Goal: Task Accomplishment & Management: Manage account settings

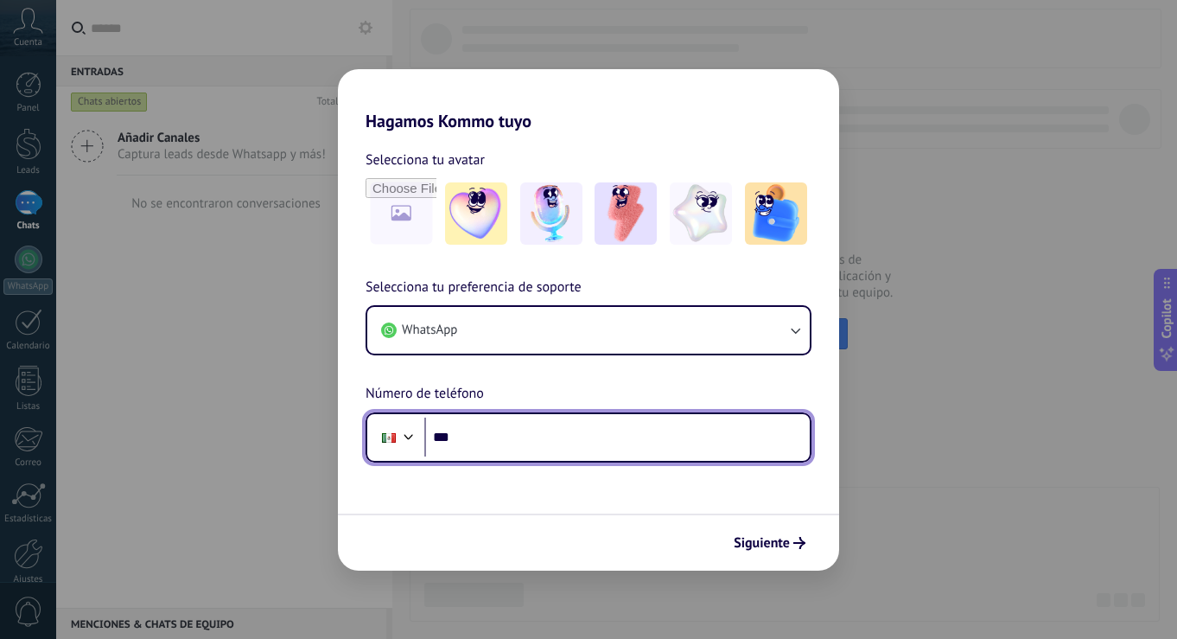
click at [550, 443] on input "***" at bounding box center [617, 438] width 386 height 40
type input "**********"
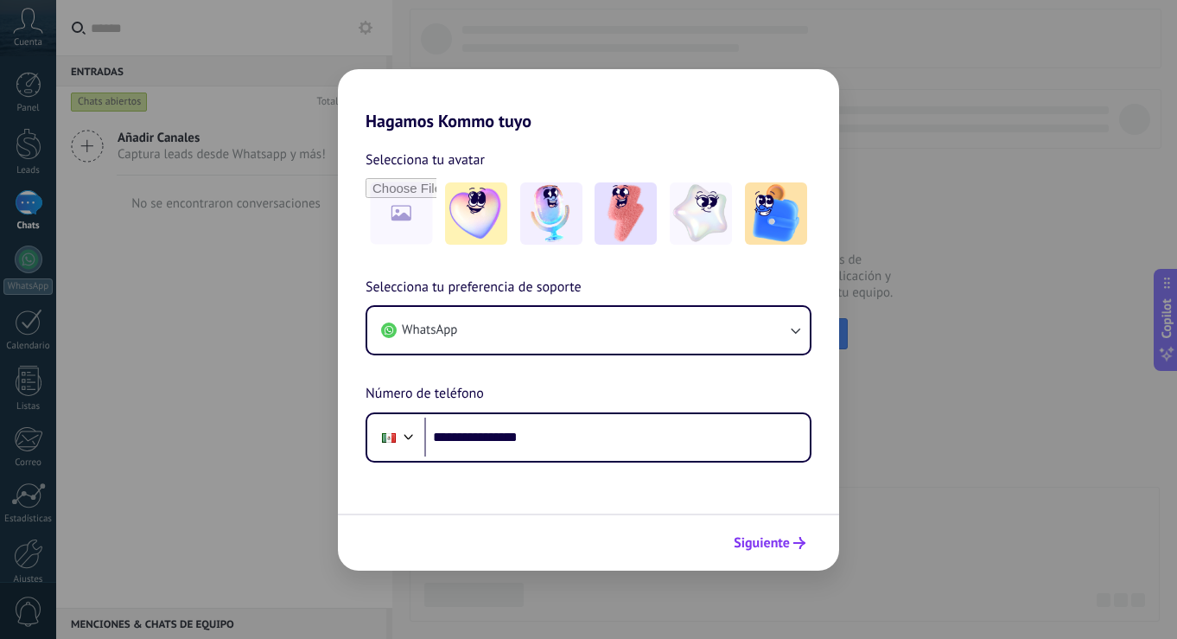
click at [796, 540] on icon "submit" at bounding box center [800, 543] width 12 height 12
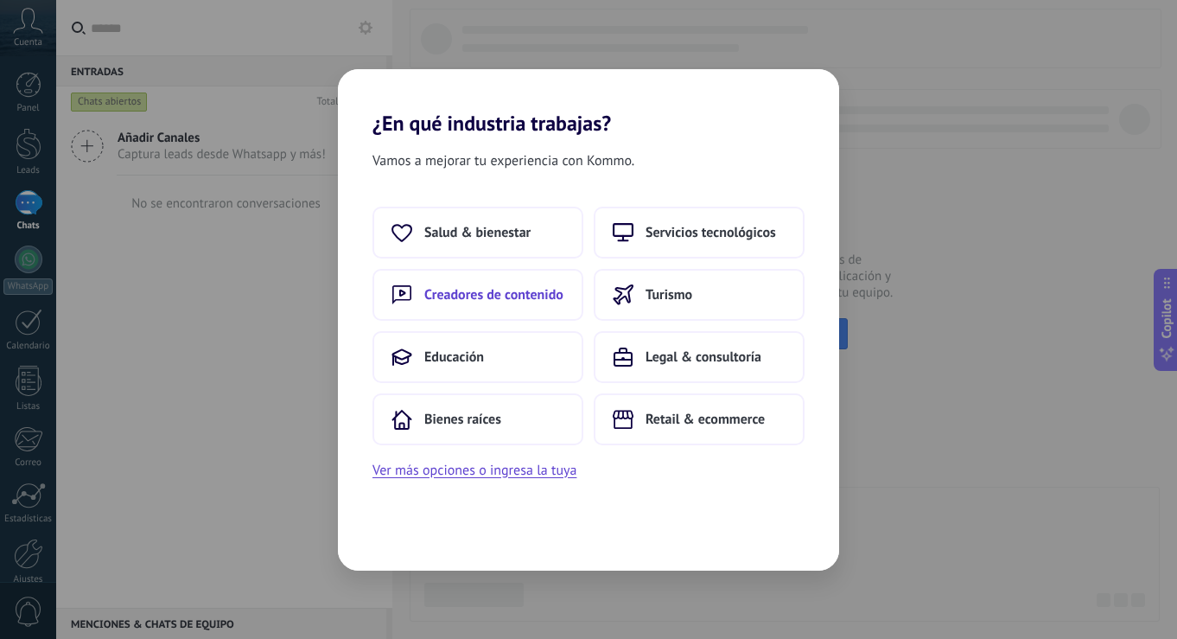
click at [536, 285] on button "Creadores de contenido" at bounding box center [478, 295] width 211 height 52
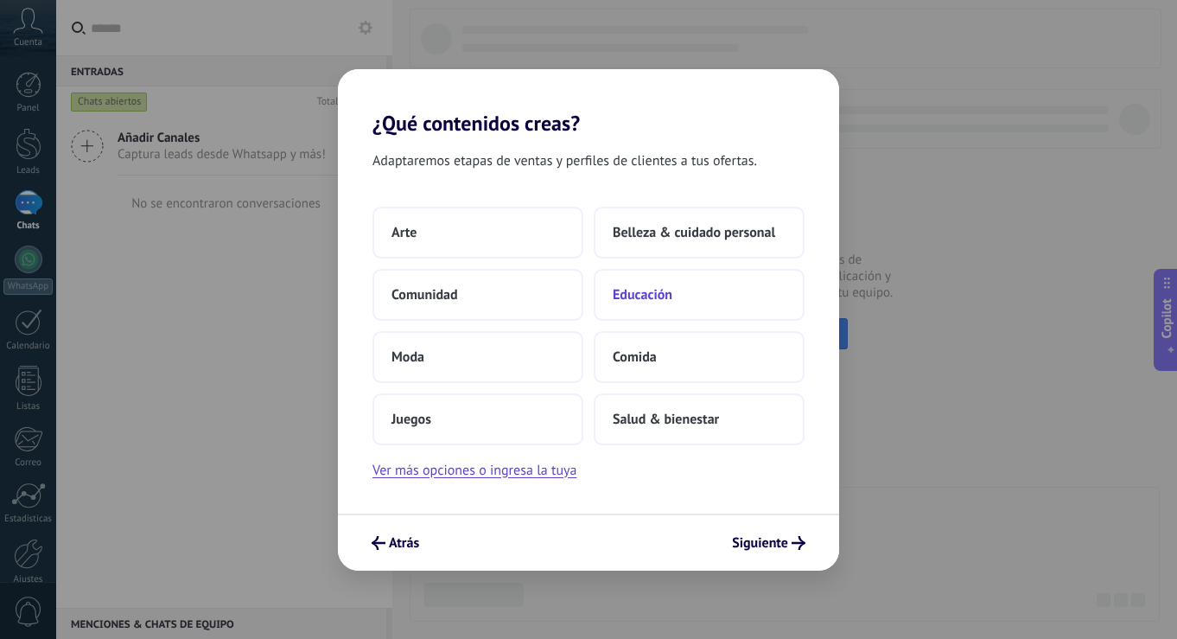
click at [659, 288] on span "Educación" at bounding box center [643, 294] width 60 height 17
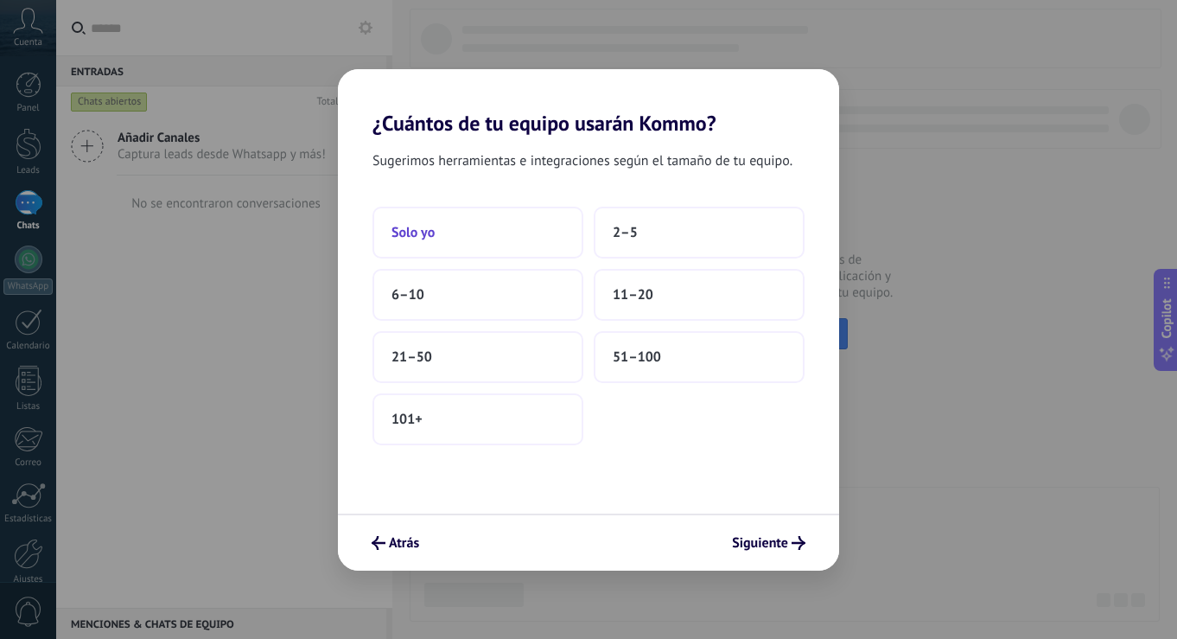
click at [467, 234] on button "Solo yo" at bounding box center [478, 233] width 211 height 52
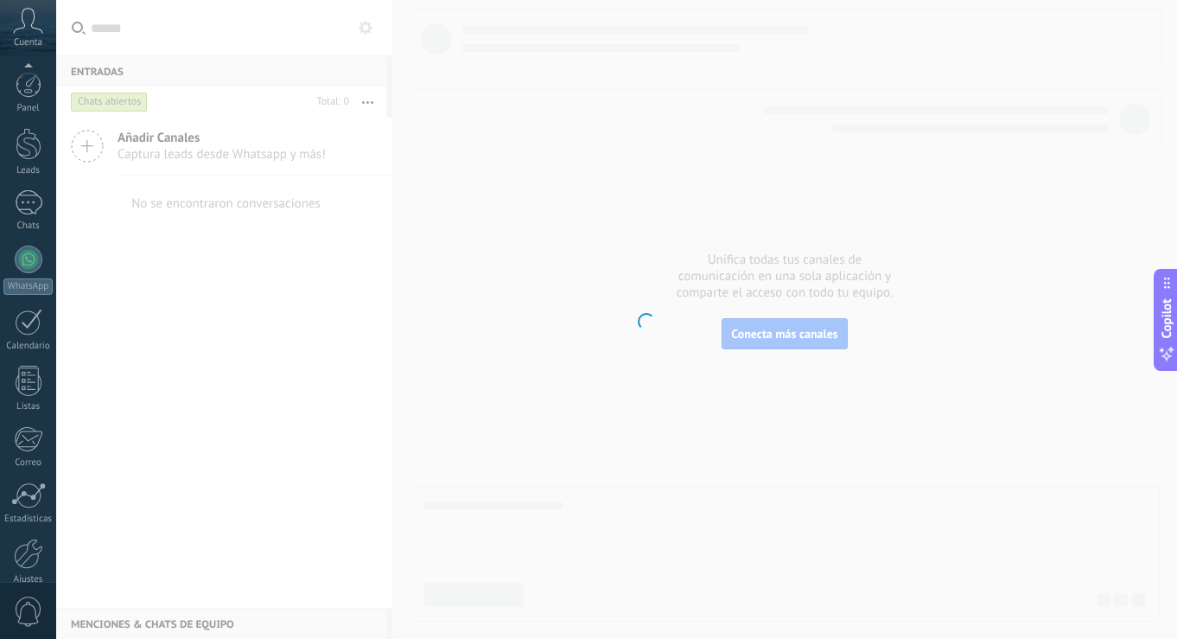
scroll to position [80, 0]
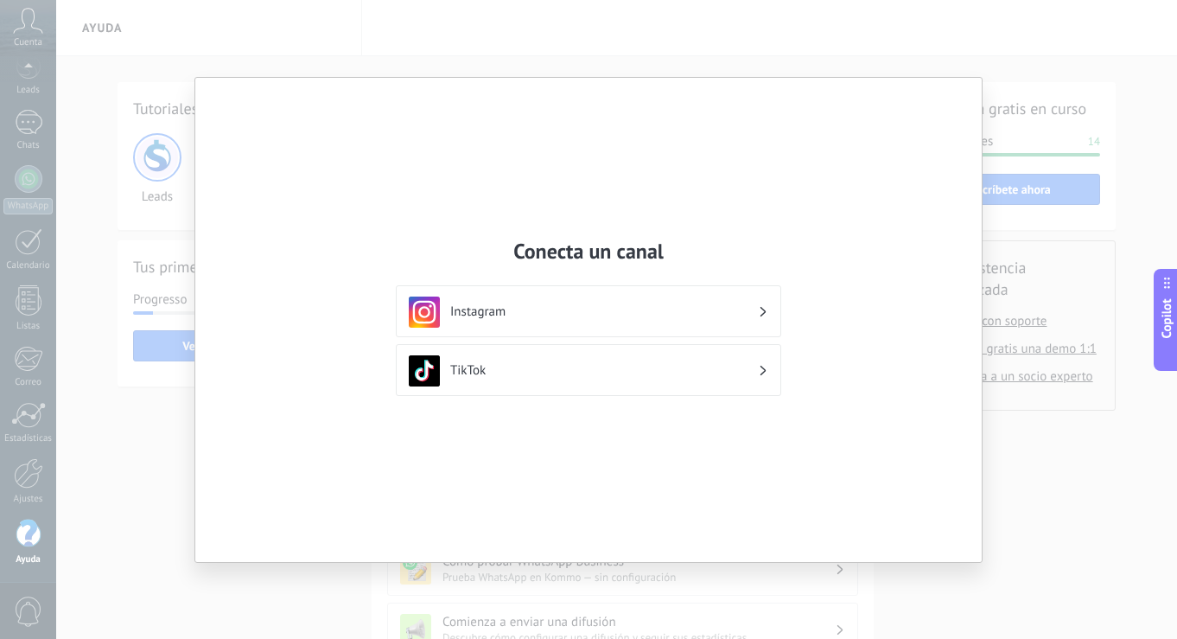
click at [767, 378] on div "TikTok" at bounding box center [589, 370] width 360 height 31
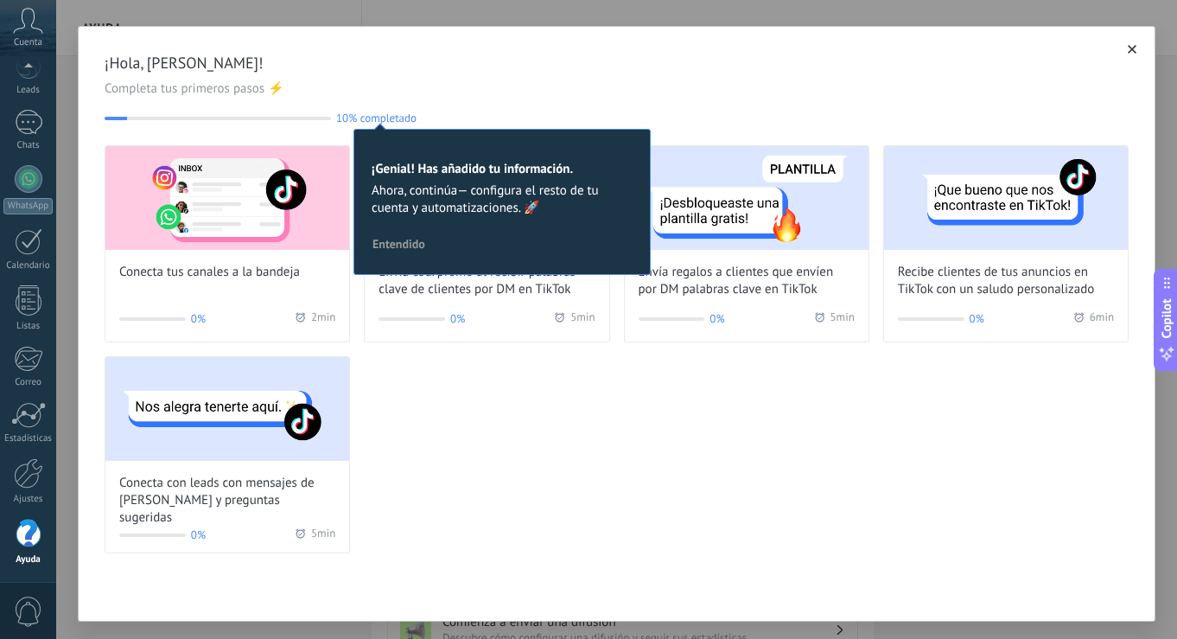
click at [539, 58] on span "¡Hola, [PERSON_NAME]!" at bounding box center [617, 63] width 1024 height 21
click at [1124, 44] on button "button" at bounding box center [1132, 49] width 17 height 17
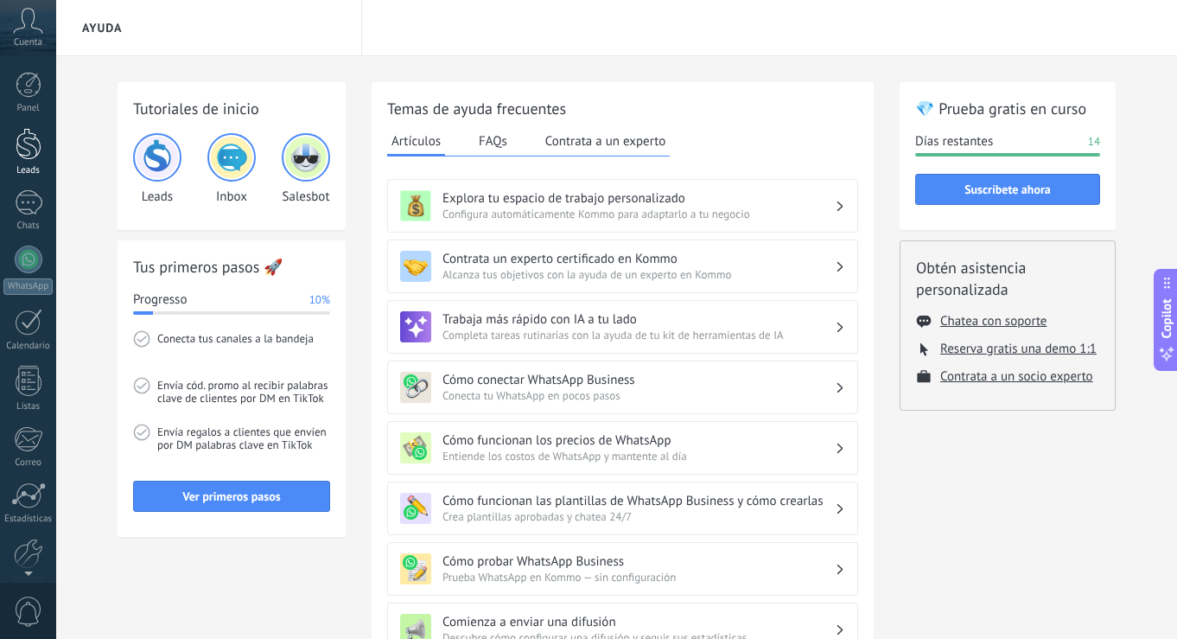
click at [34, 144] on div at bounding box center [29, 144] width 26 height 32
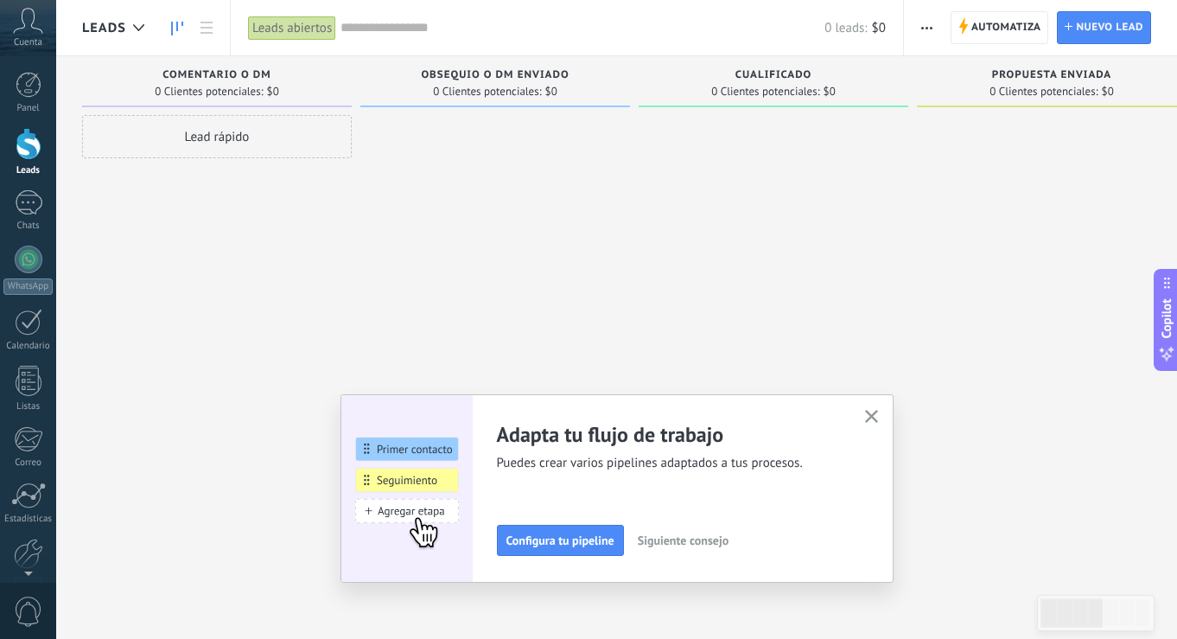
click at [474, 151] on div at bounding box center [496, 321] width 270 height 413
click at [873, 414] on use "button" at bounding box center [871, 416] width 13 height 13
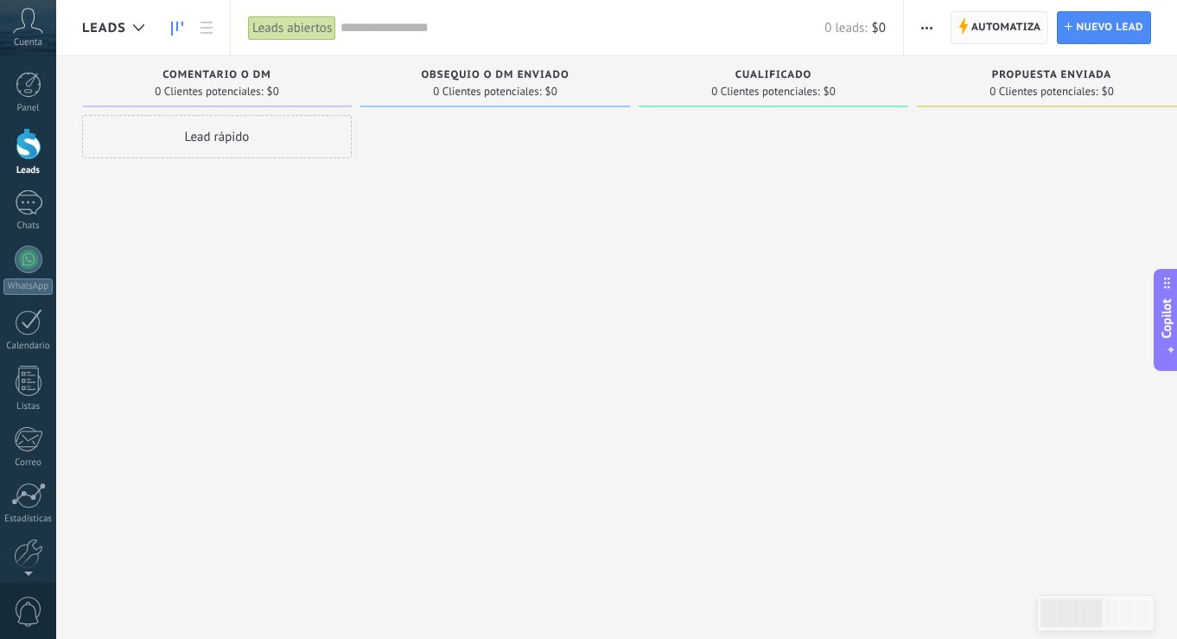
click at [1011, 31] on span "Automatiza" at bounding box center [1007, 27] width 70 height 31
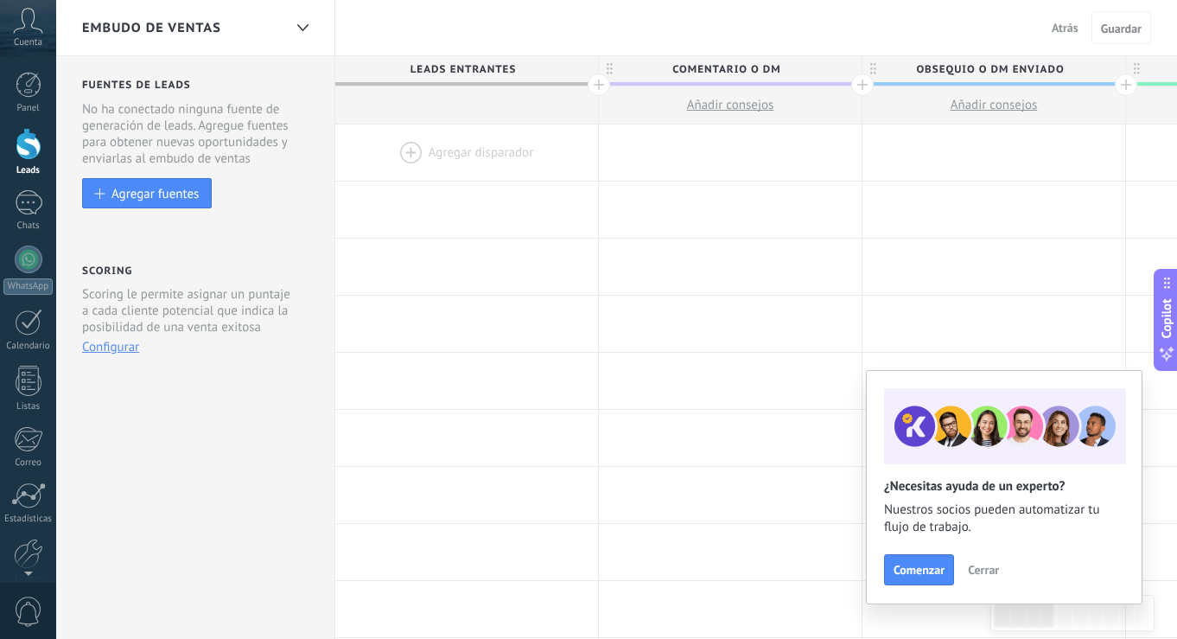
click at [733, 70] on span "Comentario o DM" at bounding box center [726, 69] width 254 height 27
click at [733, 70] on input "**********" at bounding box center [726, 69] width 229 height 26
type input "******"
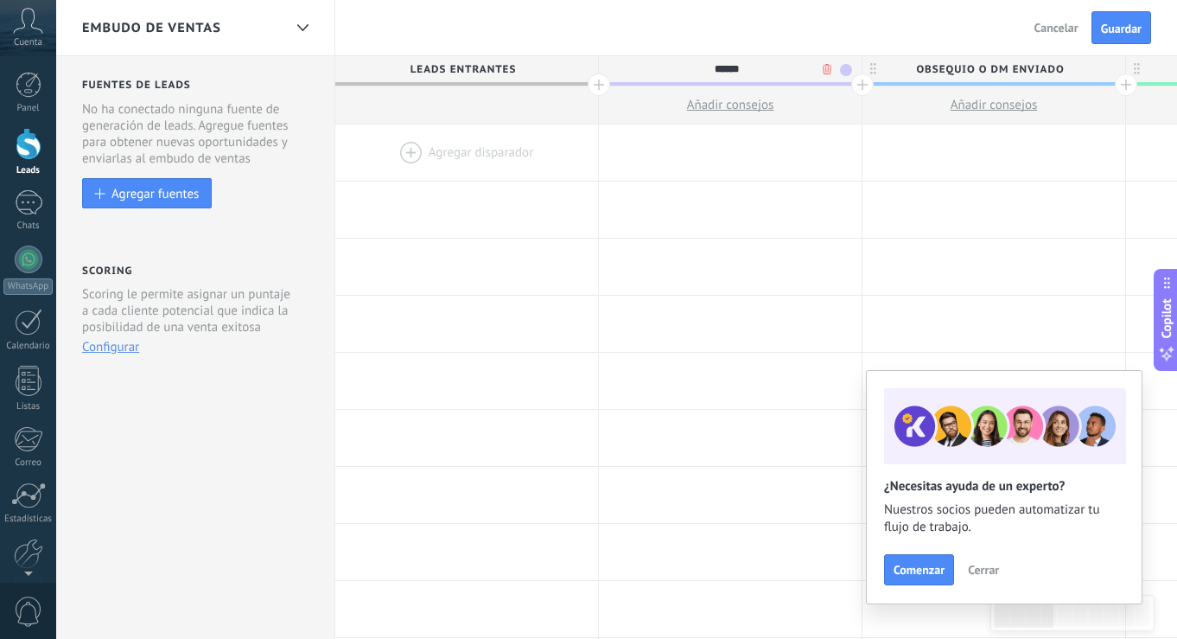
click at [940, 64] on span "Obsequio o DM enviado" at bounding box center [990, 69] width 254 height 27
click at [954, 68] on input "**********" at bounding box center [990, 69] width 229 height 26
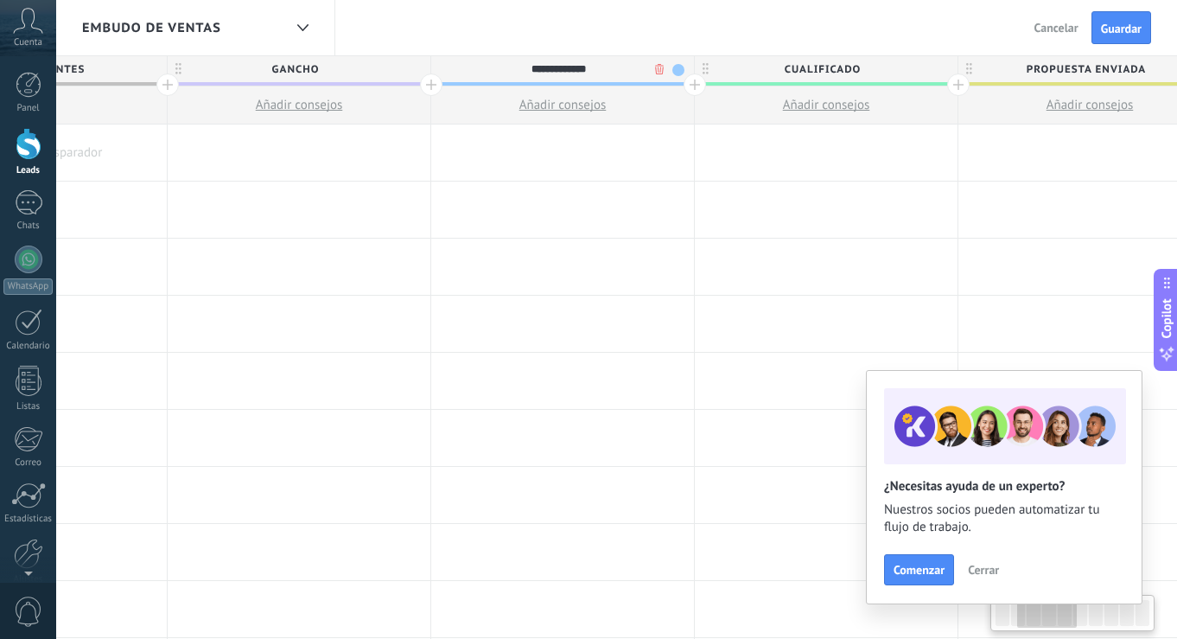
scroll to position [0, 576]
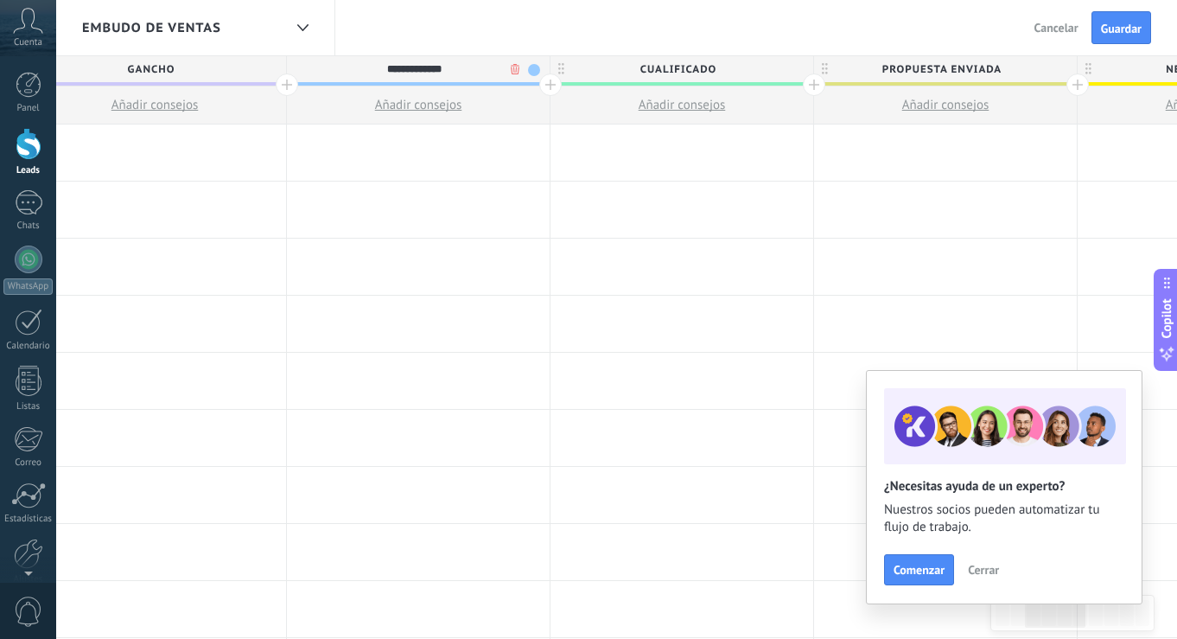
type input "**********"
click at [694, 68] on span "Cualificado" at bounding box center [678, 69] width 254 height 27
click at [694, 68] on input "**********" at bounding box center [678, 69] width 229 height 26
type input "**********"
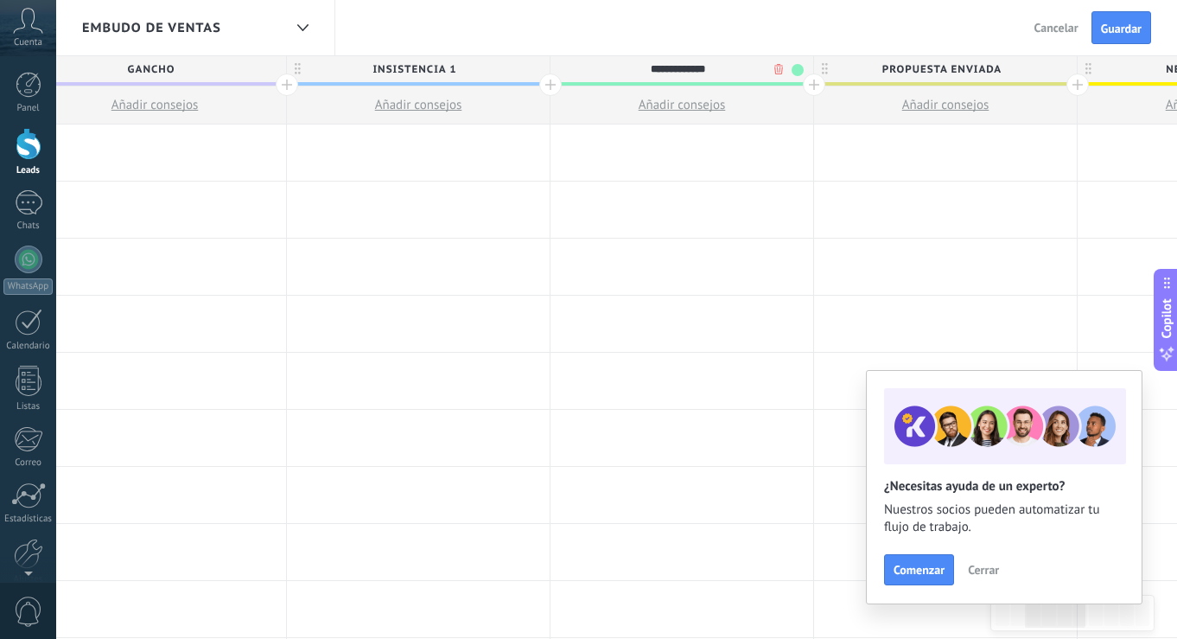
click at [964, 72] on span "Propuesta enviada" at bounding box center [941, 69] width 254 height 27
click at [964, 72] on input "**********" at bounding box center [941, 69] width 229 height 26
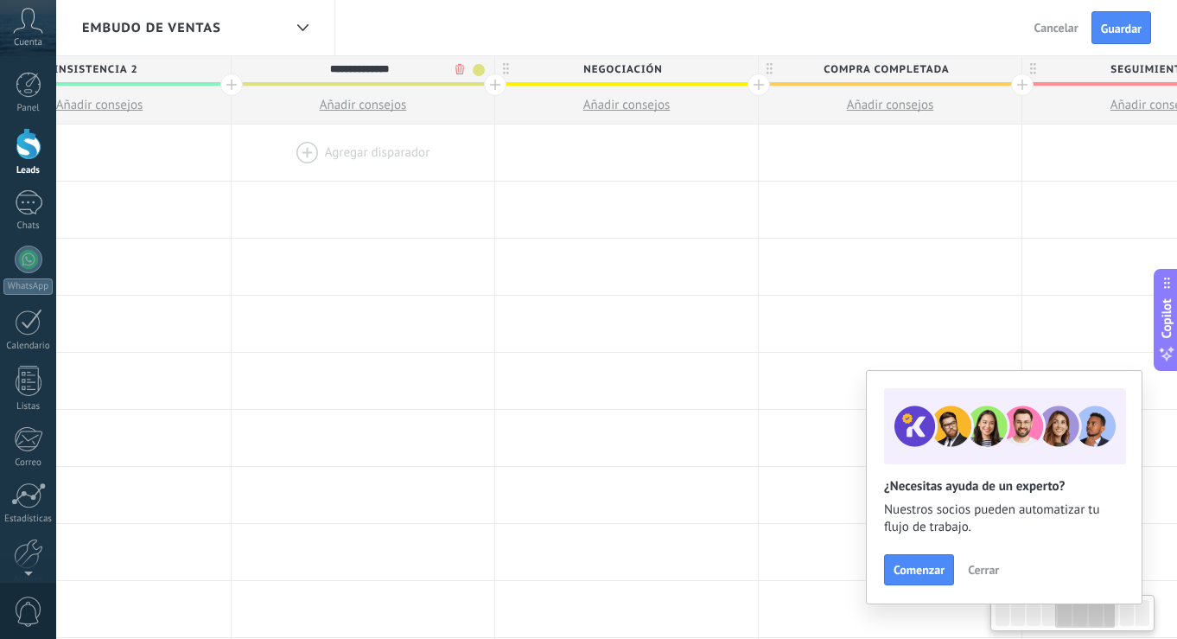
scroll to position [0, 1174]
type input "**********"
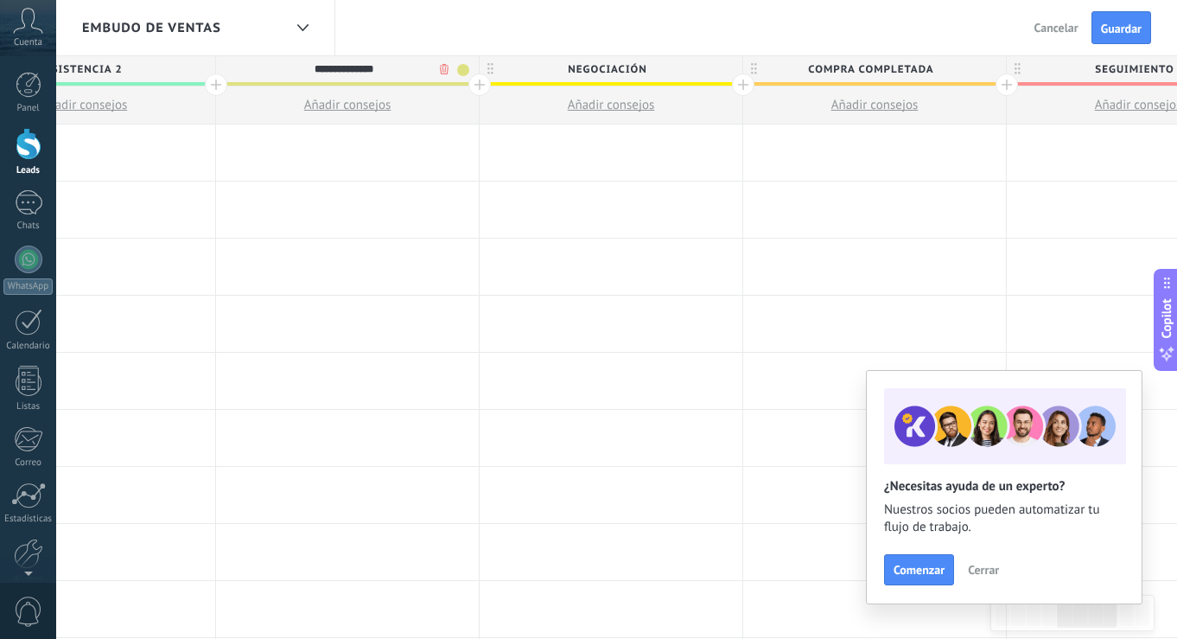
click at [610, 68] on span "Negociación" at bounding box center [607, 69] width 254 height 27
click at [610, 68] on input "**********" at bounding box center [607, 69] width 229 height 26
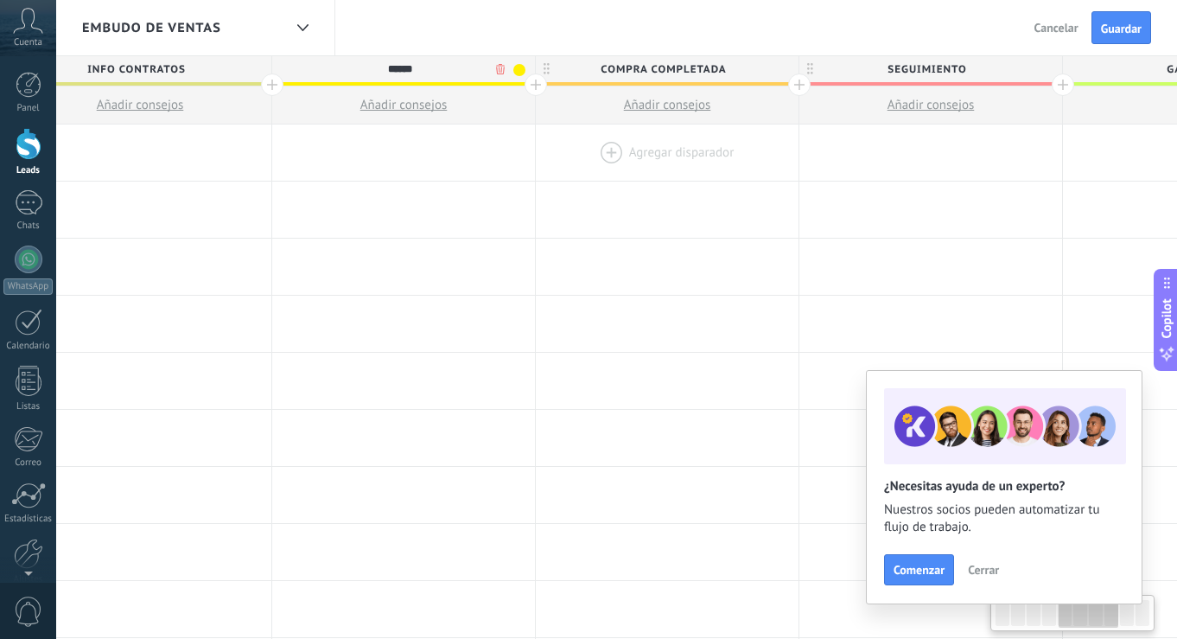
scroll to position [0, 1475]
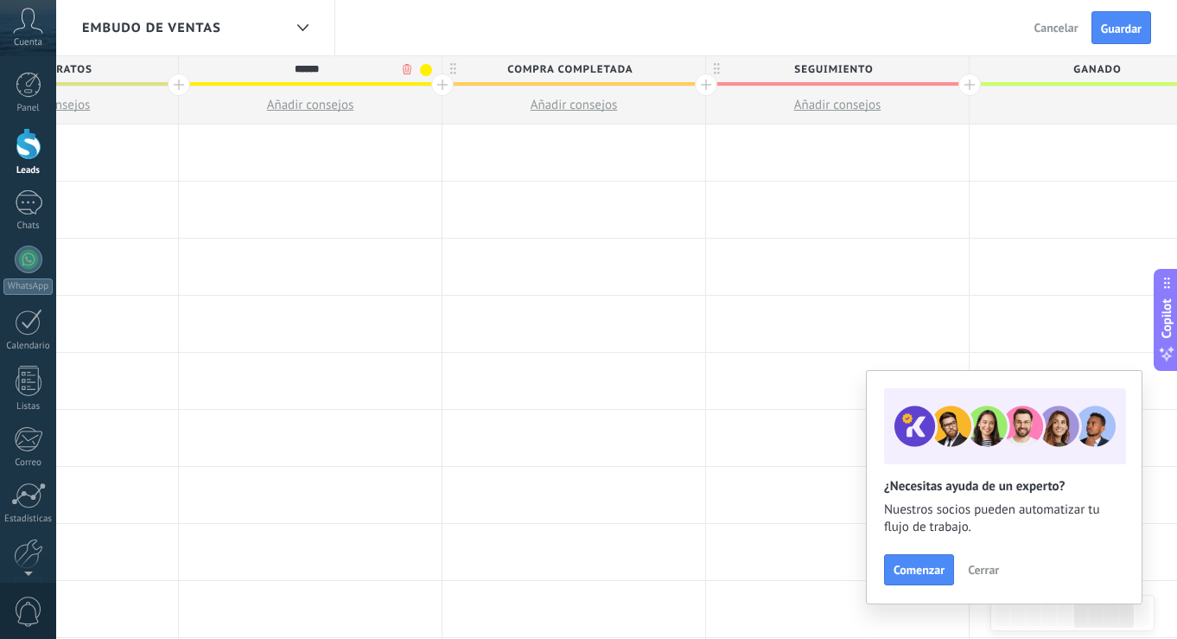
type input "******"
click at [601, 68] on span "Compra completada" at bounding box center [570, 69] width 254 height 27
click at [601, 68] on input "**********" at bounding box center [570, 69] width 229 height 26
type input "*"
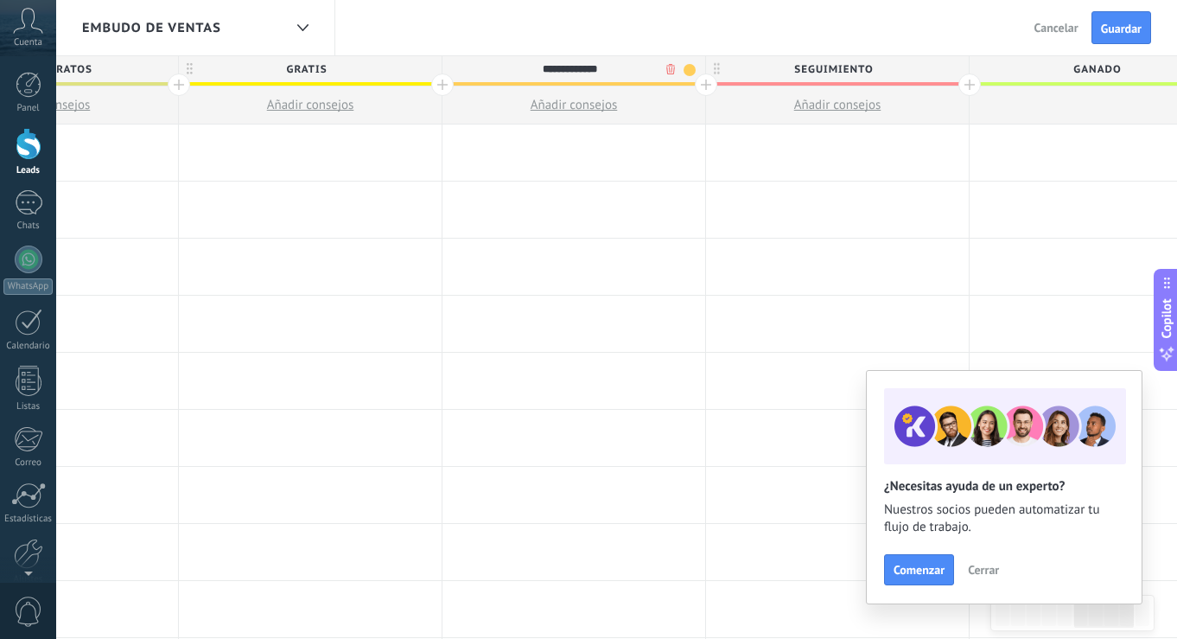
type input "**********"
click at [835, 72] on span "Seguimiento" at bounding box center [833, 69] width 254 height 27
click at [835, 72] on input "**********" at bounding box center [833, 69] width 229 height 26
type input "**********"
click at [1087, 76] on span "Ganado" at bounding box center [1097, 69] width 254 height 27
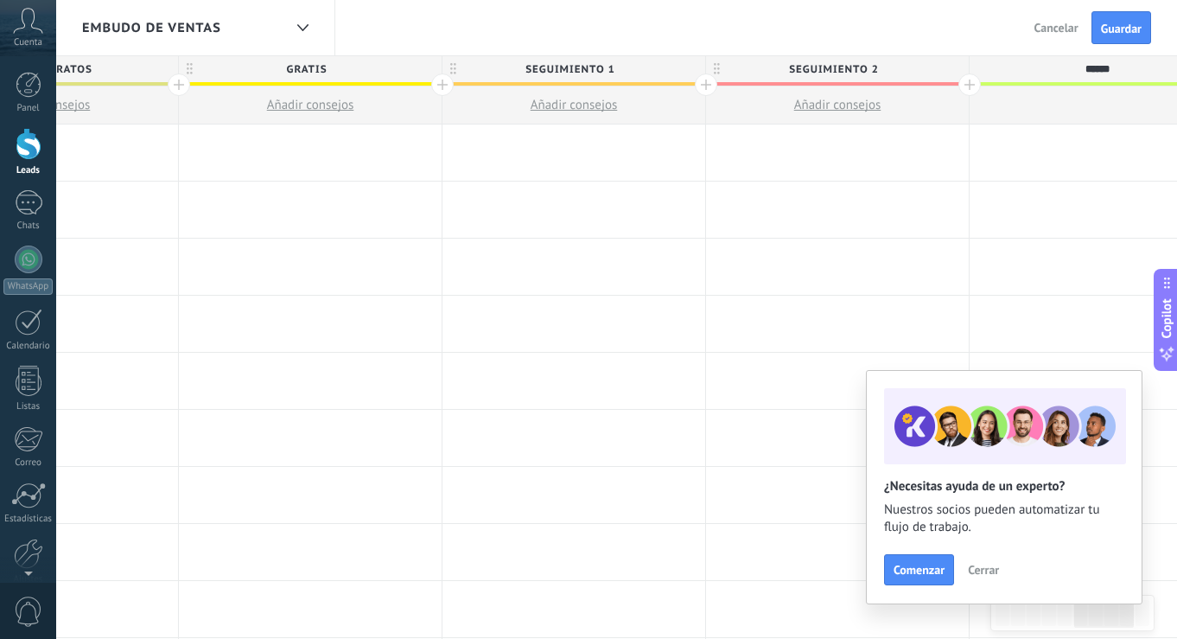
click at [970, 83] on div at bounding box center [970, 84] width 22 height 22
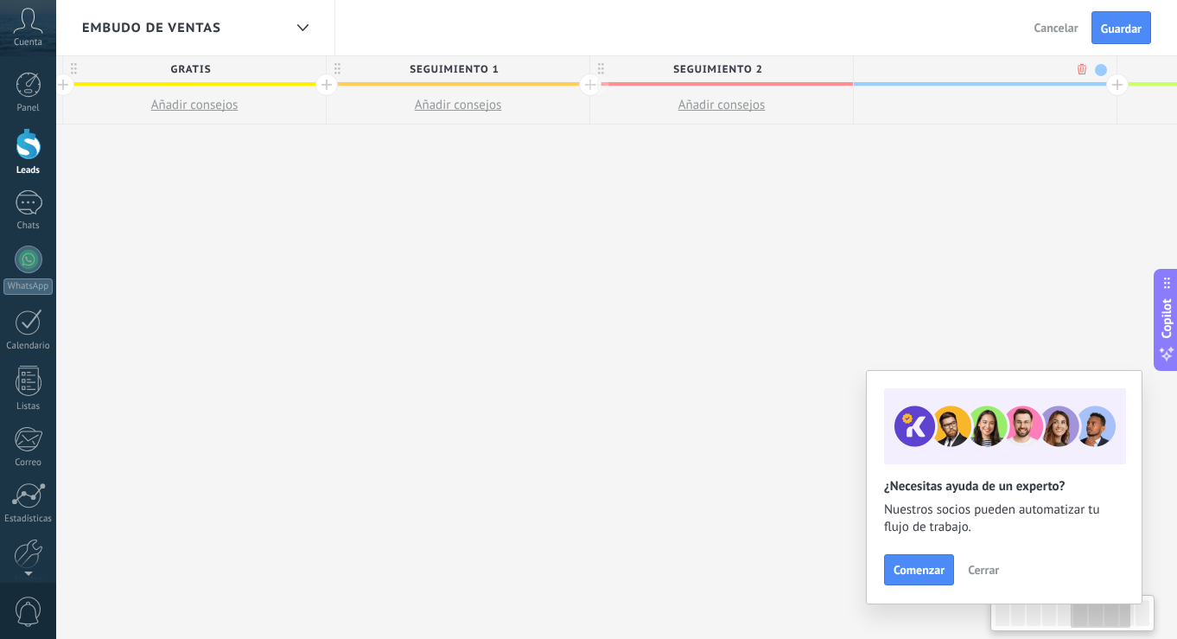
scroll to position [0, 1603]
type input "**********"
click at [1107, 85] on div at bounding box center [1105, 84] width 22 height 22
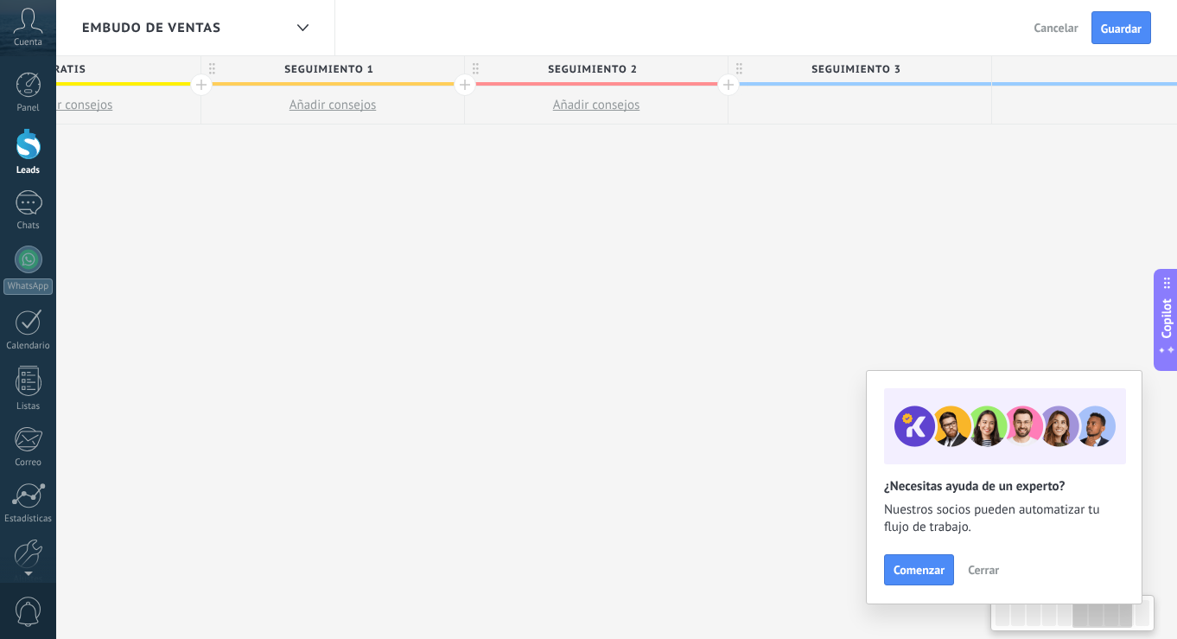
scroll to position [0, 1731]
type input "*********"
click at [909, 201] on div "**********" at bounding box center [187, 348] width 3164 height 584
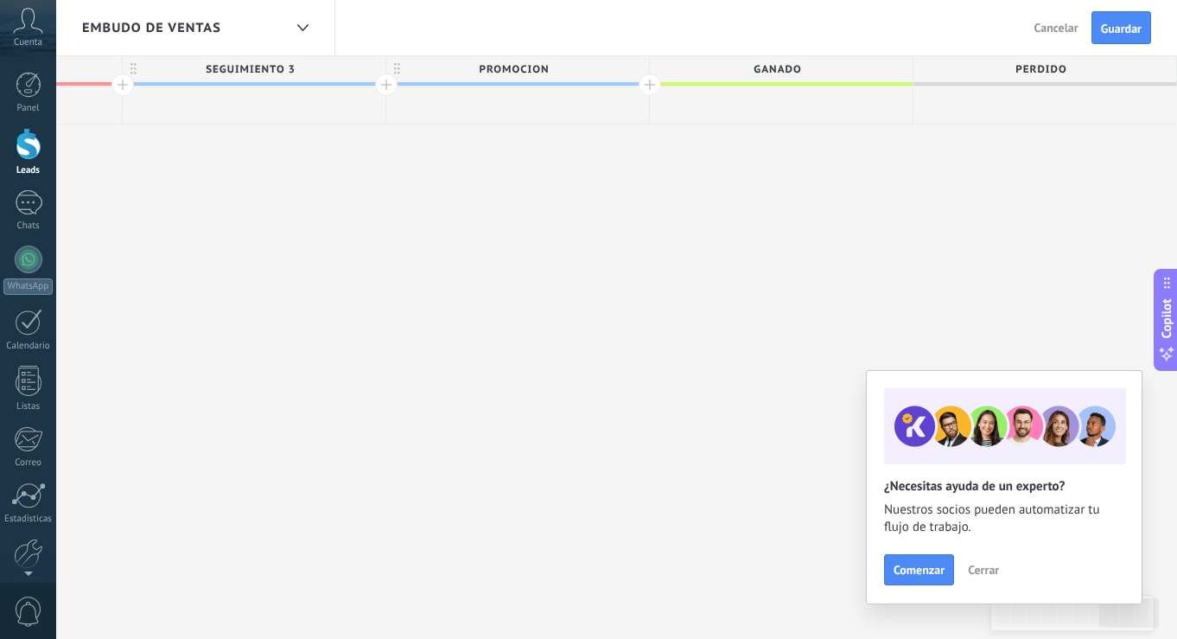
click at [648, 85] on div at bounding box center [650, 84] width 22 height 22
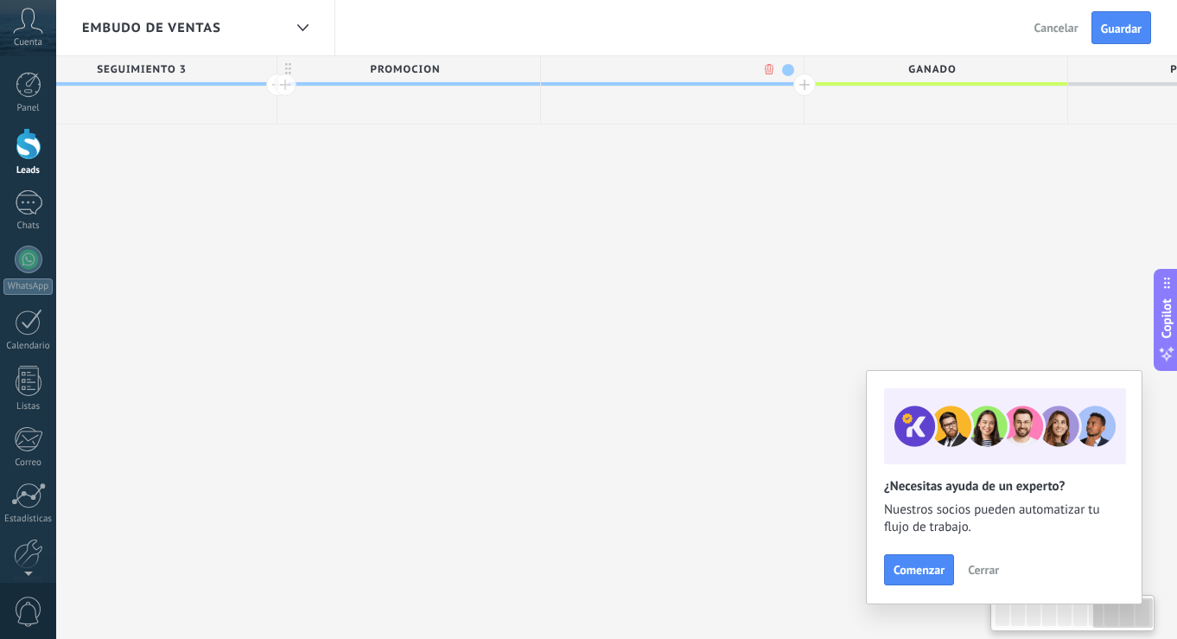
scroll to position [0, 2450]
type input "**********"
click at [774, 89] on div at bounding box center [653, 105] width 263 height 38
click at [784, 84] on div at bounding box center [786, 84] width 22 height 22
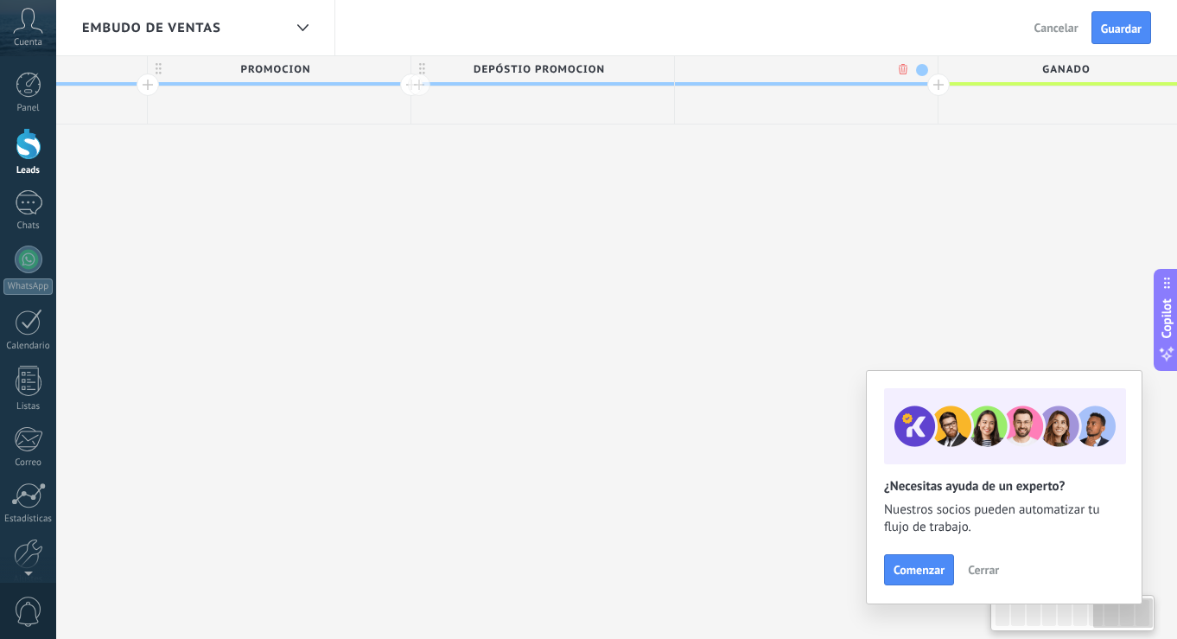
scroll to position [0, 2578]
type input "******"
click at [912, 84] on div at bounding box center [921, 84] width 22 height 22
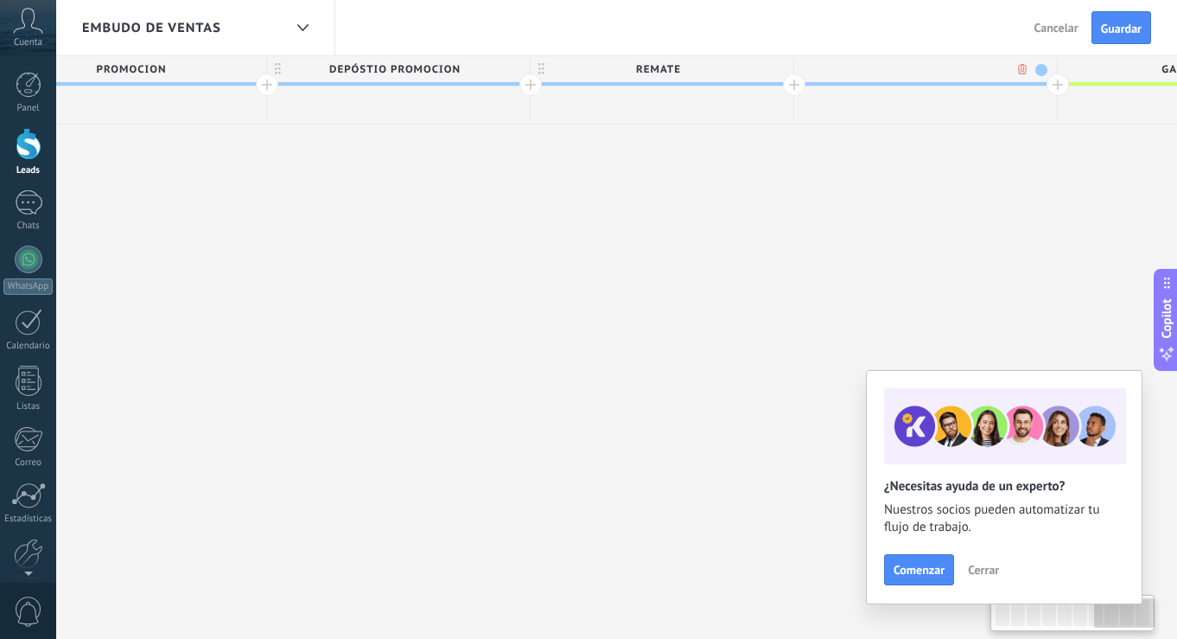
scroll to position [0, 2706]
type input "**********"
click at [1118, 22] on span "Guardar" at bounding box center [1121, 28] width 41 height 12
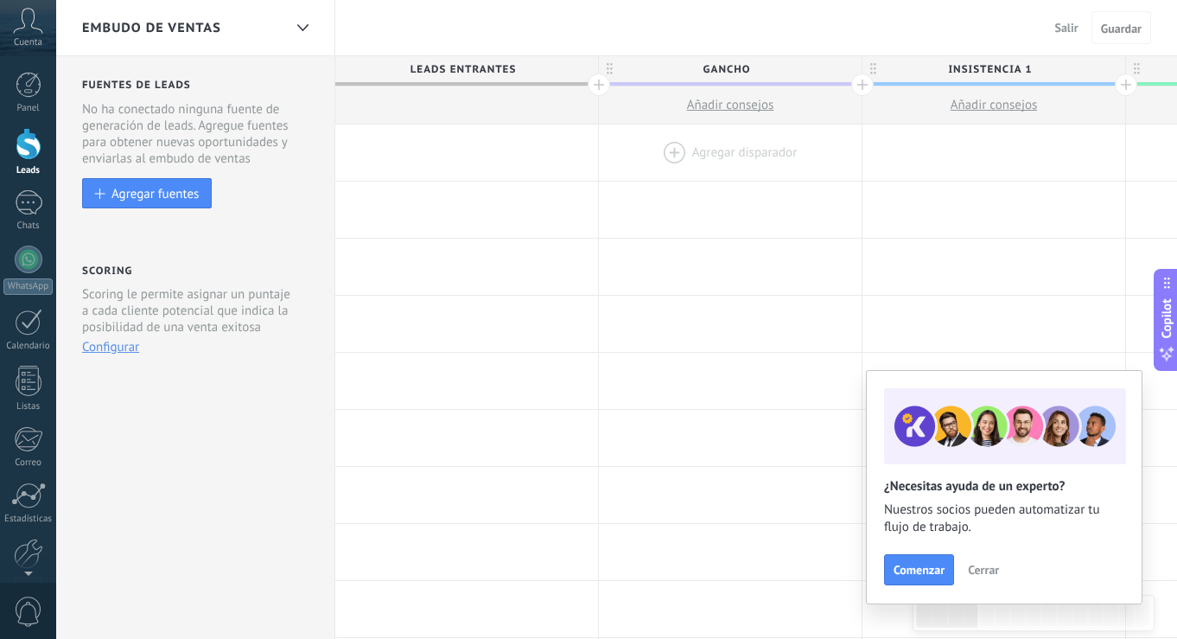
click at [673, 150] on div at bounding box center [730, 152] width 263 height 56
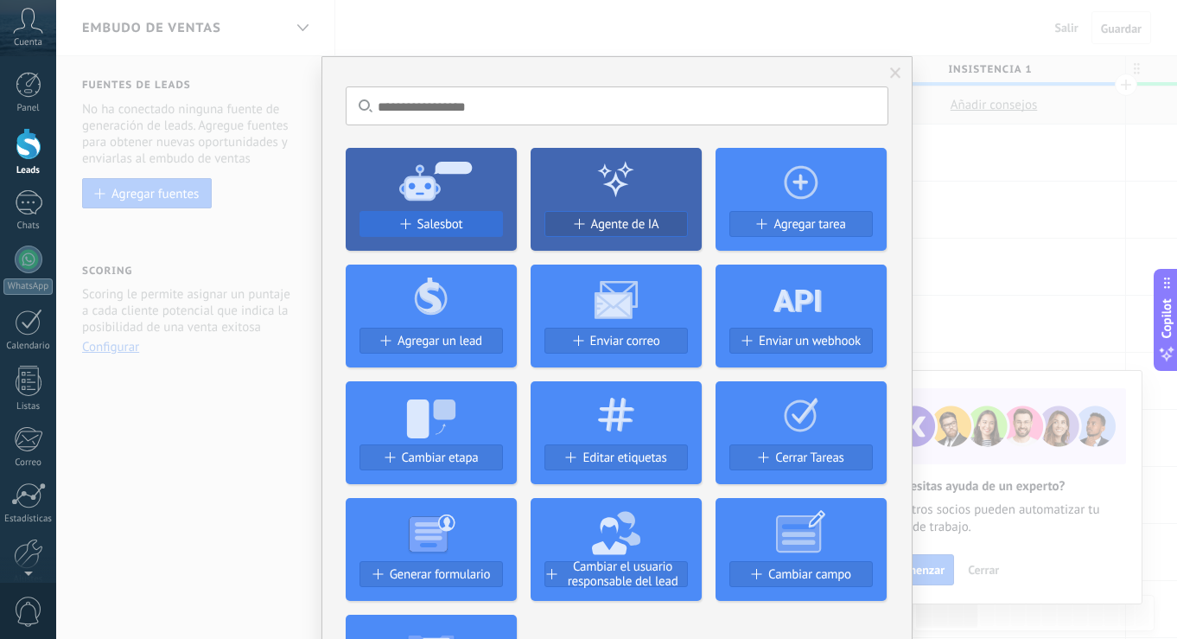
click at [459, 220] on div "Salesbot" at bounding box center [432, 224] width 142 height 15
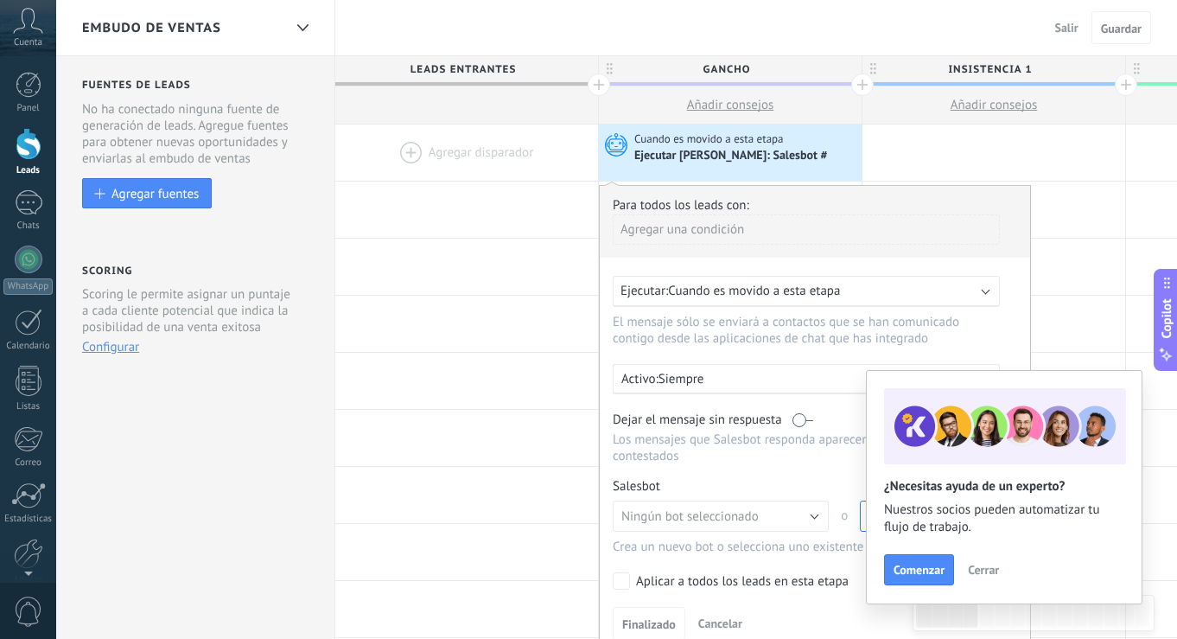
click at [982, 574] on span "Cerrar" at bounding box center [983, 570] width 31 height 12
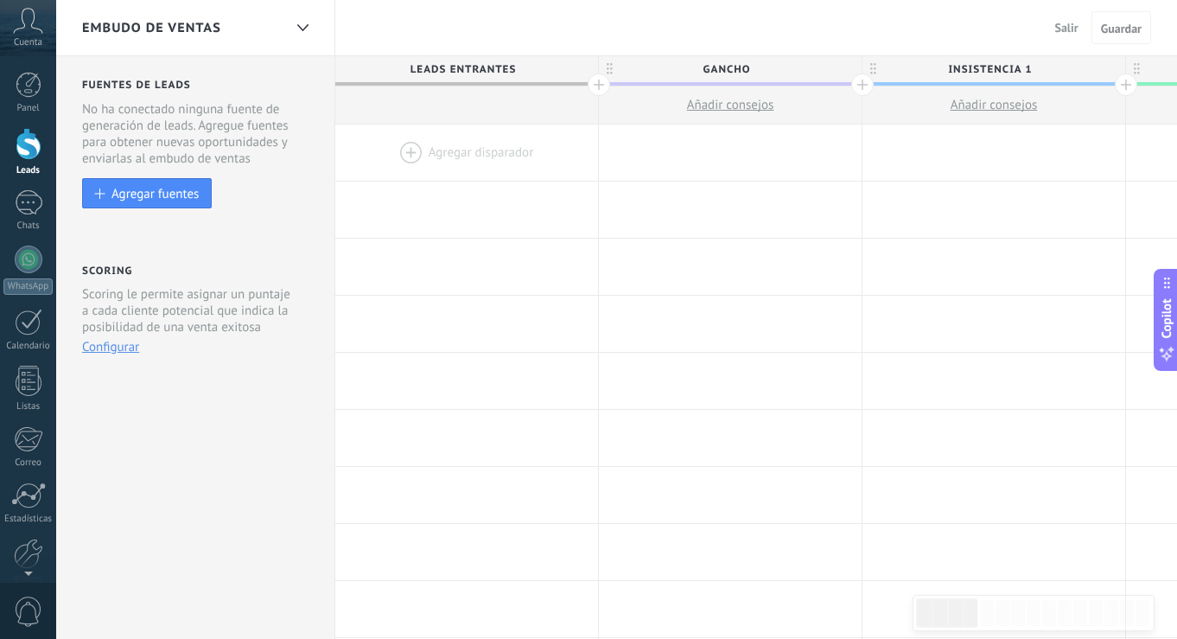
click at [719, 105] on span "Añadir consejos" at bounding box center [730, 105] width 87 height 16
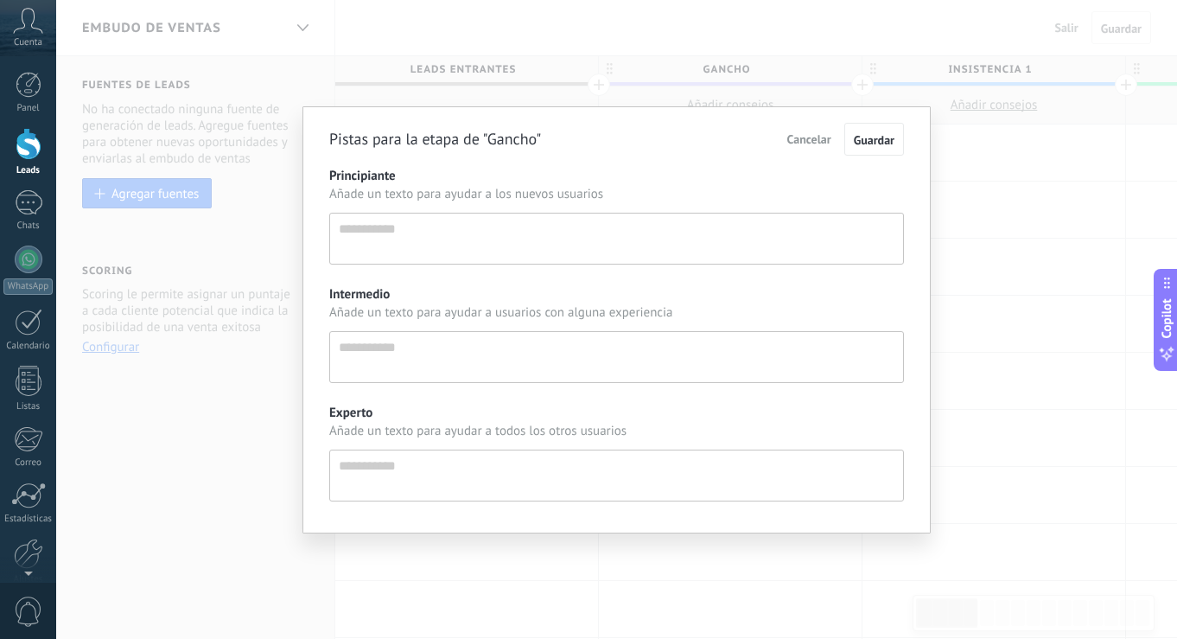
scroll to position [16, 0]
click at [820, 142] on span "Cancelar" at bounding box center [810, 139] width 44 height 16
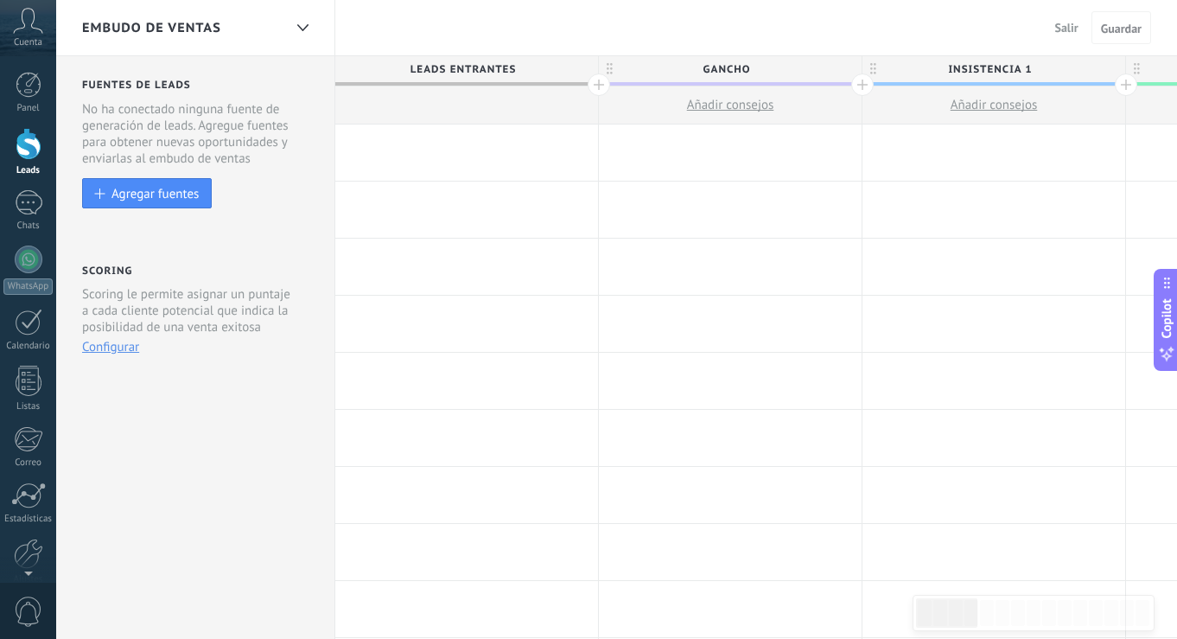
click at [718, 154] on div at bounding box center [730, 152] width 263 height 56
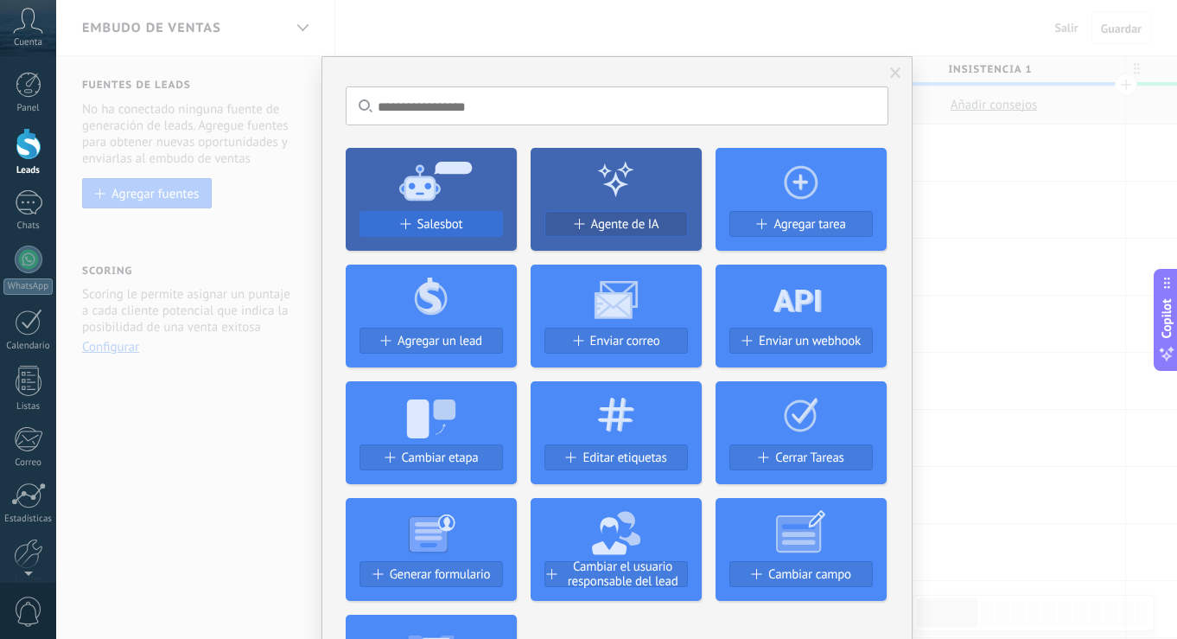
click at [431, 226] on span "Salesbot" at bounding box center [441, 224] width 46 height 15
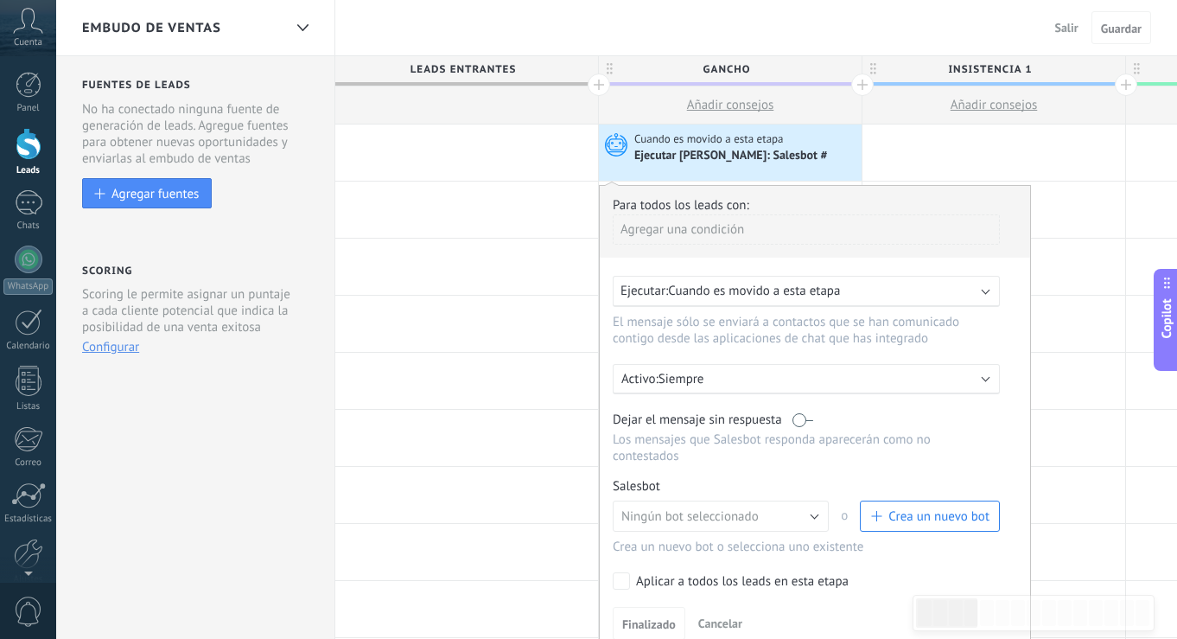
click at [958, 524] on span "Crea un nuevo bot" at bounding box center [939, 516] width 101 height 16
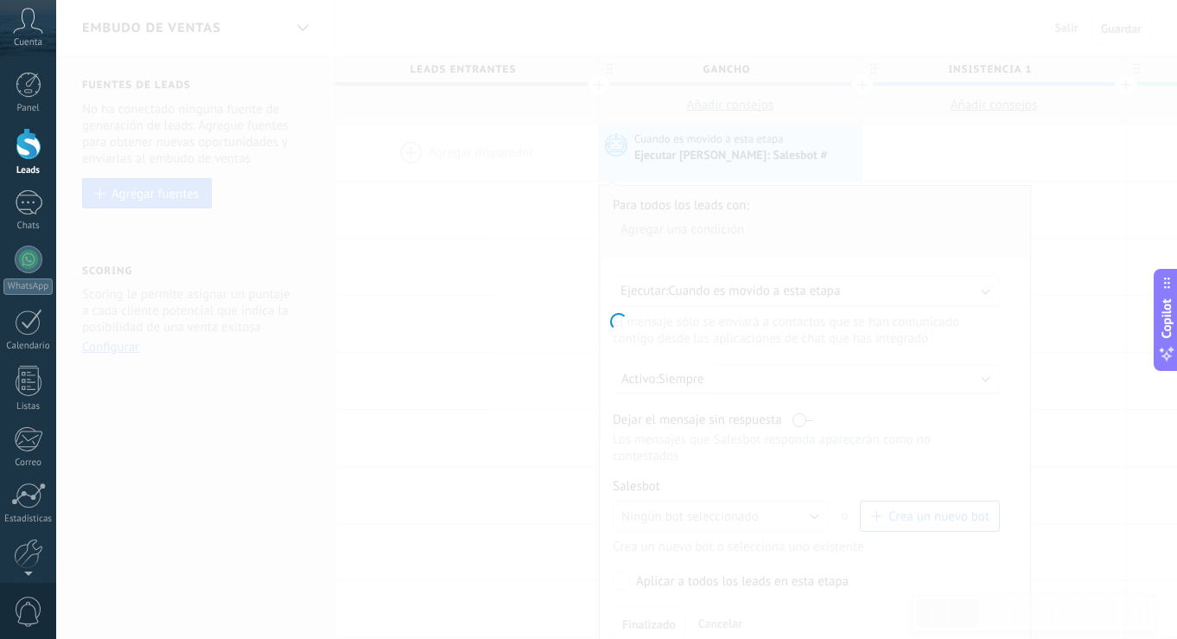
type input "**********"
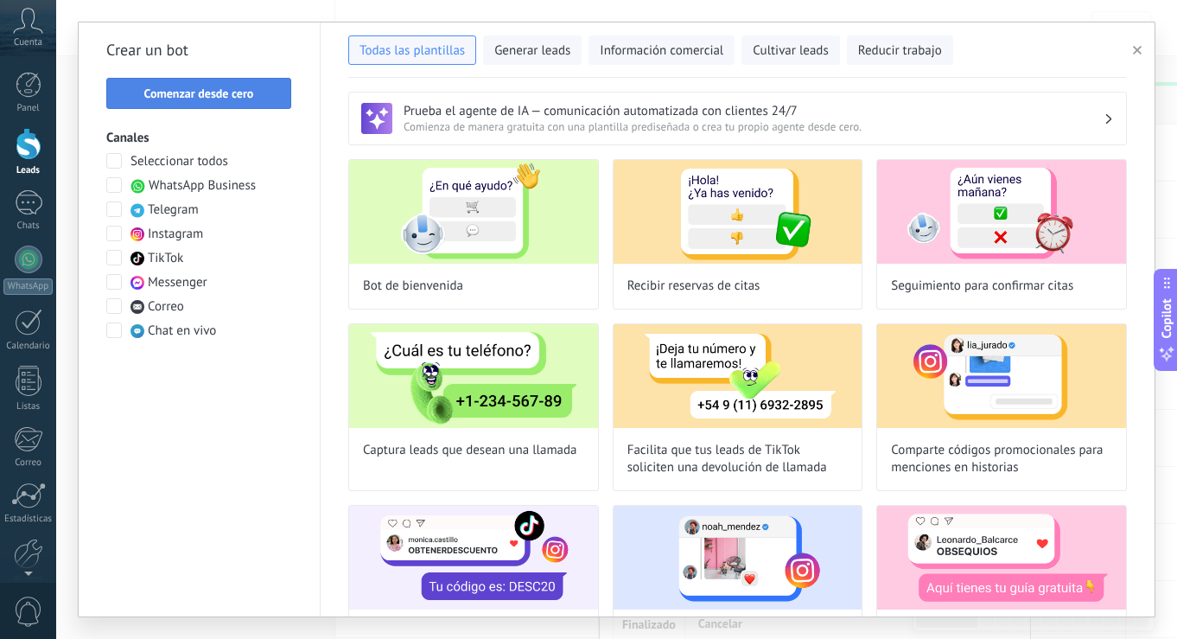
click at [201, 95] on span "Comenzar desde cero" at bounding box center [199, 93] width 110 height 12
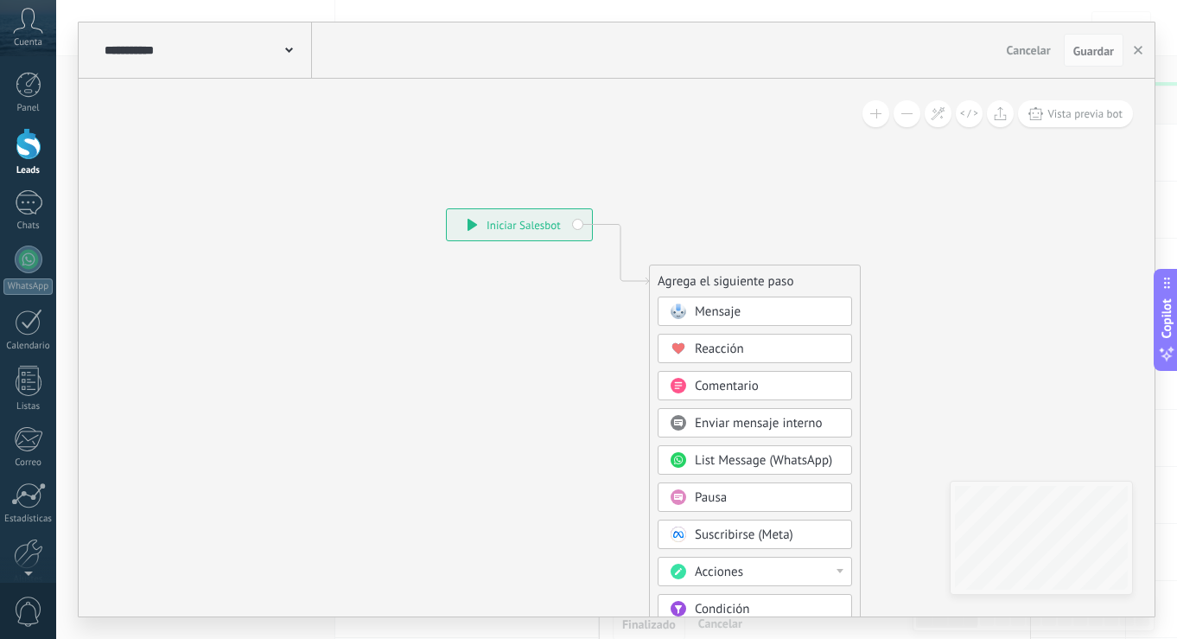
click at [290, 54] on span at bounding box center [289, 49] width 8 height 16
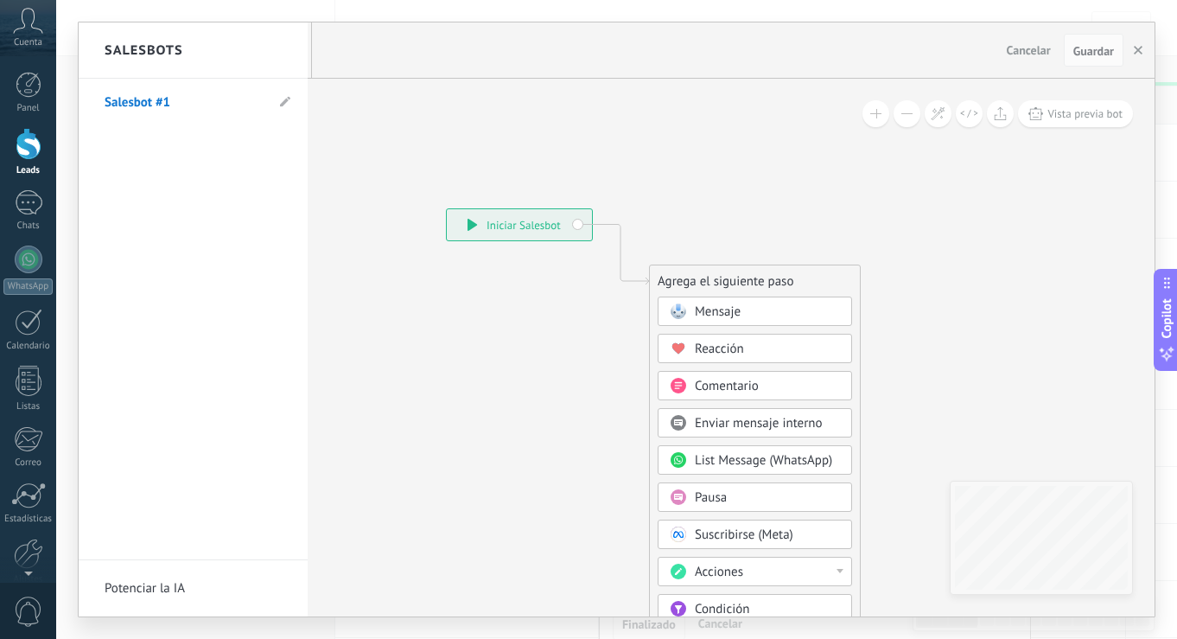
click at [170, 102] on link "Salesbot #1" at bounding box center [185, 103] width 160 height 48
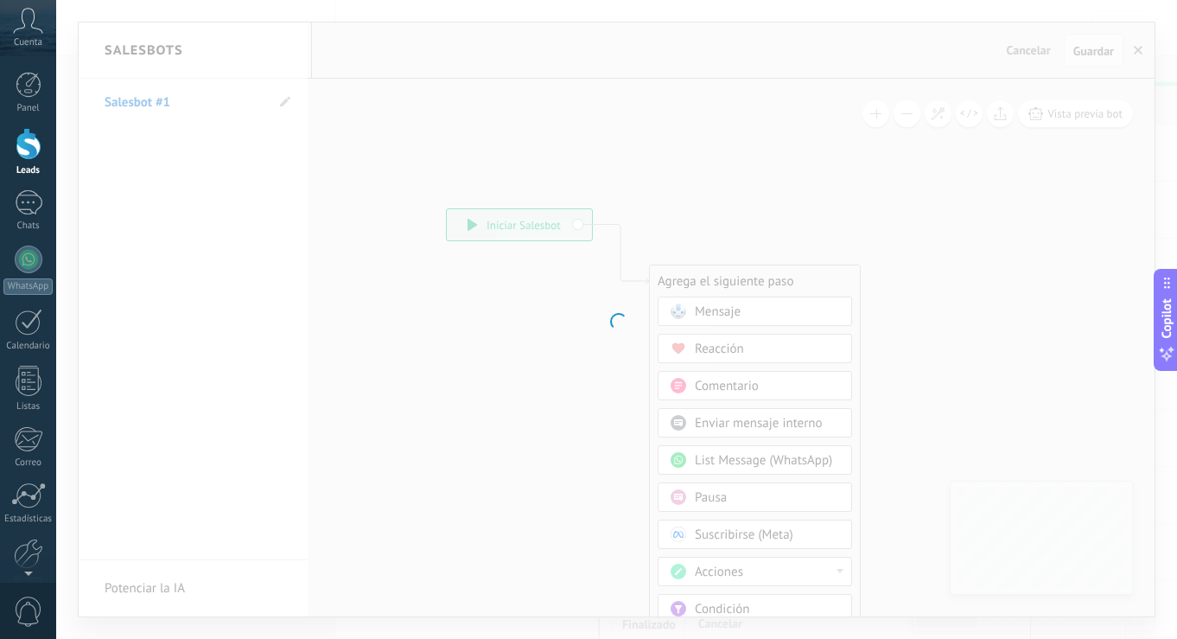
click at [523, 183] on div at bounding box center [616, 319] width 1121 height 639
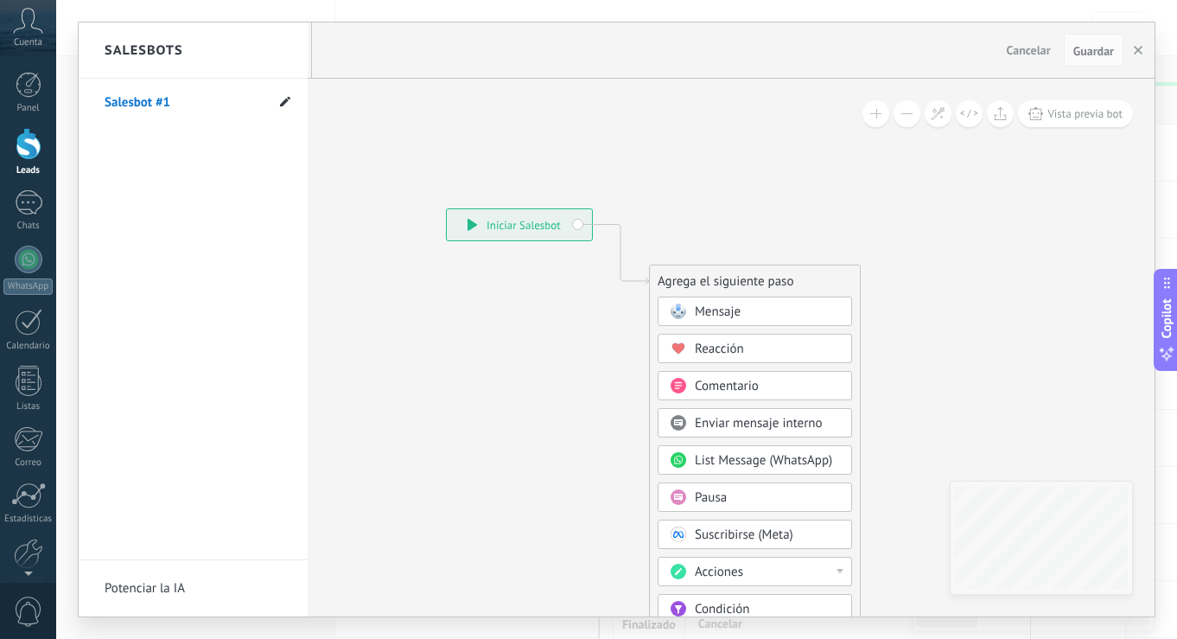
click at [287, 103] on icon at bounding box center [285, 101] width 10 height 10
click at [285, 99] on icon at bounding box center [285, 101] width 10 height 10
click at [1139, 50] on div at bounding box center [617, 319] width 1076 height 594
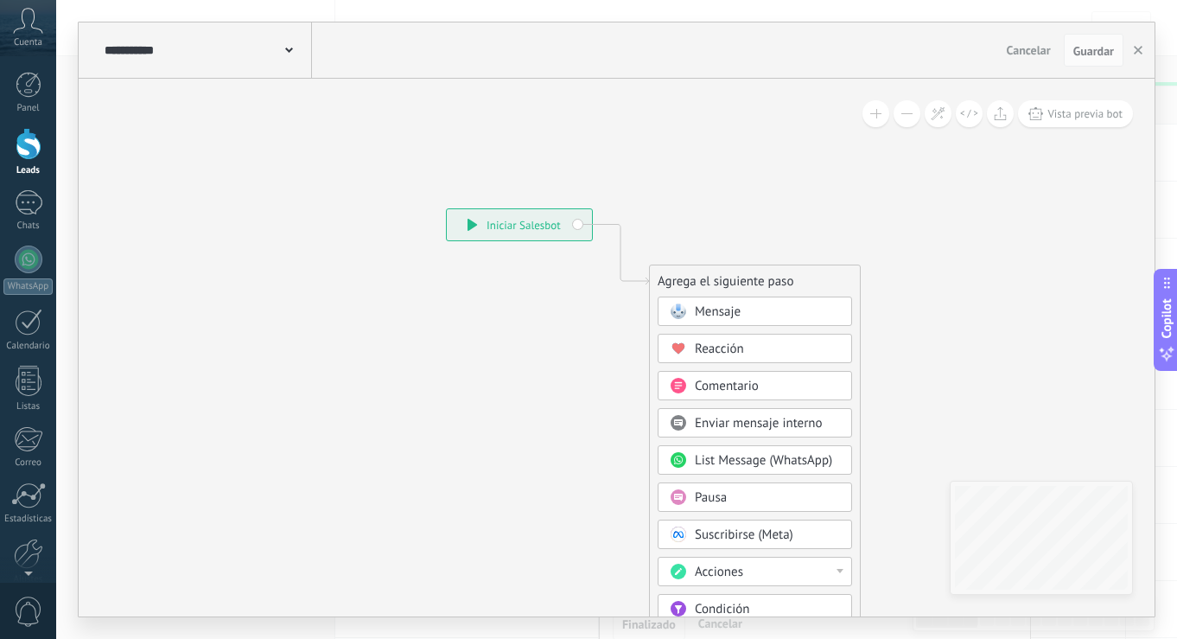
click at [1139, 50] on use "button" at bounding box center [1138, 50] width 9 height 9
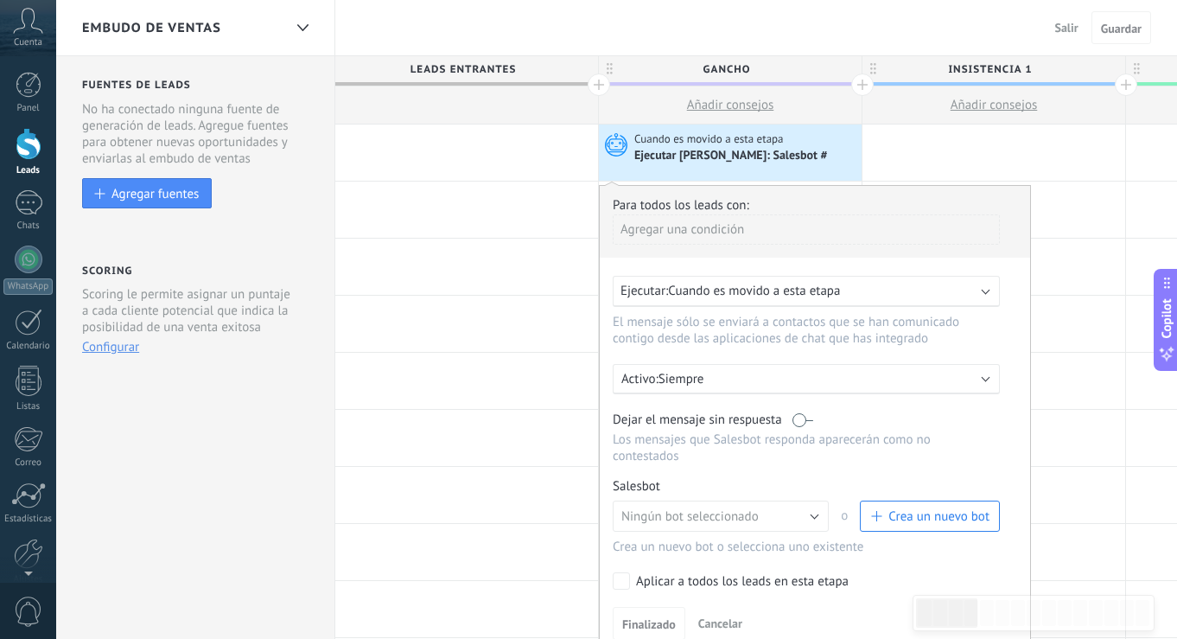
click at [938, 510] on span "Crea un nuevo bot" at bounding box center [939, 516] width 101 height 16
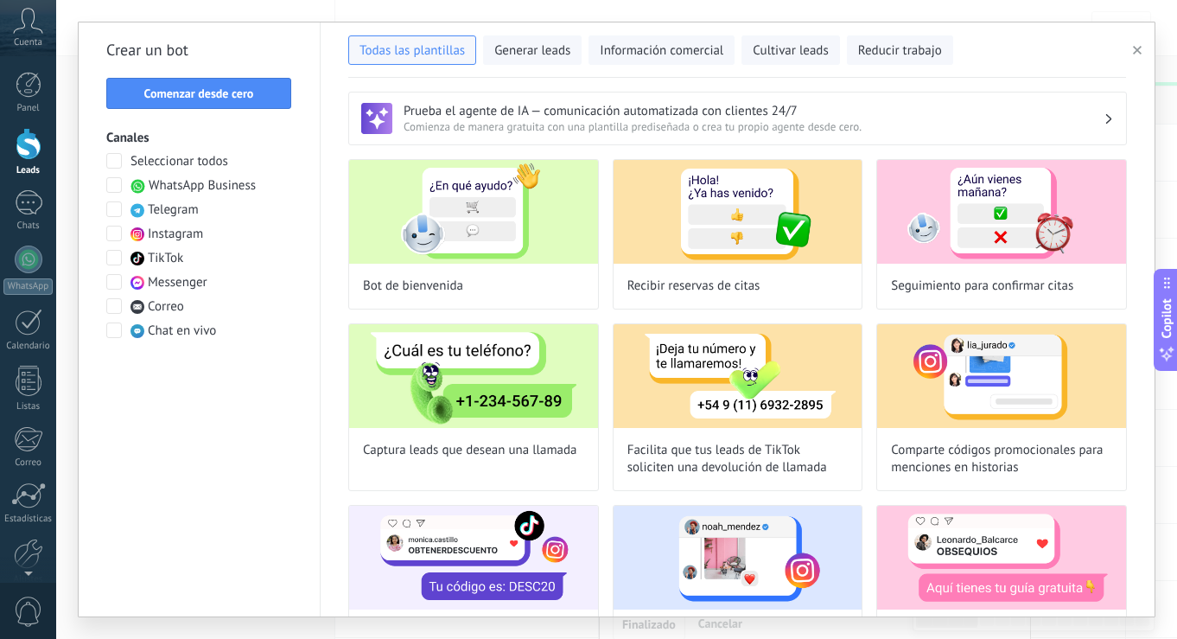
type input "**********"
click at [260, 99] on button "Comenzar desde cero" at bounding box center [198, 93] width 185 height 31
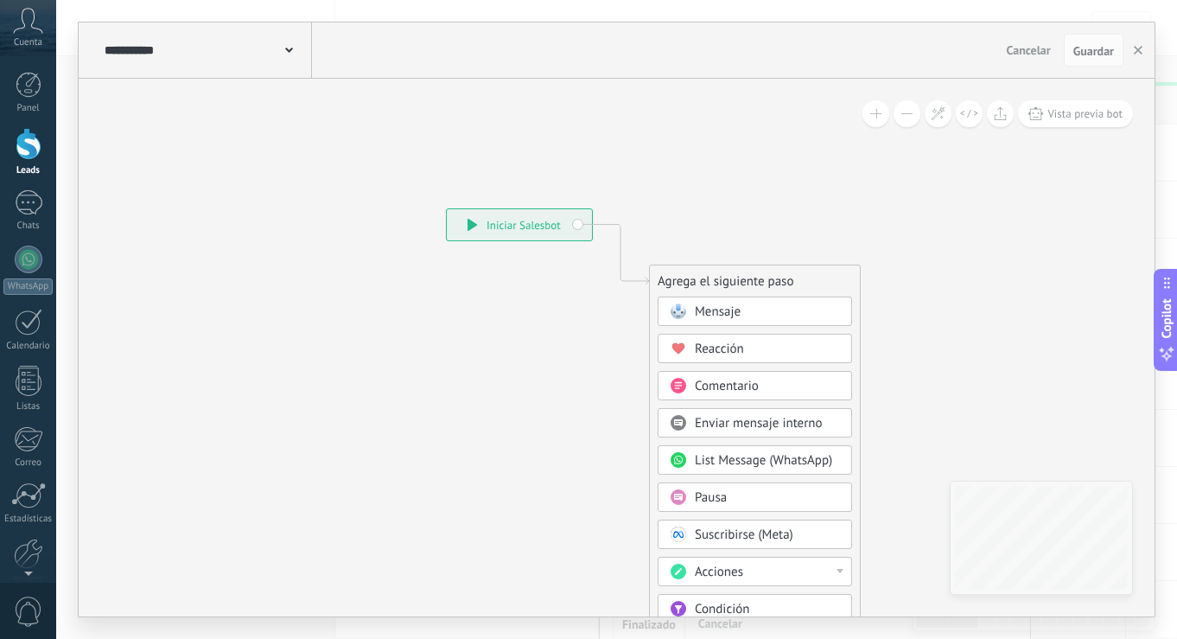
click at [290, 49] on icon at bounding box center [289, 50] width 8 height 5
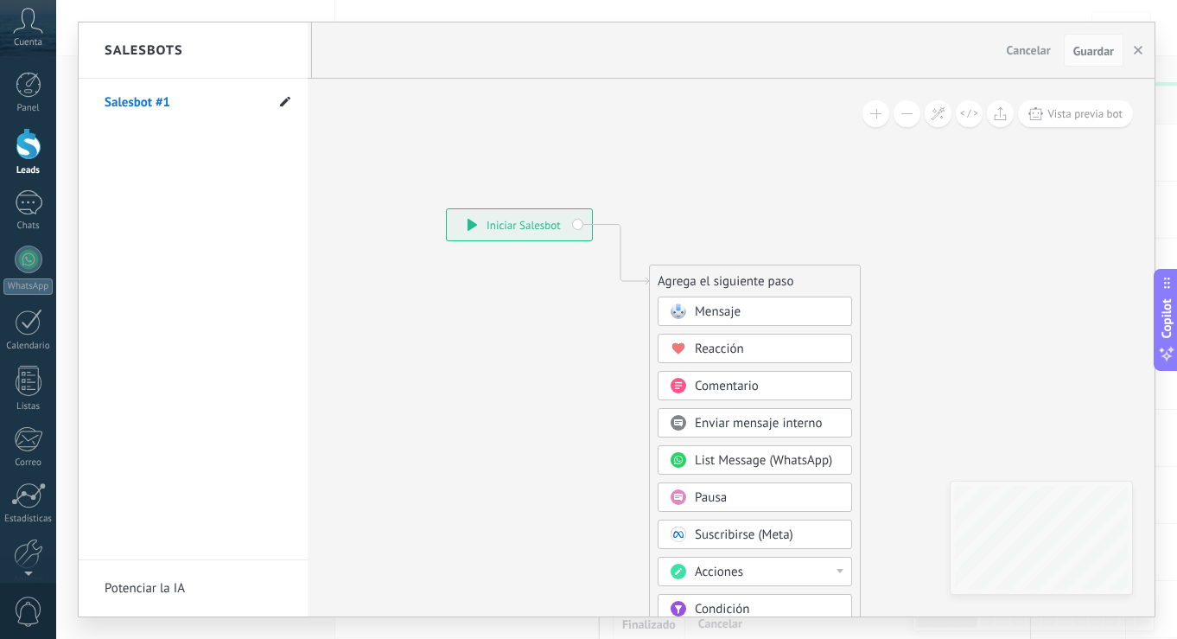
click at [284, 99] on icon at bounding box center [285, 101] width 10 height 10
type input "******"
click at [860, 193] on div at bounding box center [617, 319] width 1076 height 594
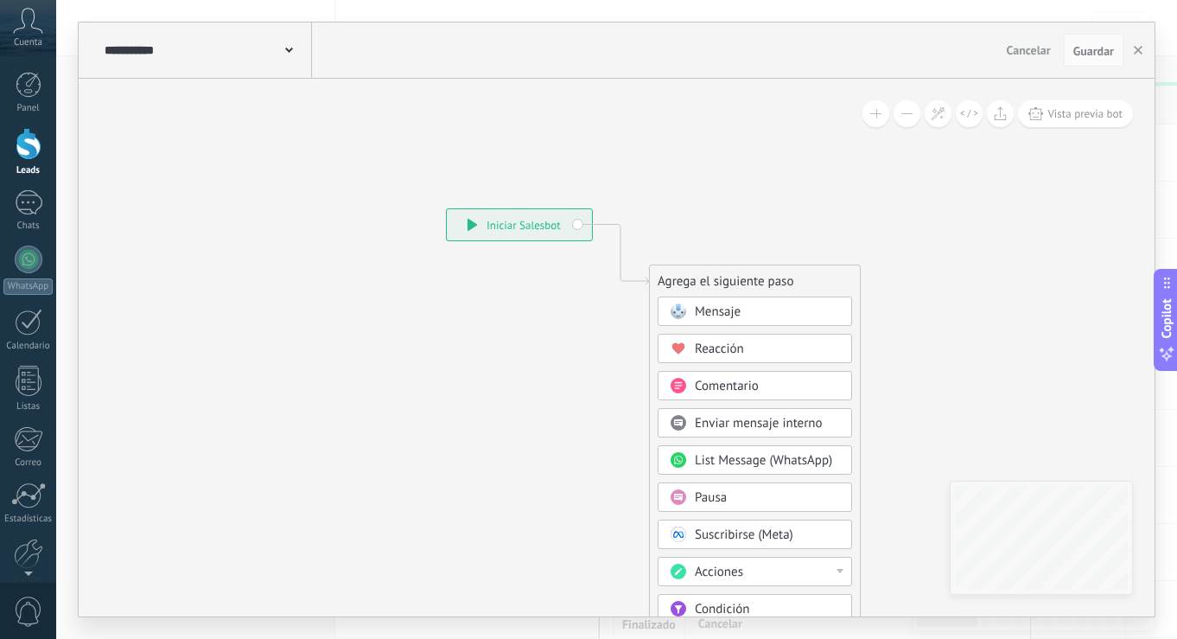
click at [785, 315] on div "Mensaje" at bounding box center [767, 311] width 145 height 17
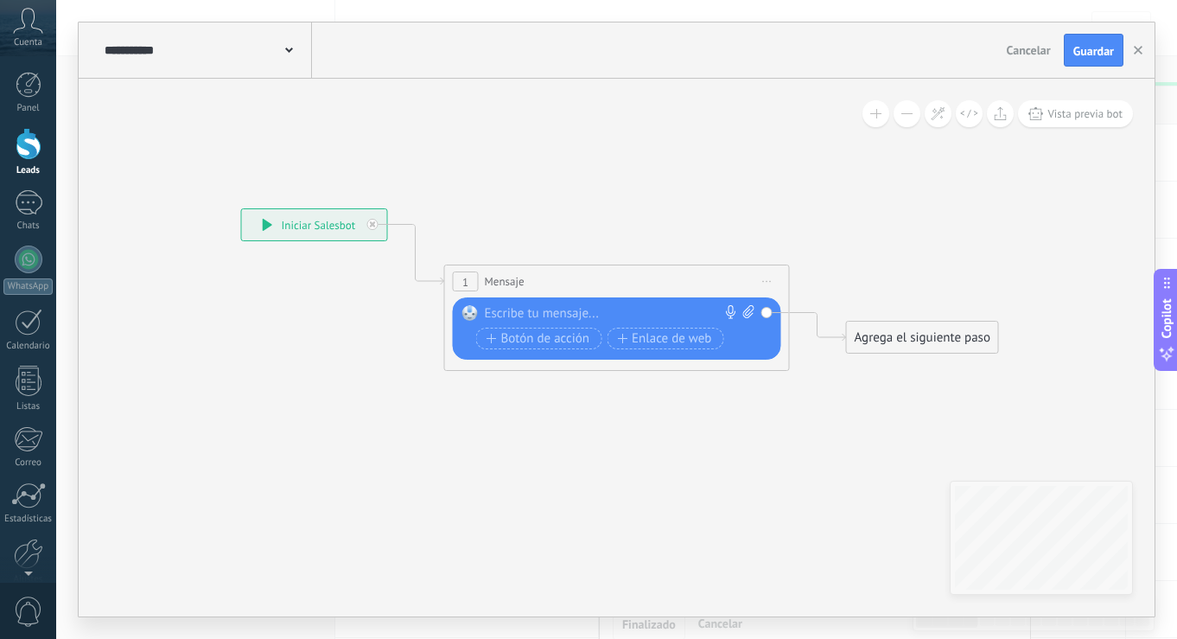
click at [621, 315] on div at bounding box center [613, 313] width 257 height 17
paste div
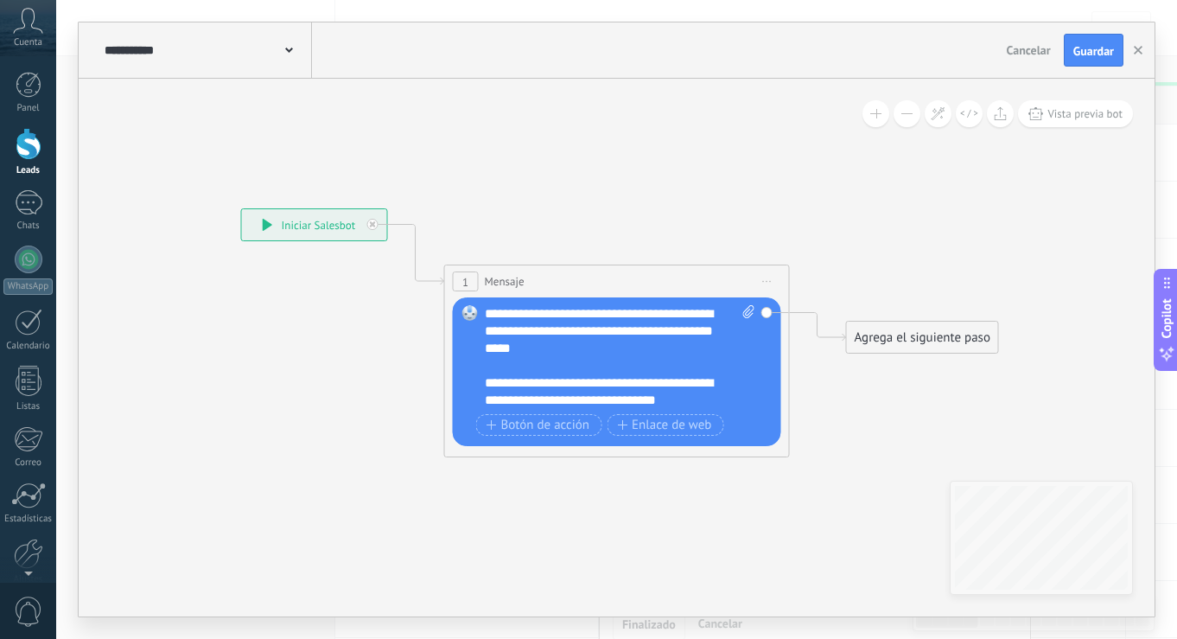
click at [622, 316] on div "**********" at bounding box center [620, 357] width 271 height 104
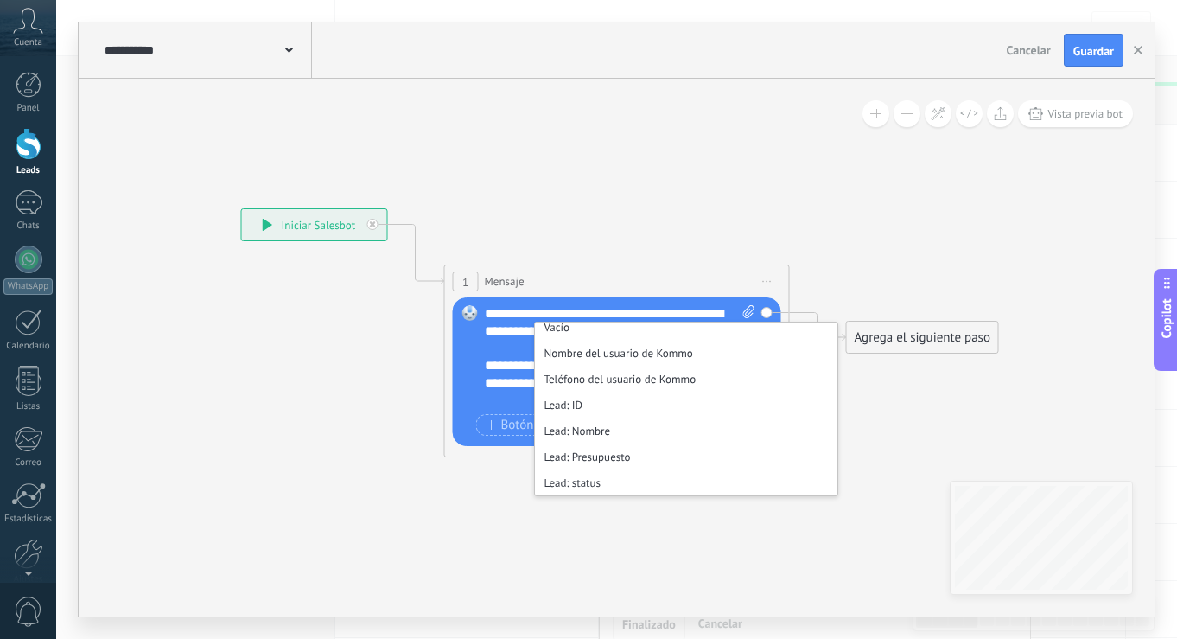
scroll to position [191, 0]
click at [590, 424] on li "Lead: Nombre" at bounding box center [686, 430] width 303 height 26
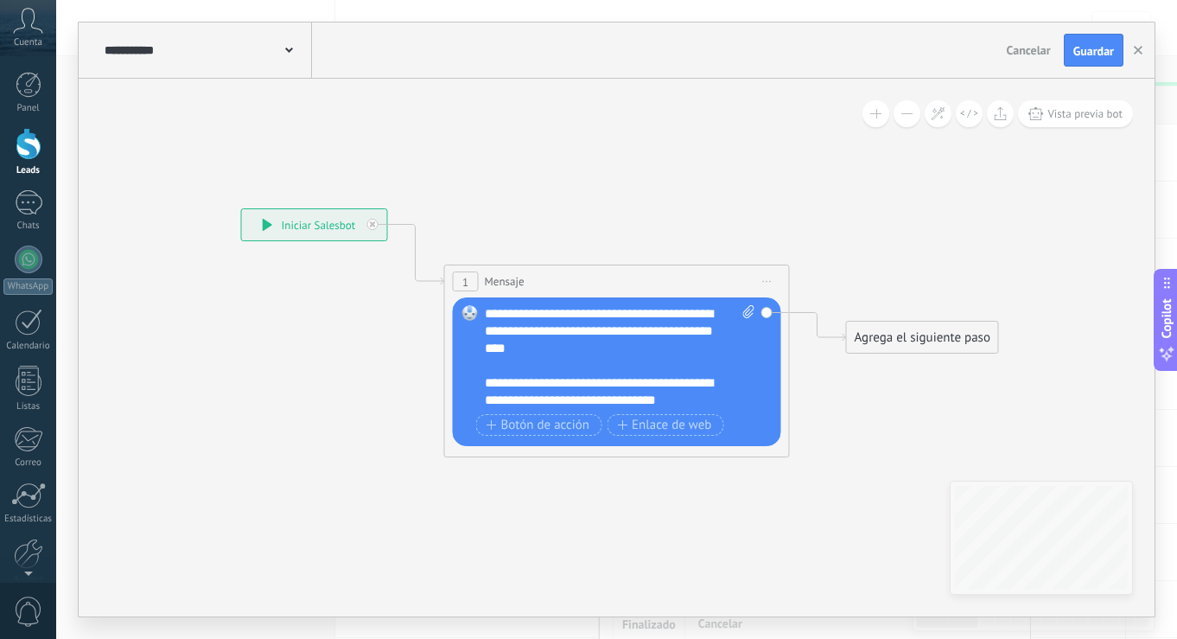
click at [818, 231] on icon at bounding box center [591, 289] width 1564 height 1027
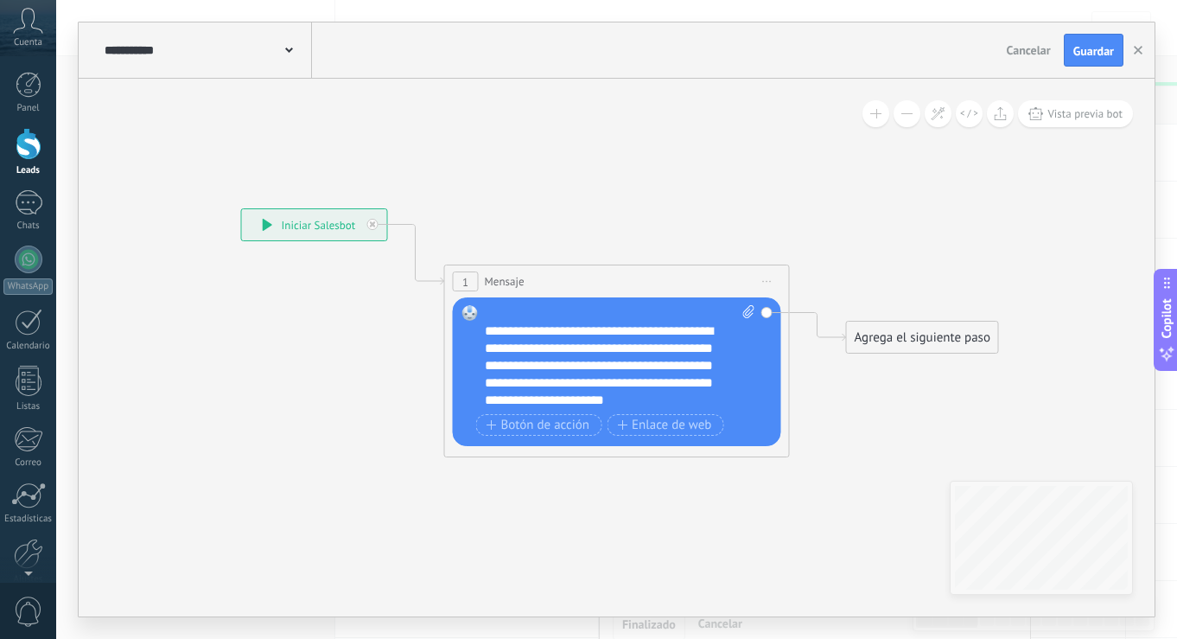
scroll to position [156, 0]
click at [936, 231] on icon at bounding box center [591, 289] width 1564 height 1027
click at [751, 310] on icon at bounding box center [748, 311] width 11 height 13
click input "Subir" at bounding box center [0, 0] width 0 height 0
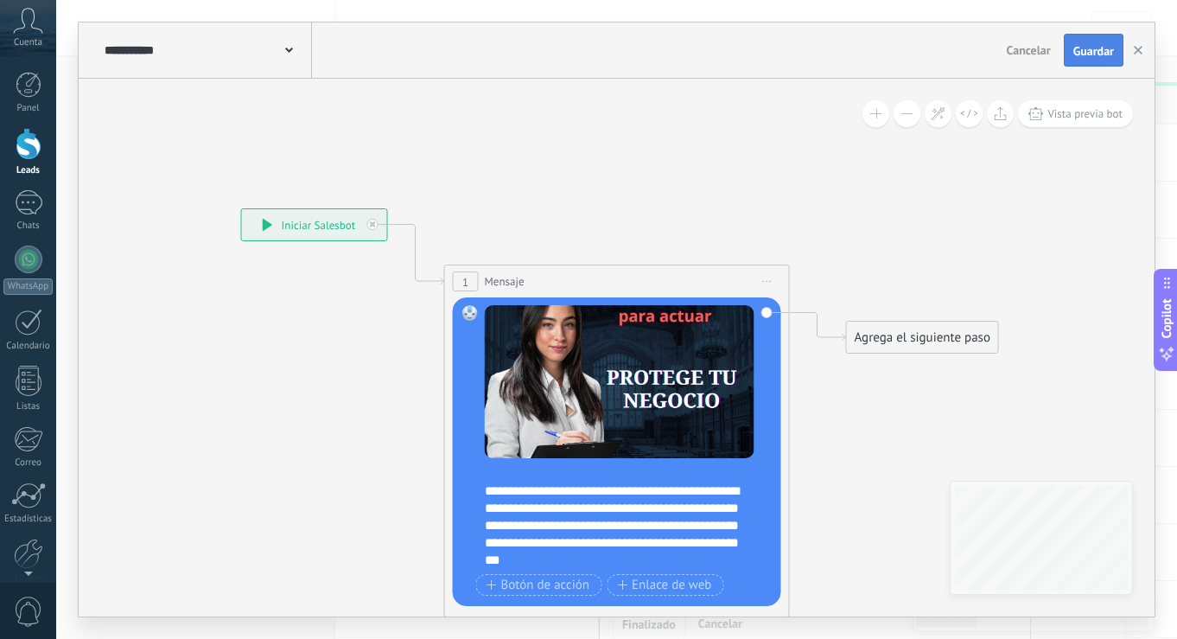
click at [1102, 55] on span "Guardar" at bounding box center [1094, 51] width 41 height 12
click at [1139, 51] on use "button" at bounding box center [1138, 50] width 9 height 9
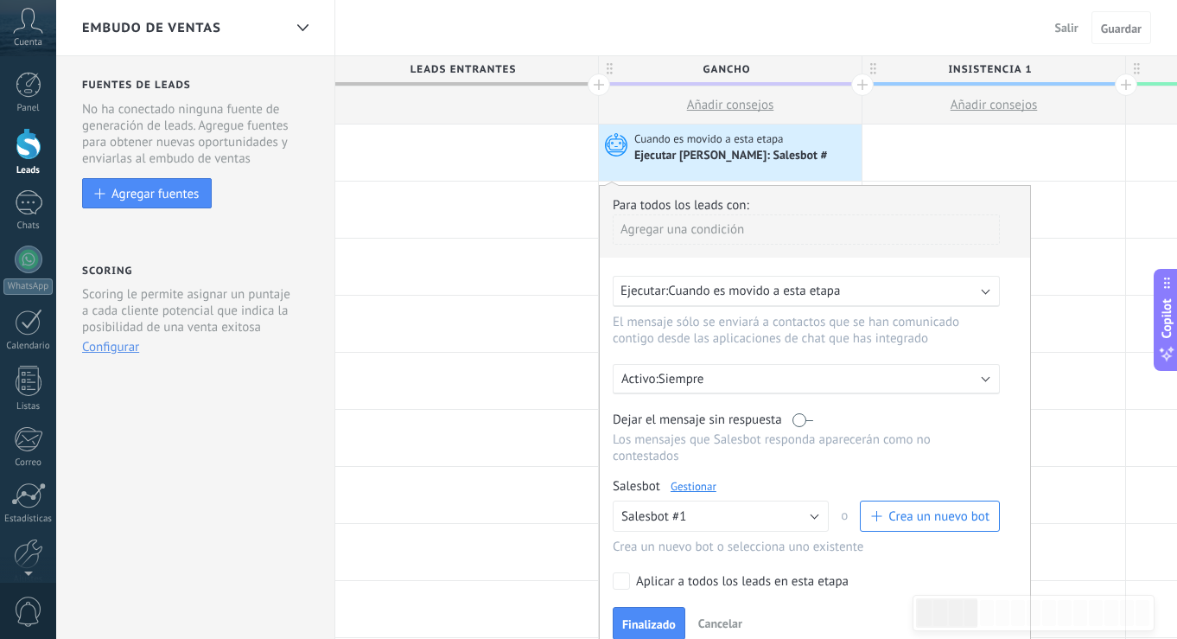
click at [862, 291] on div "Ejecutar: Cuando es movido a esta etapa" at bounding box center [800, 291] width 358 height 16
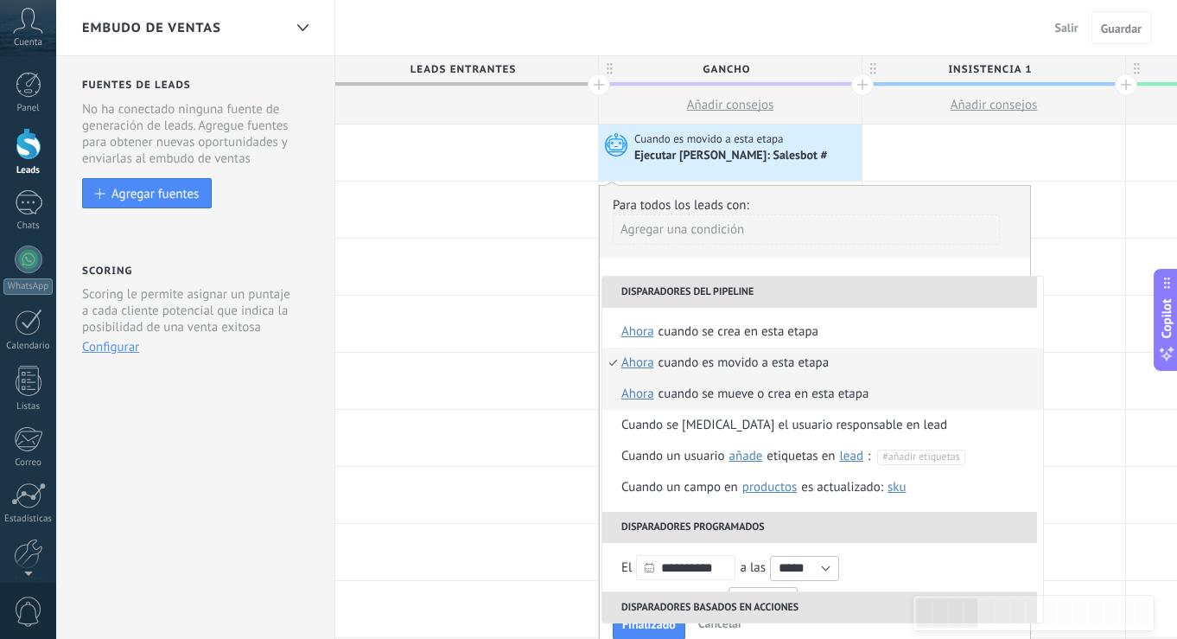
click at [746, 399] on div "Cuando se mueve o crea en esta etapa" at bounding box center [764, 394] width 211 height 31
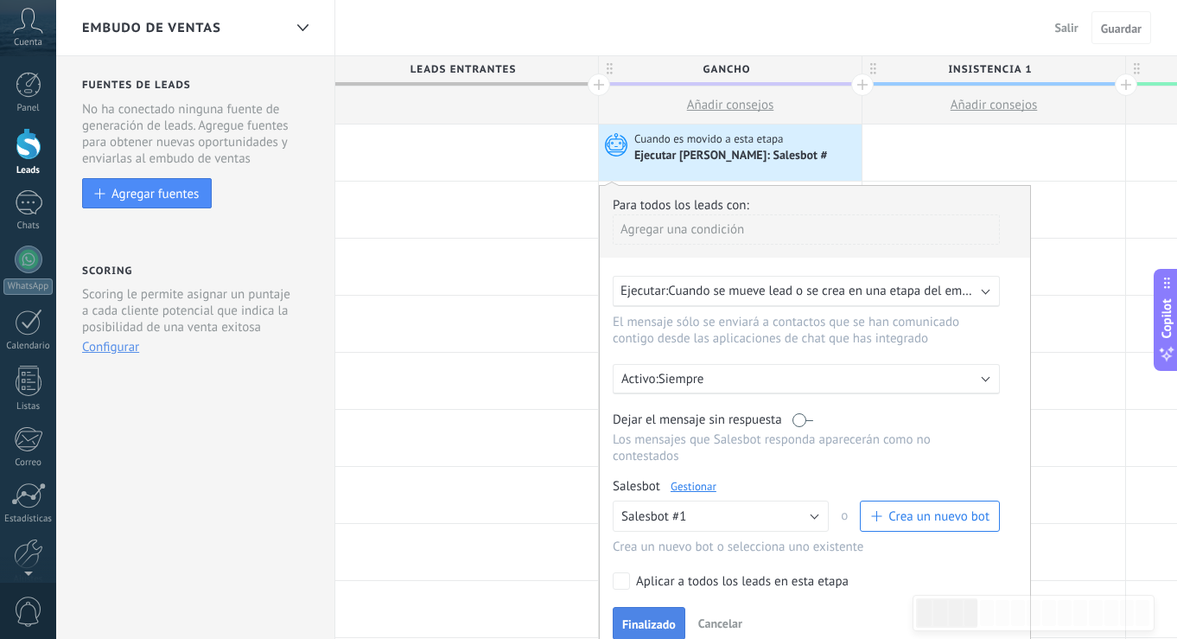
click at [667, 622] on span "Finalizado" at bounding box center [649, 624] width 54 height 12
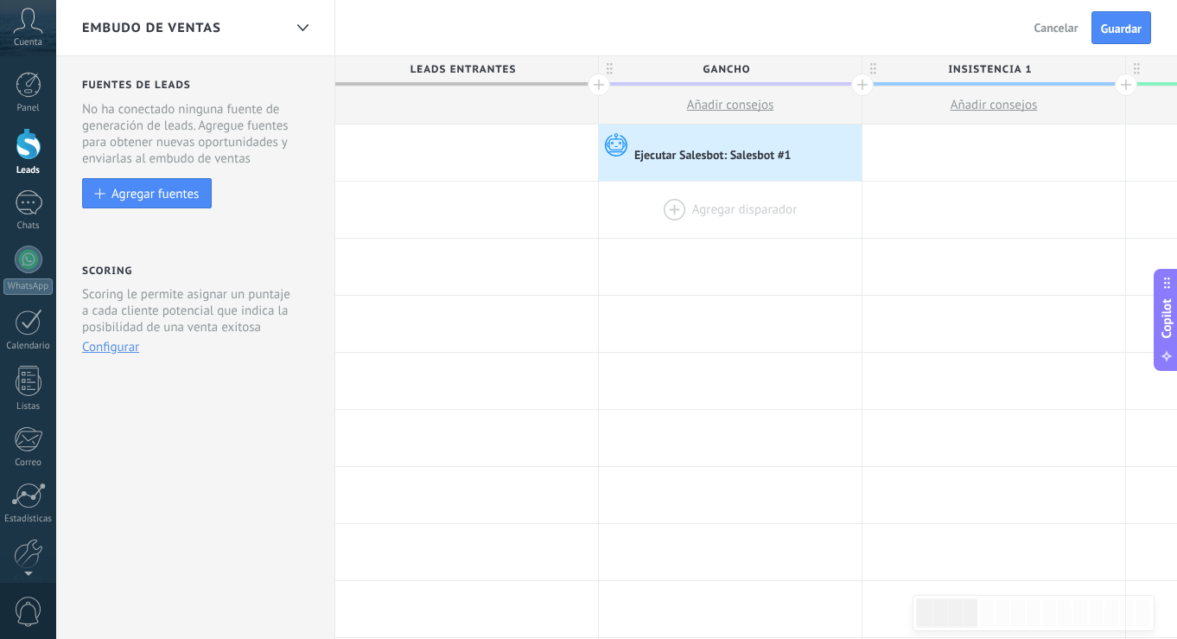
scroll to position [0, 0]
click at [759, 153] on div "Ejecutar Salesbot: Salesbot #1" at bounding box center [715, 157] width 160 height 16
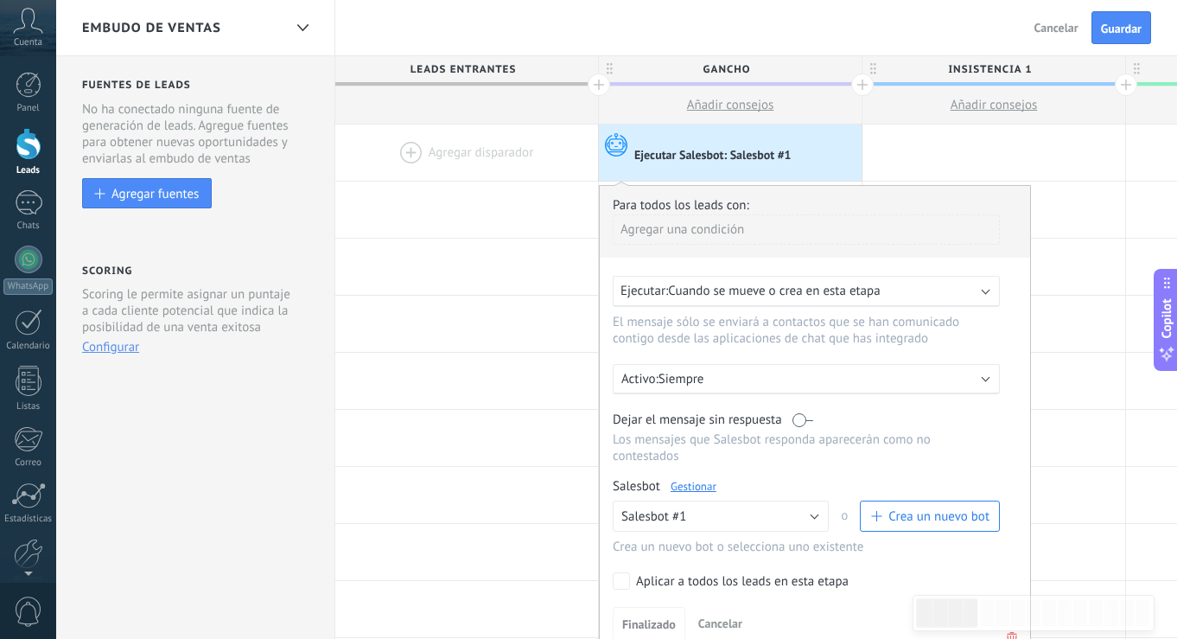
click at [698, 484] on link "Gestionar" at bounding box center [694, 486] width 46 height 15
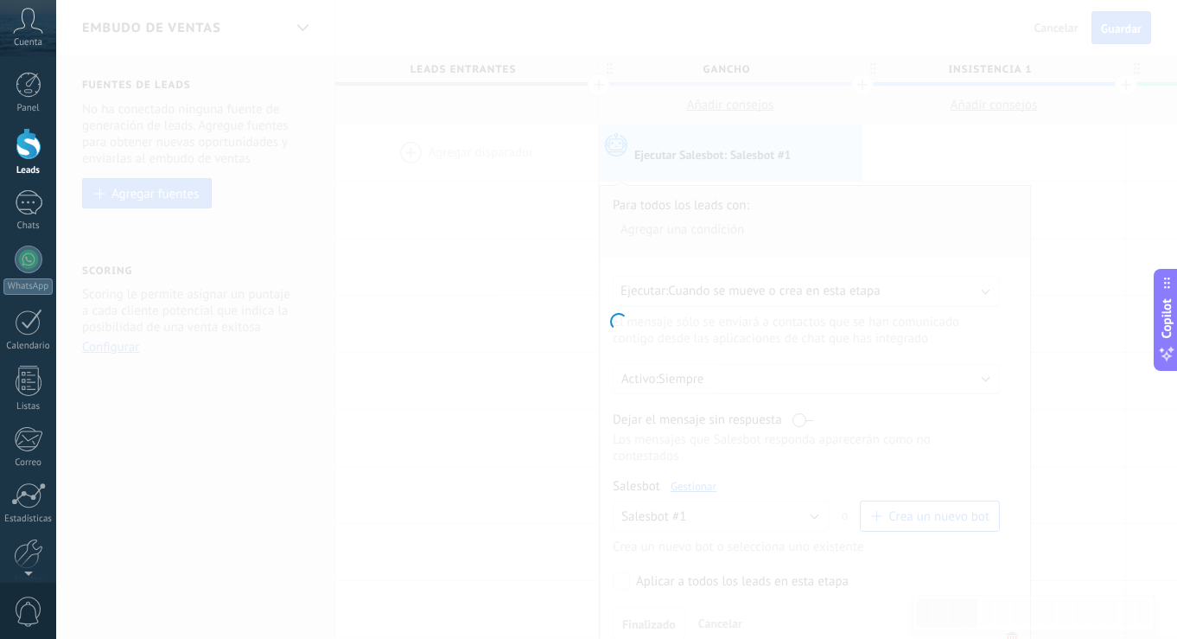
type input "**********"
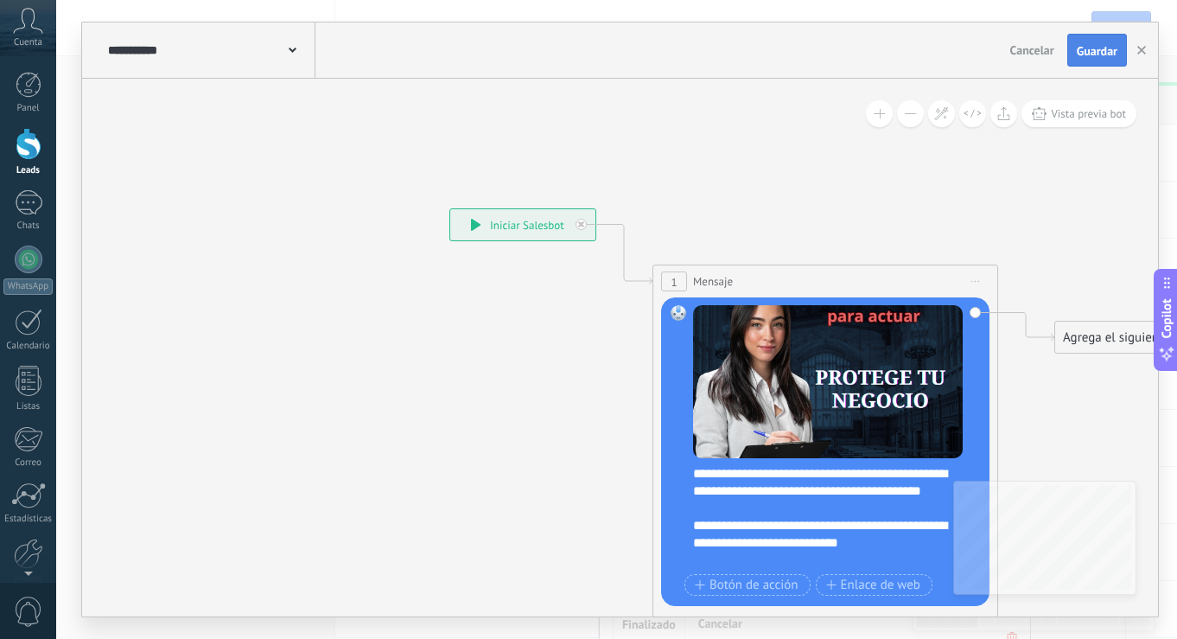
click at [1102, 59] on button "Guardar" at bounding box center [1098, 50] width 60 height 33
click at [1142, 50] on use "button" at bounding box center [1142, 50] width 9 height 9
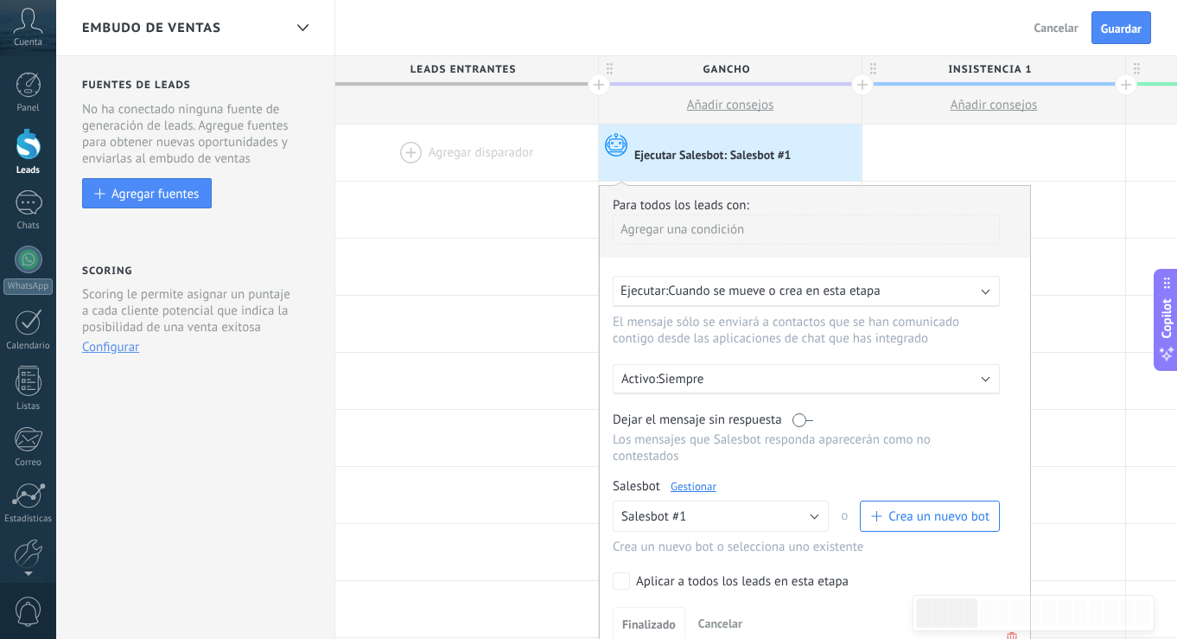
click at [30, 149] on div at bounding box center [29, 144] width 26 height 32
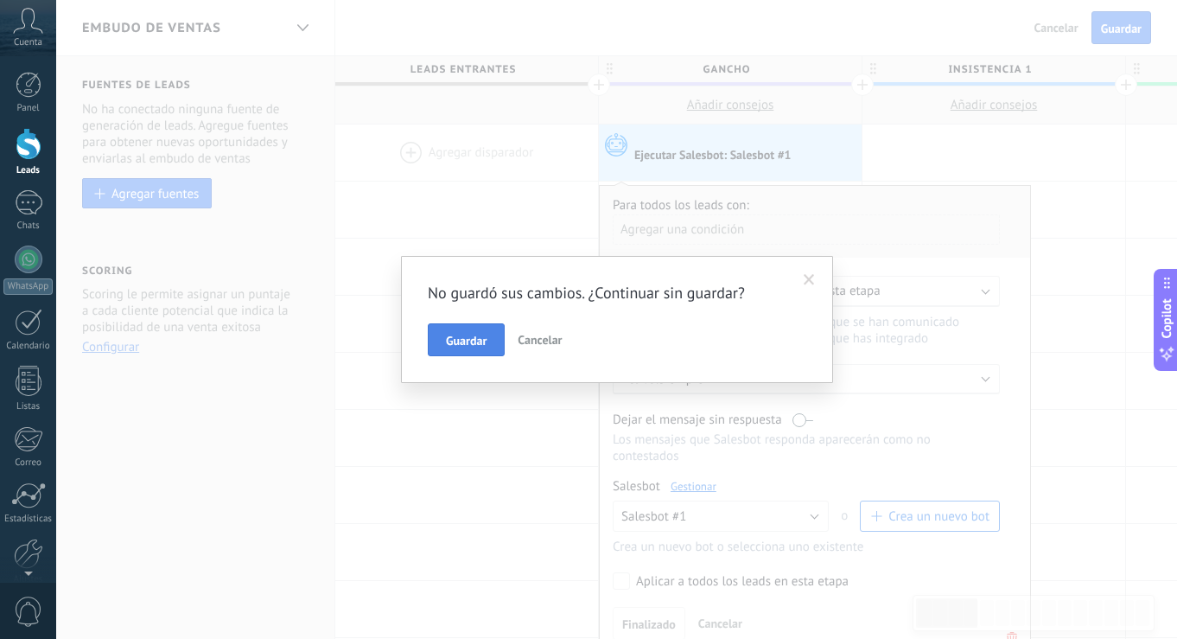
click at [490, 337] on button "Guardar" at bounding box center [466, 339] width 77 height 33
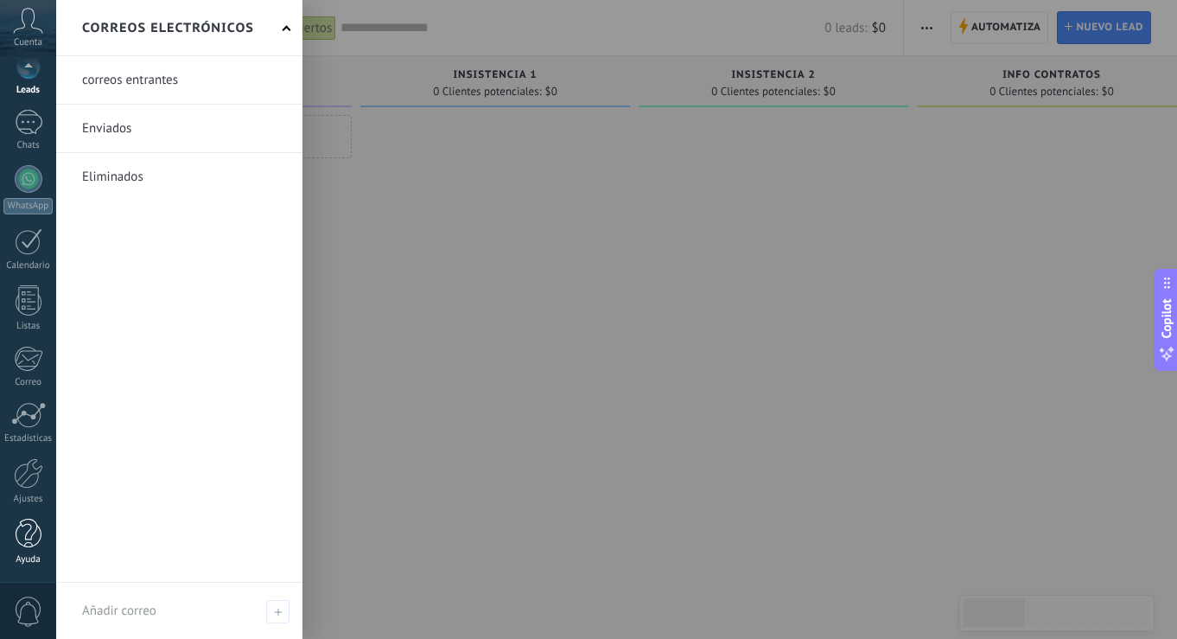
scroll to position [80, 0]
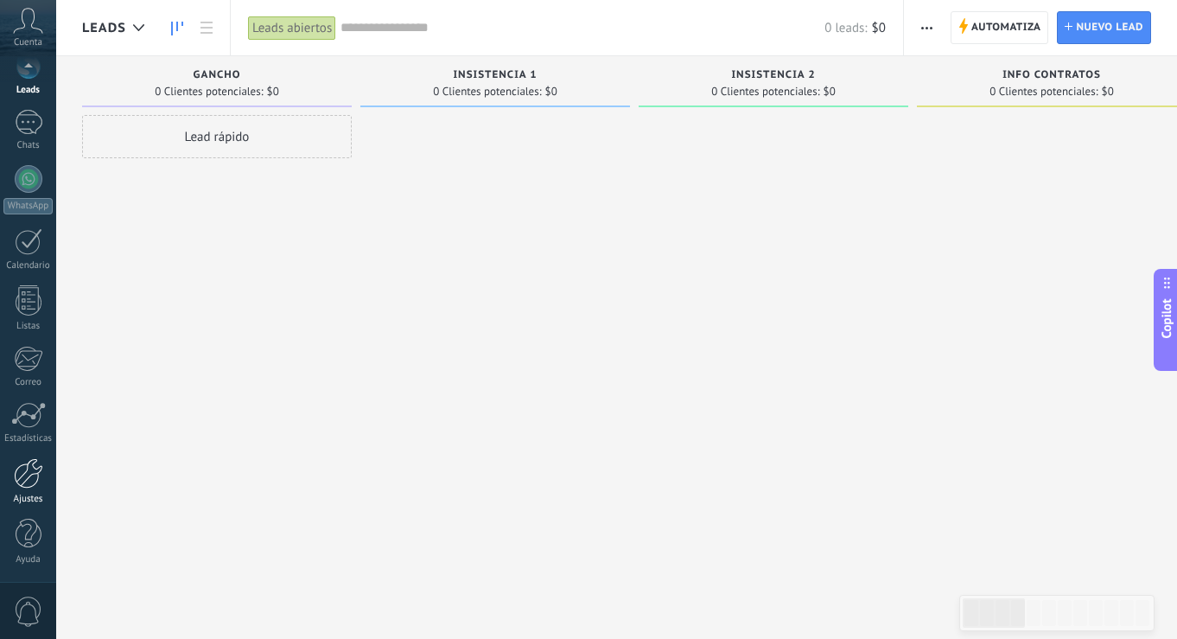
click at [27, 483] on div at bounding box center [28, 473] width 29 height 30
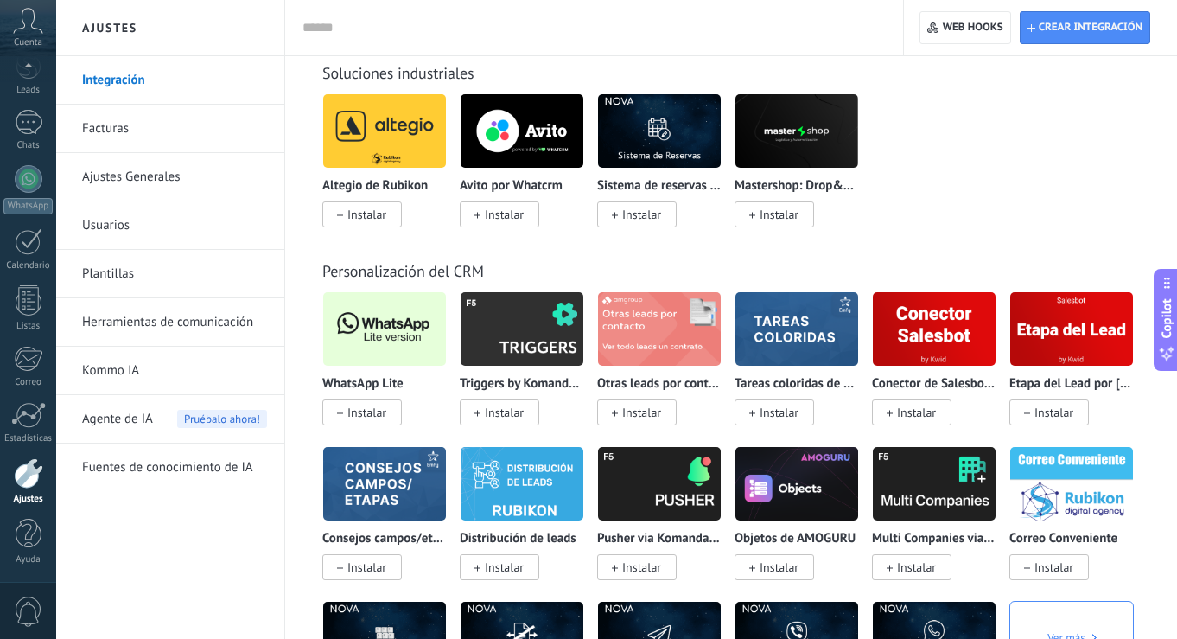
scroll to position [4033, 0]
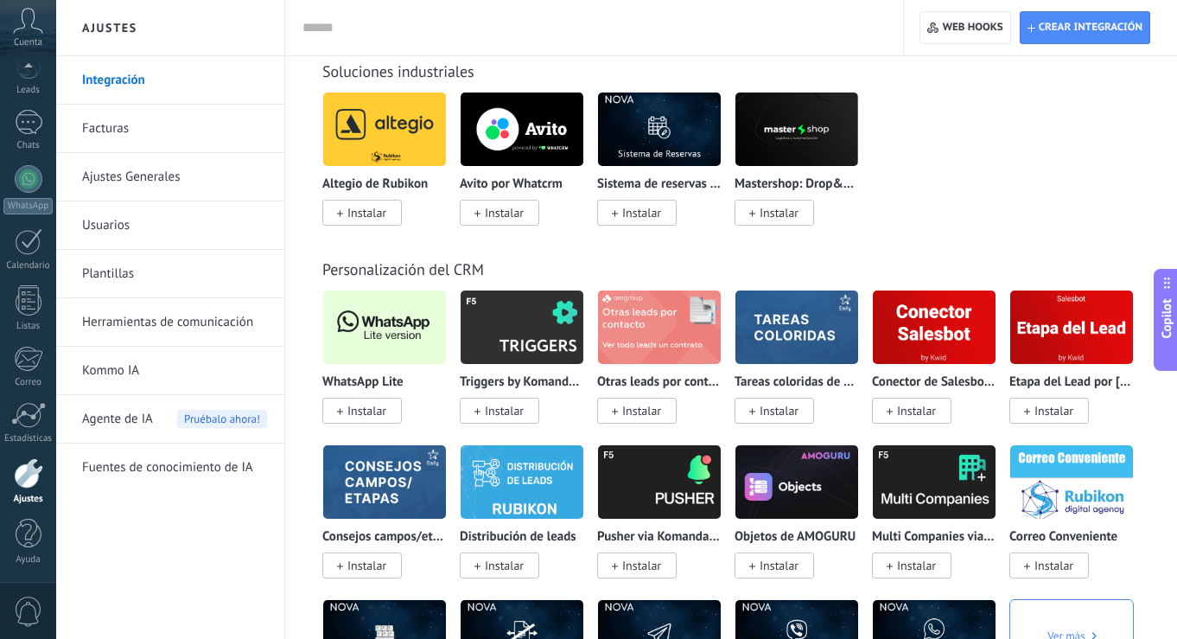
click at [396, 337] on img at bounding box center [384, 327] width 123 height 84
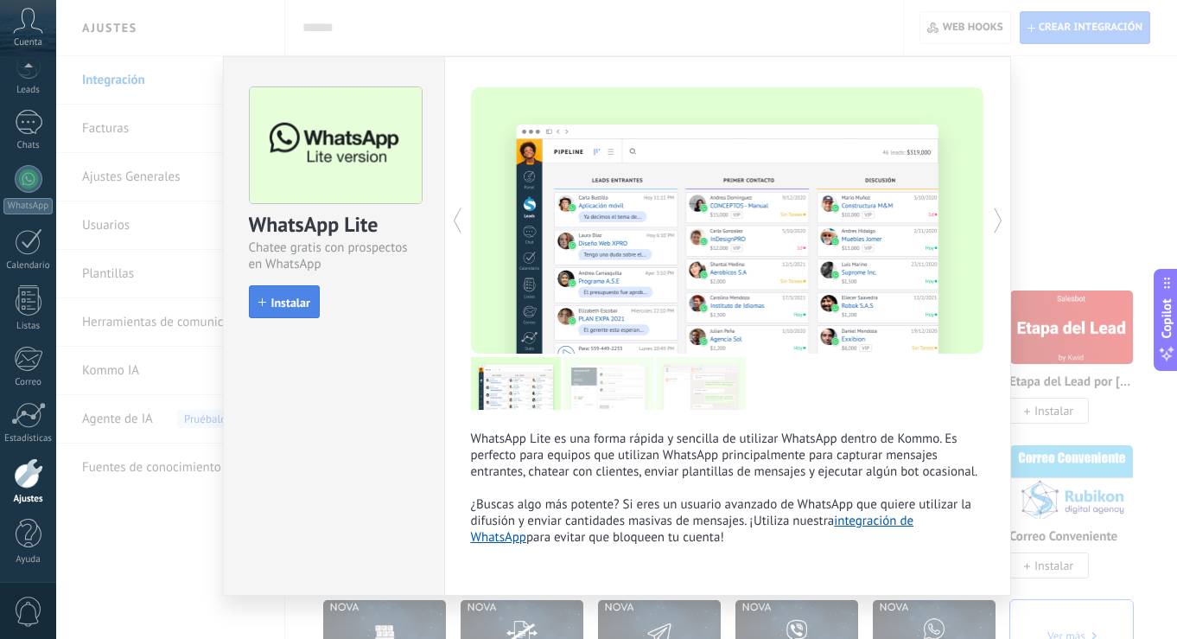
click at [299, 297] on span "Instalar" at bounding box center [290, 303] width 39 height 12
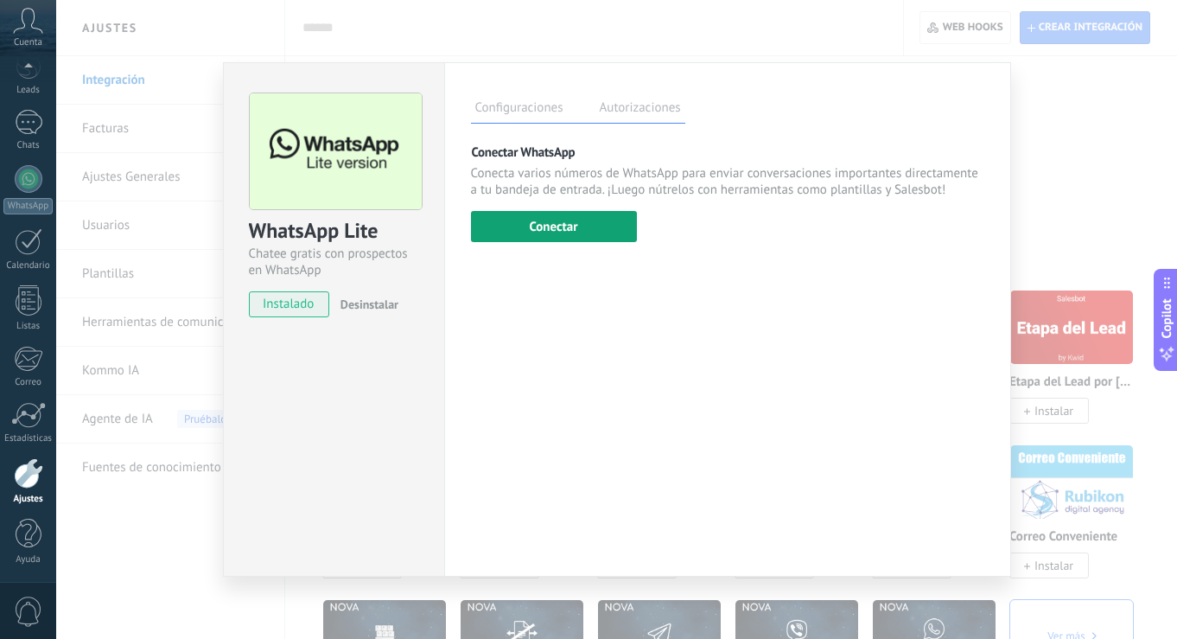
click at [584, 222] on button "Conectar" at bounding box center [554, 226] width 166 height 31
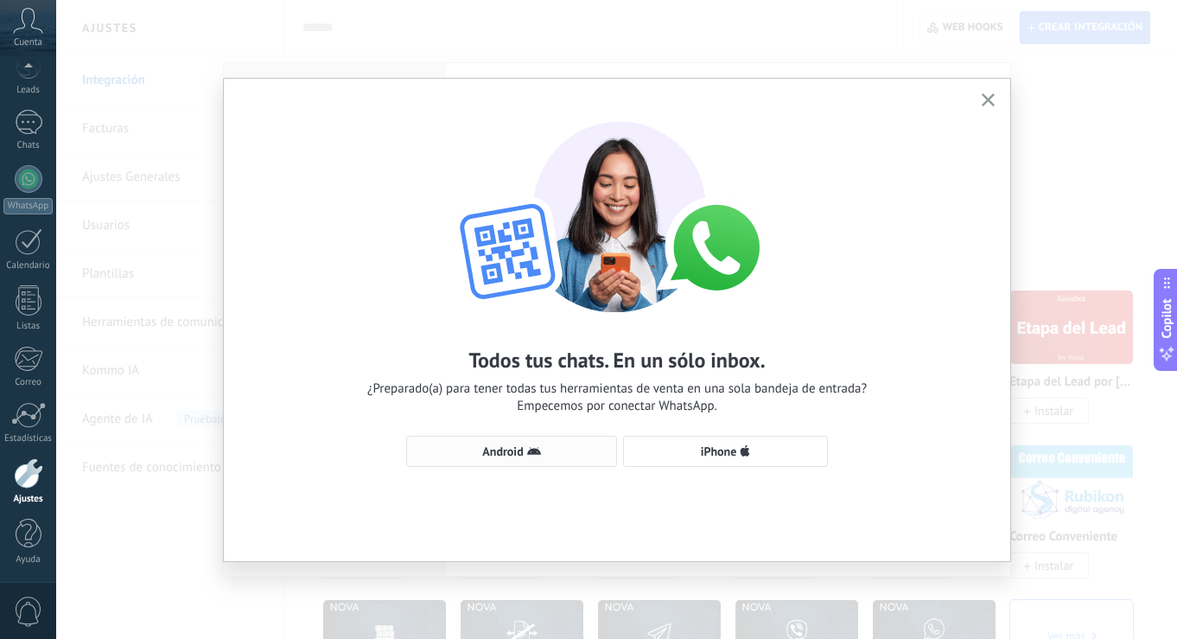
click at [570, 452] on span "Android" at bounding box center [512, 451] width 192 height 14
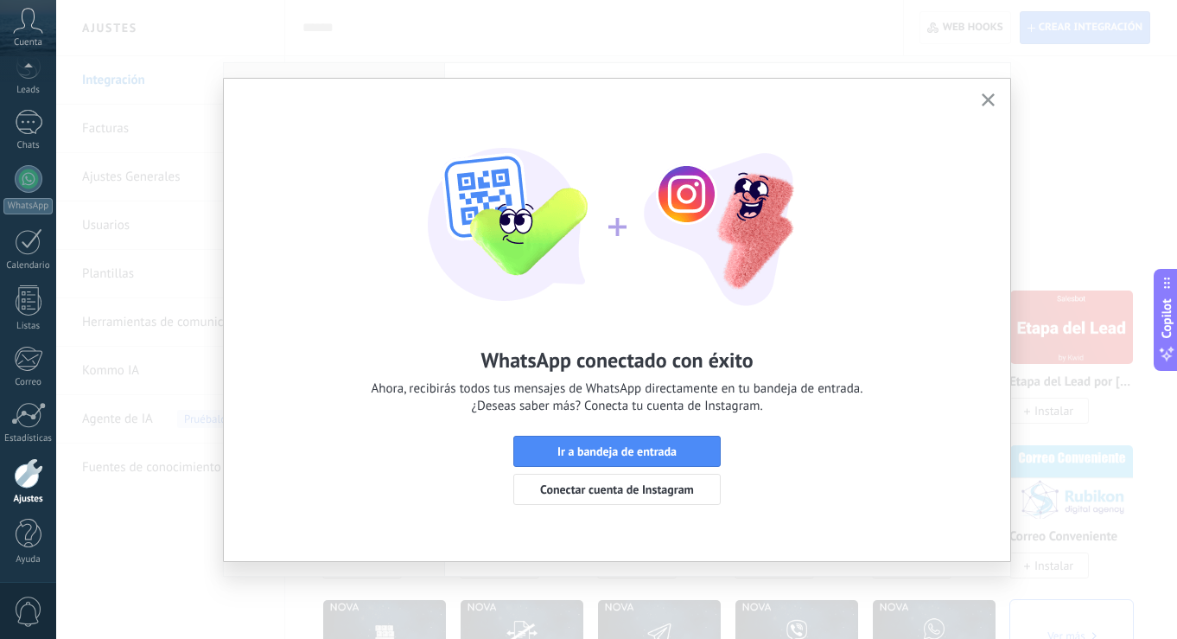
click at [652, 469] on div "Ir a bandeja de entrada Conectar cuenta de Instagram" at bounding box center [617, 470] width 207 height 69
click at [648, 449] on span "Ir a bandeja de entrada" at bounding box center [617, 451] width 119 height 12
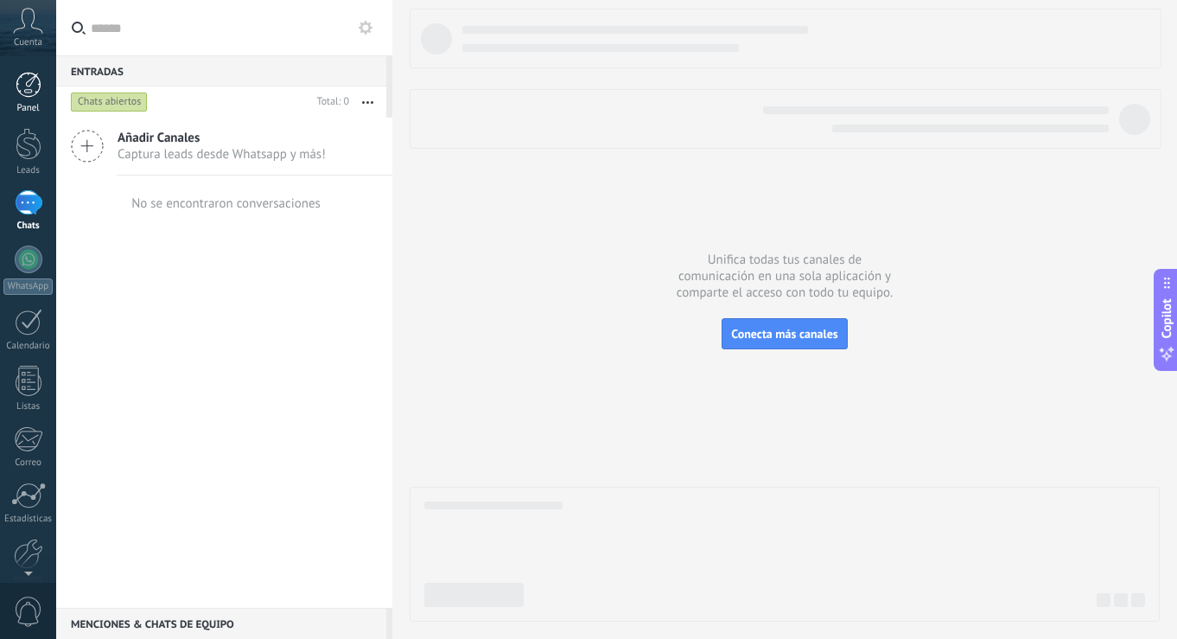
click at [35, 86] on div at bounding box center [29, 85] width 26 height 26
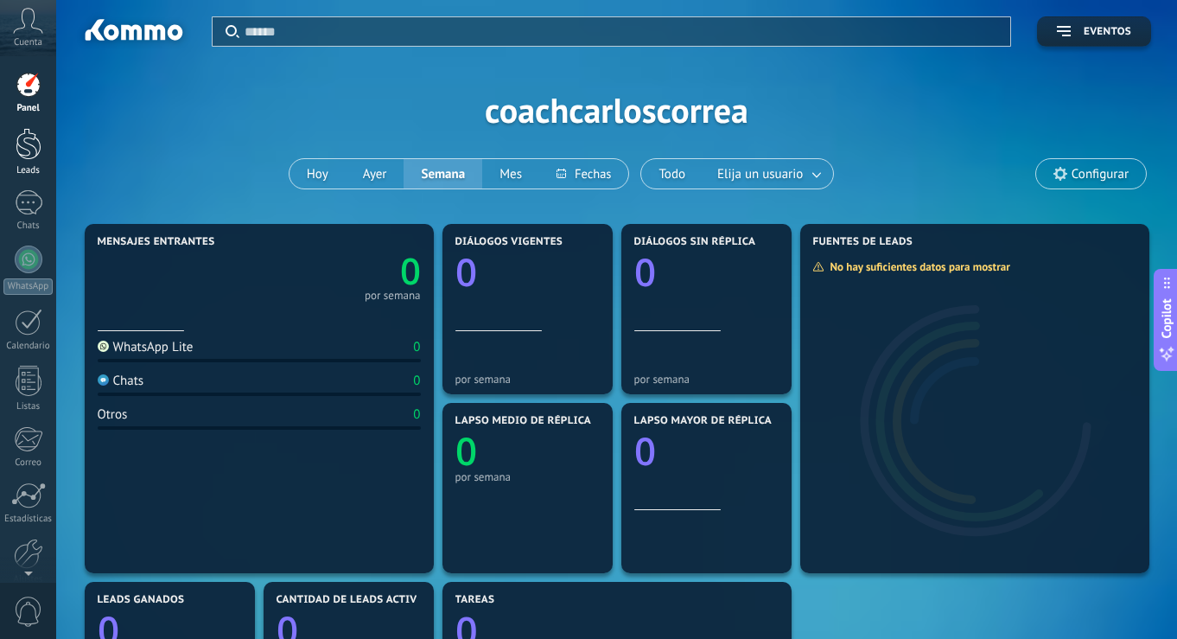
click at [22, 145] on div at bounding box center [29, 144] width 26 height 32
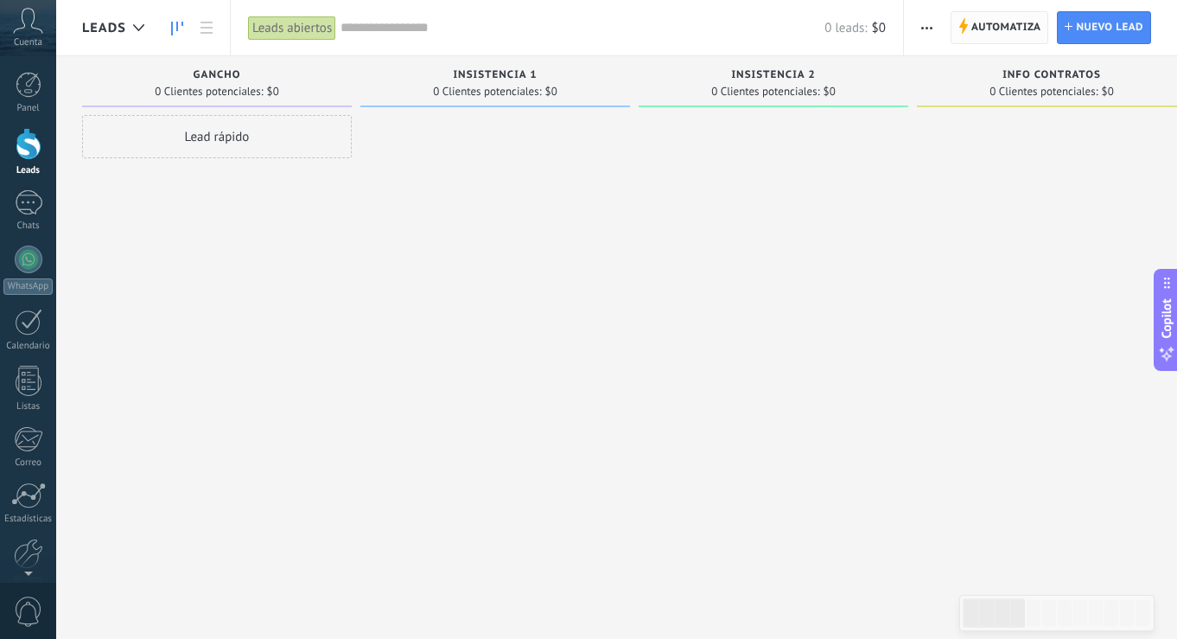
click at [1015, 33] on span "Automatiza" at bounding box center [1007, 27] width 70 height 31
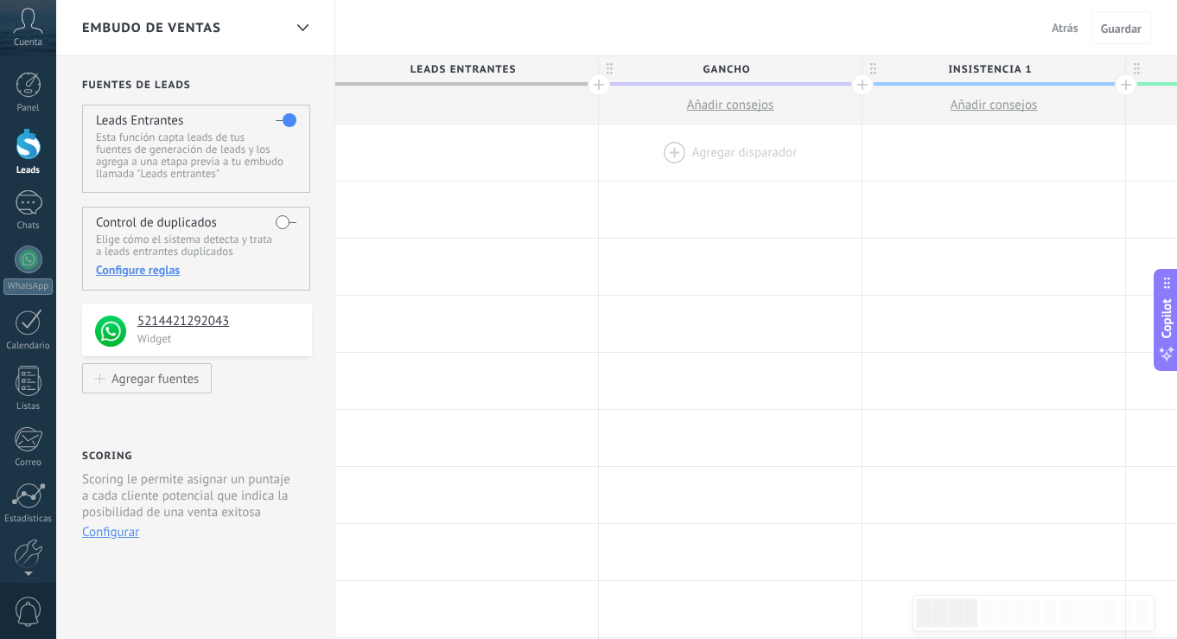
click at [670, 148] on div at bounding box center [730, 152] width 263 height 56
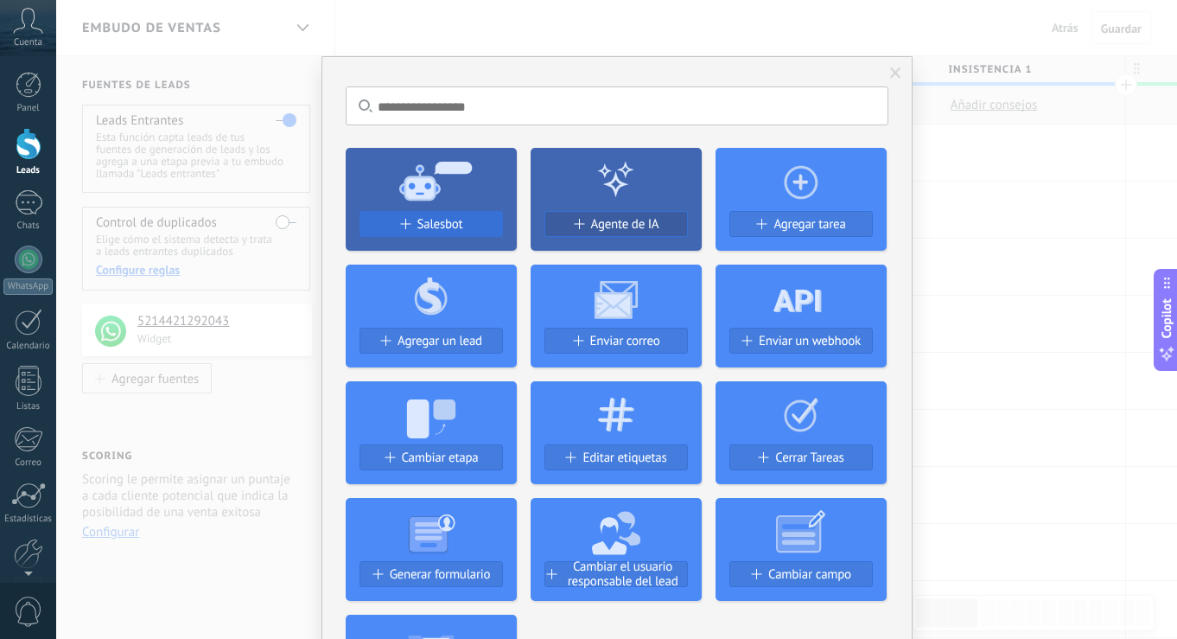
click at [466, 226] on div "Salesbot" at bounding box center [432, 224] width 142 height 15
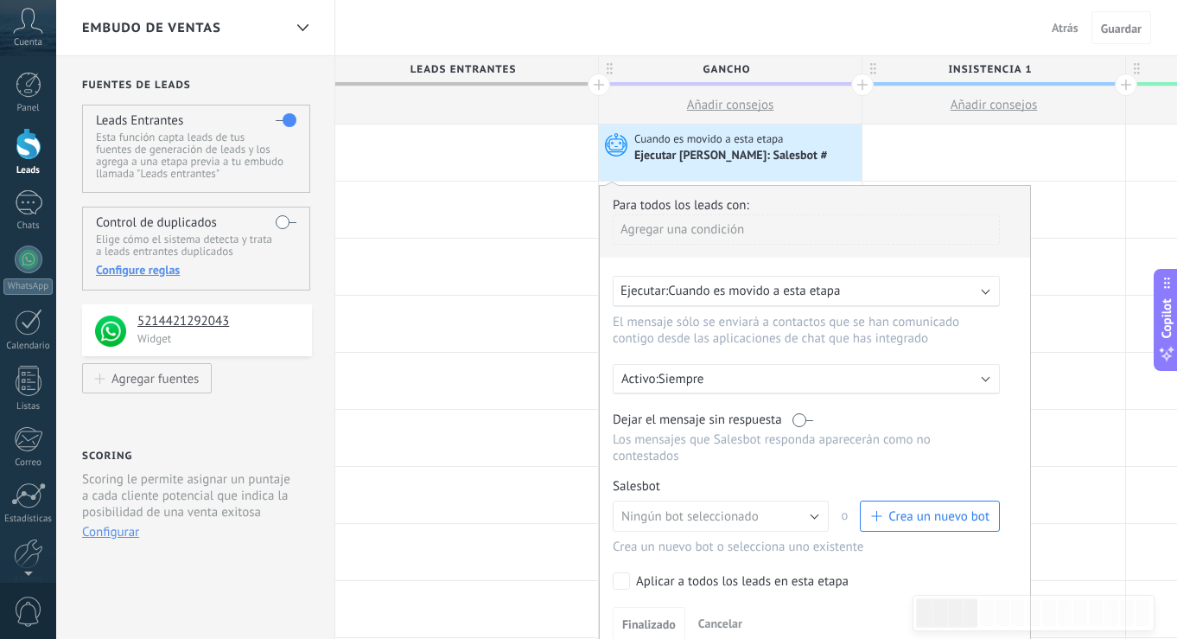
click at [815, 514] on button "Ningún bot seleccionado" at bounding box center [721, 516] width 216 height 31
click at [664, 546] on span "Salesbot #1" at bounding box center [713, 546] width 220 height 16
click at [694, 487] on link "Gestionar" at bounding box center [694, 486] width 46 height 15
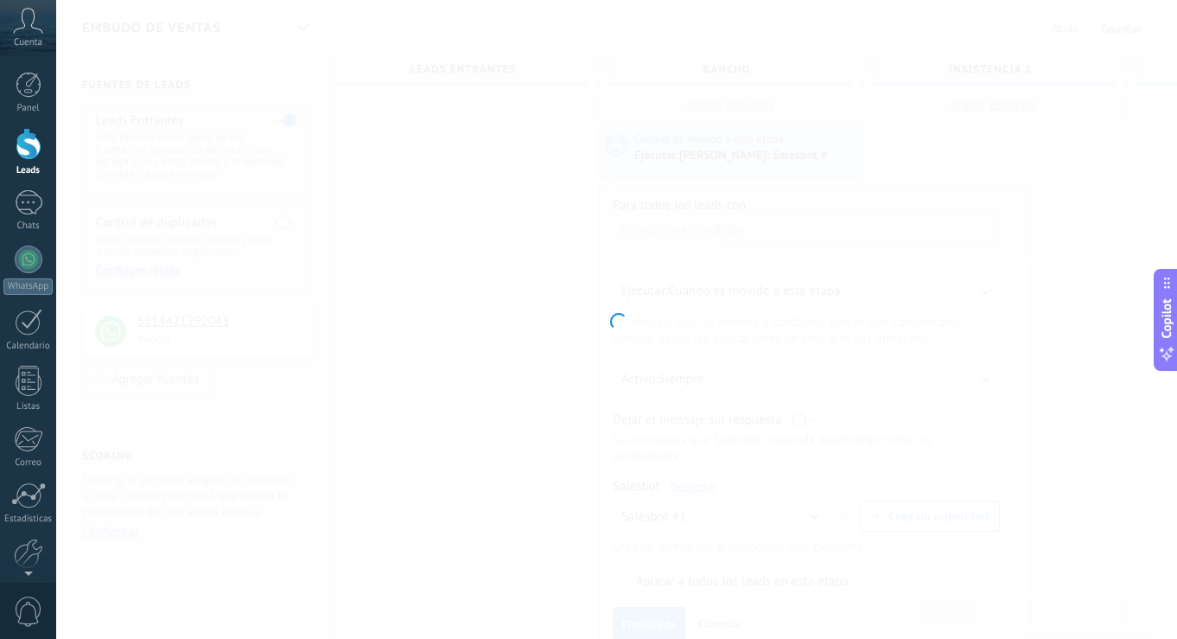
type input "**********"
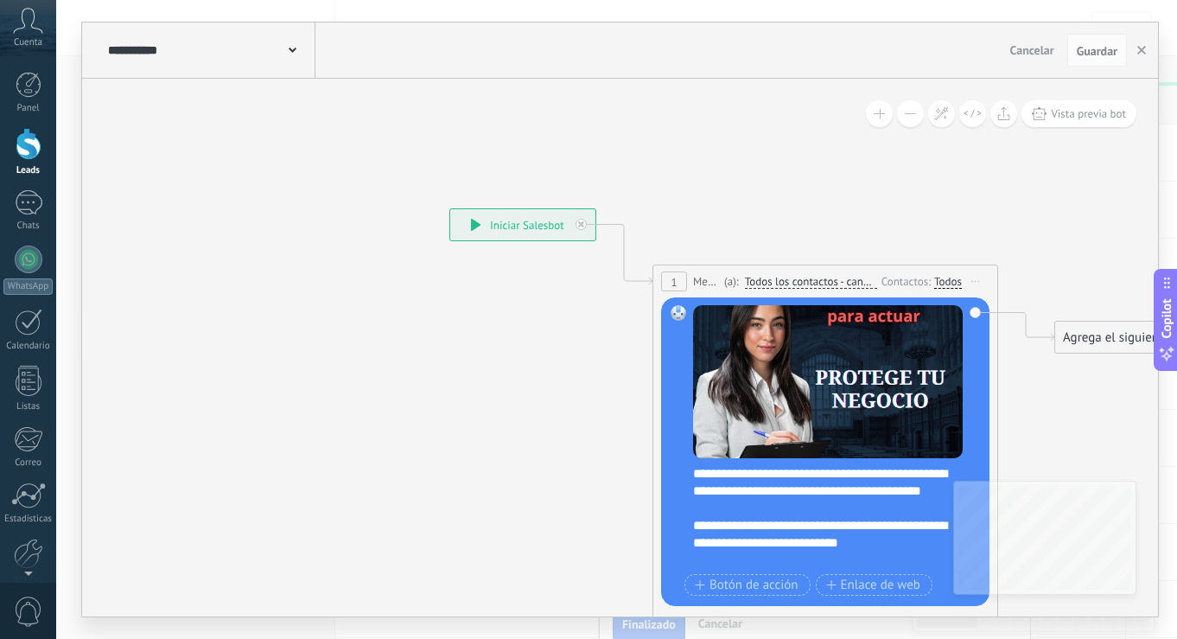
click at [294, 48] on span at bounding box center [293, 49] width 8 height 16
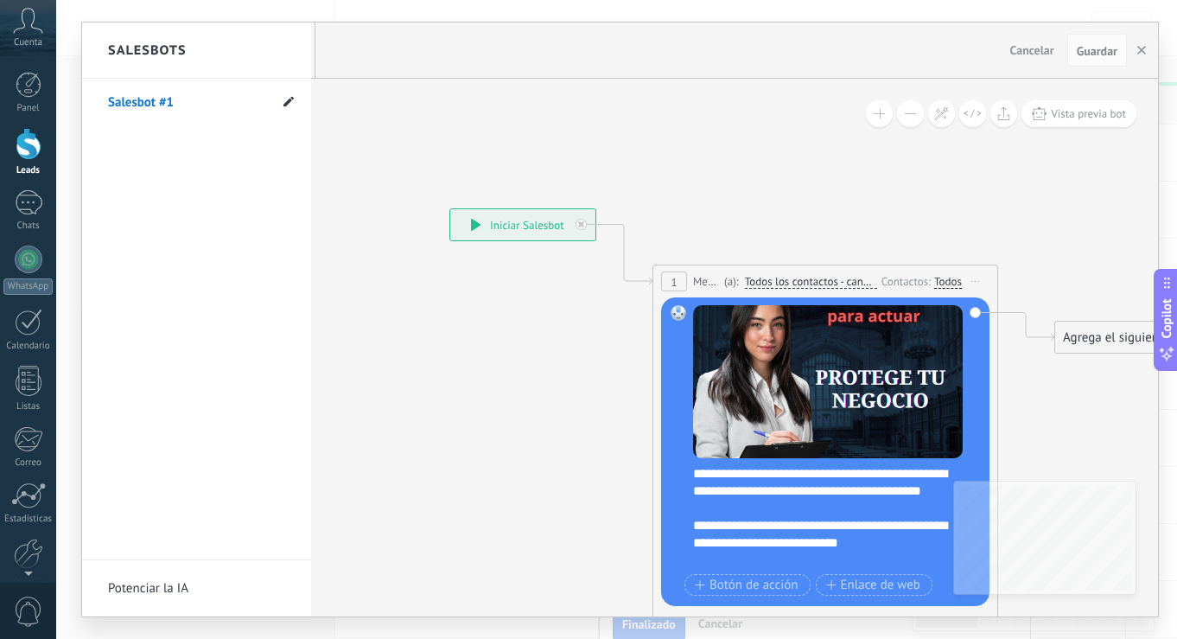
click at [290, 104] on icon at bounding box center [289, 101] width 10 height 10
type input "******"
click at [288, 99] on icon at bounding box center [287, 103] width 19 height 10
type input "******"
click at [1109, 58] on div at bounding box center [620, 319] width 1076 height 594
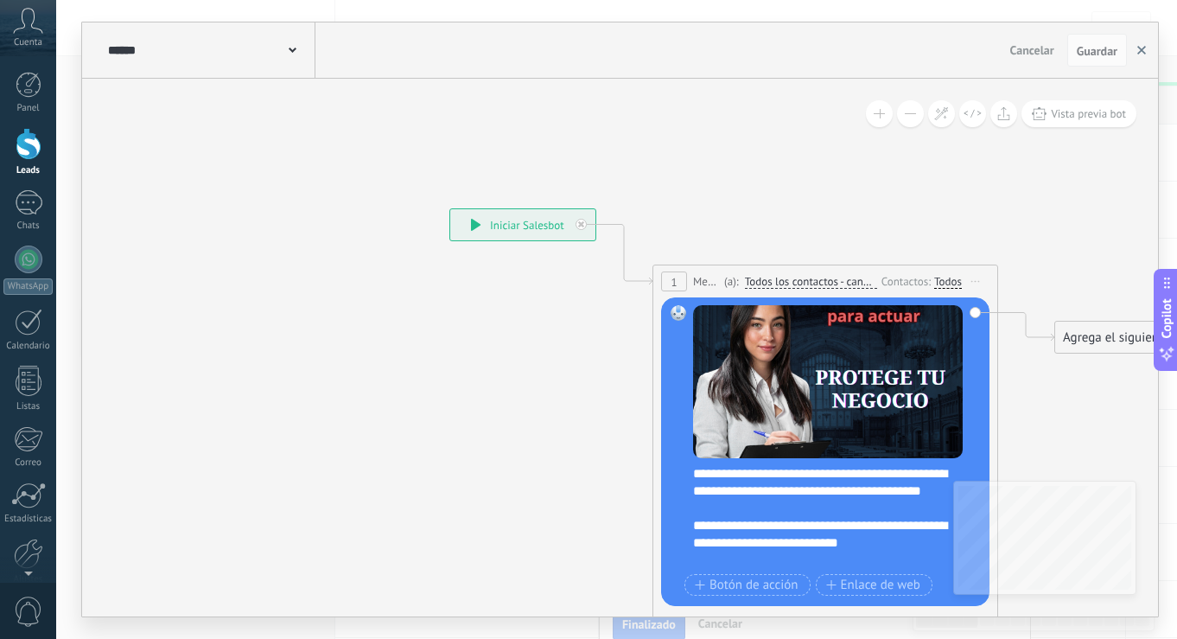
click at [1144, 50] on icon "button" at bounding box center [1142, 50] width 9 height 9
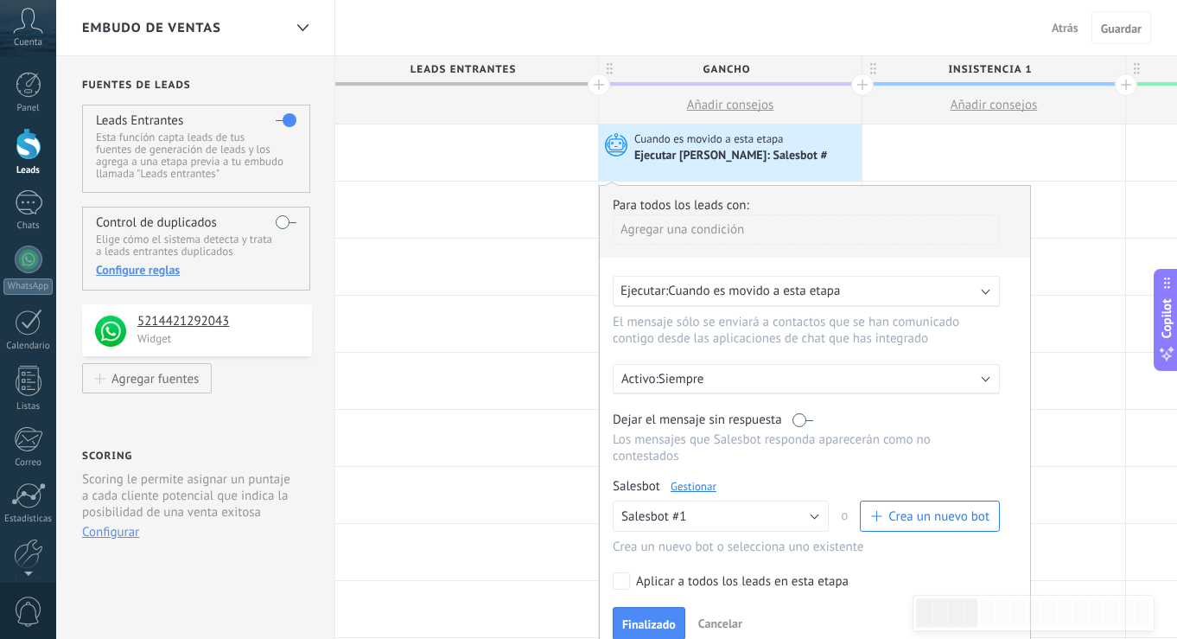
click at [686, 485] on link "Gestionar" at bounding box center [694, 486] width 46 height 15
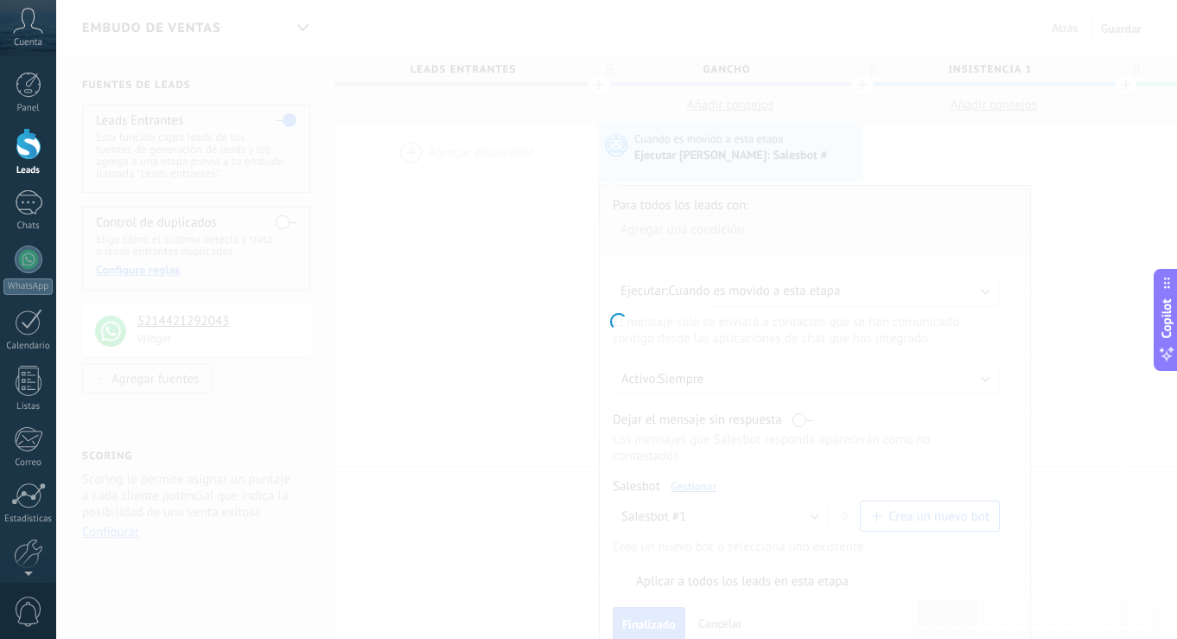
type input "******"
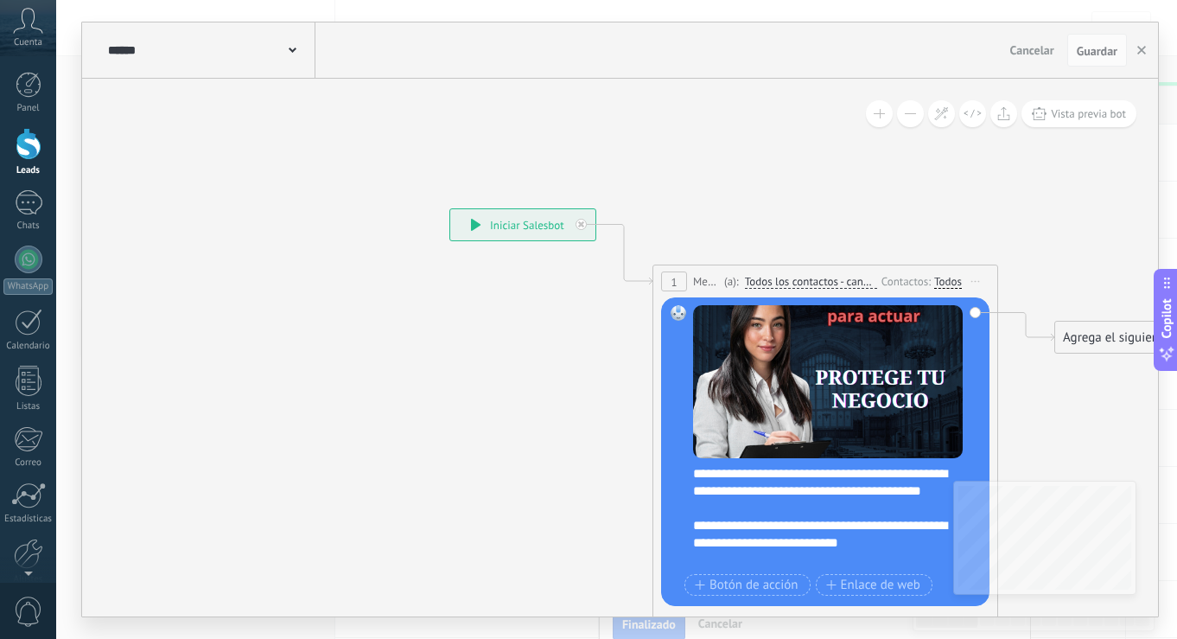
click at [950, 279] on div "Todos" at bounding box center [949, 282] width 28 height 14
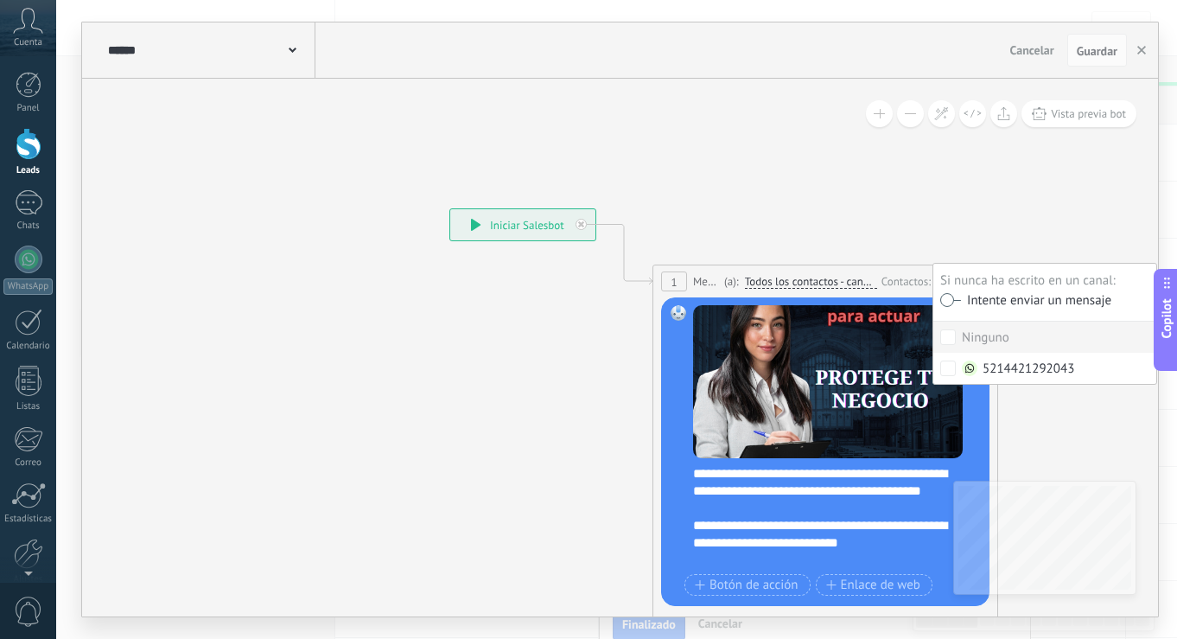
click at [958, 299] on label at bounding box center [951, 300] width 21 height 12
click at [1083, 53] on span "Guardar" at bounding box center [1097, 51] width 41 height 12
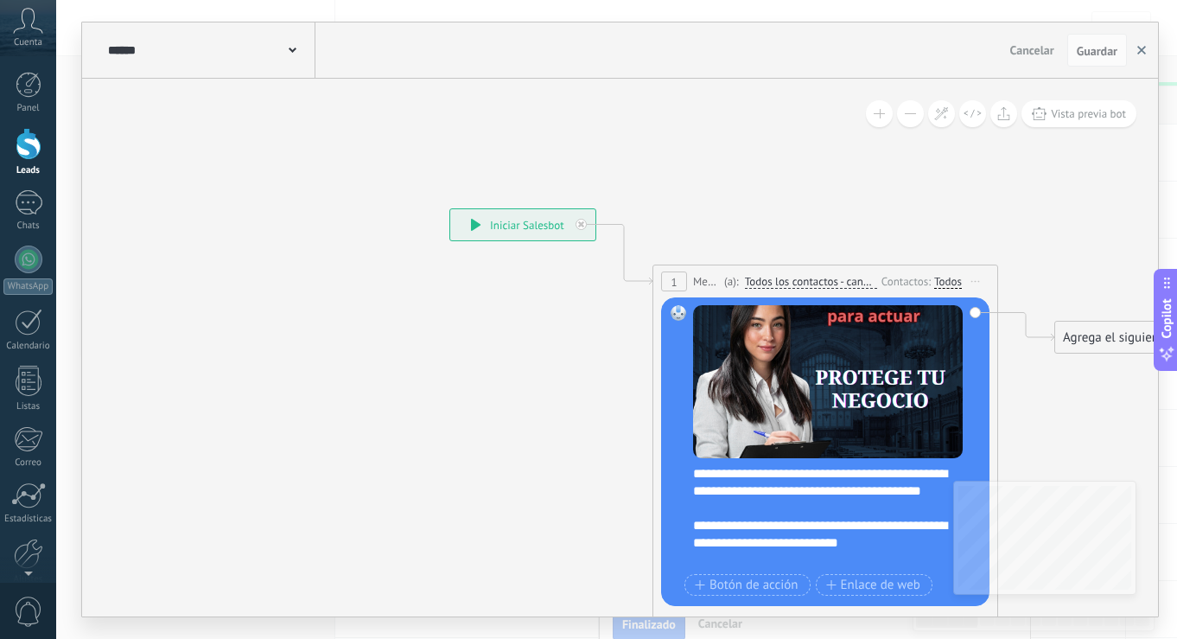
click at [1146, 48] on button "button" at bounding box center [1142, 50] width 26 height 33
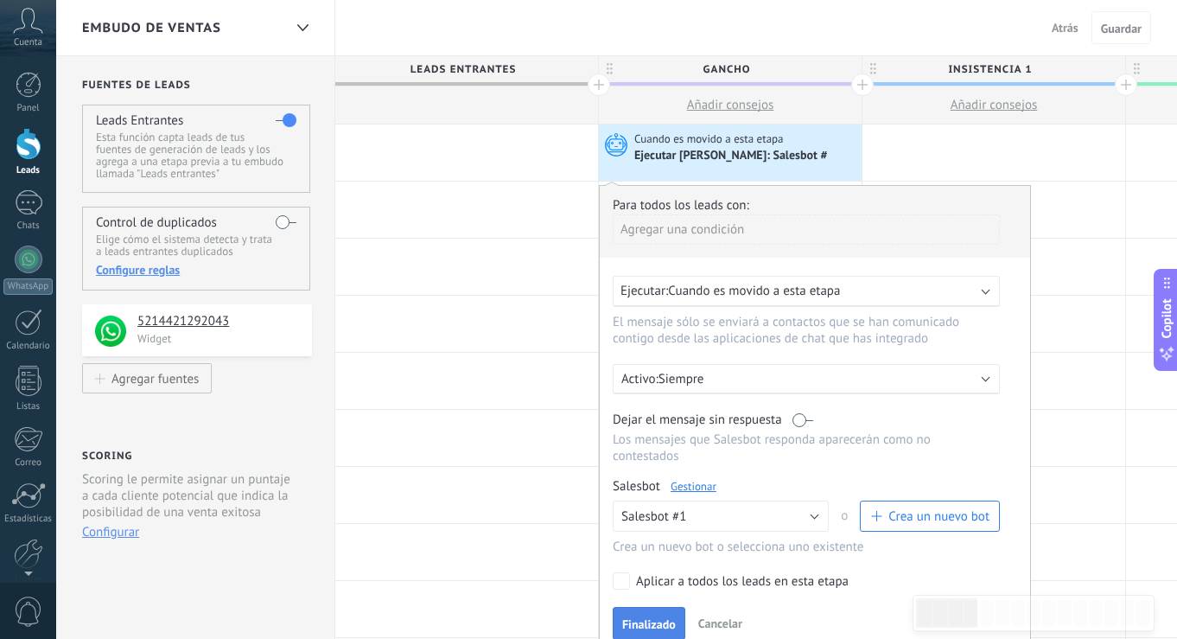
click at [636, 616] on button "Finalizado" at bounding box center [649, 623] width 73 height 33
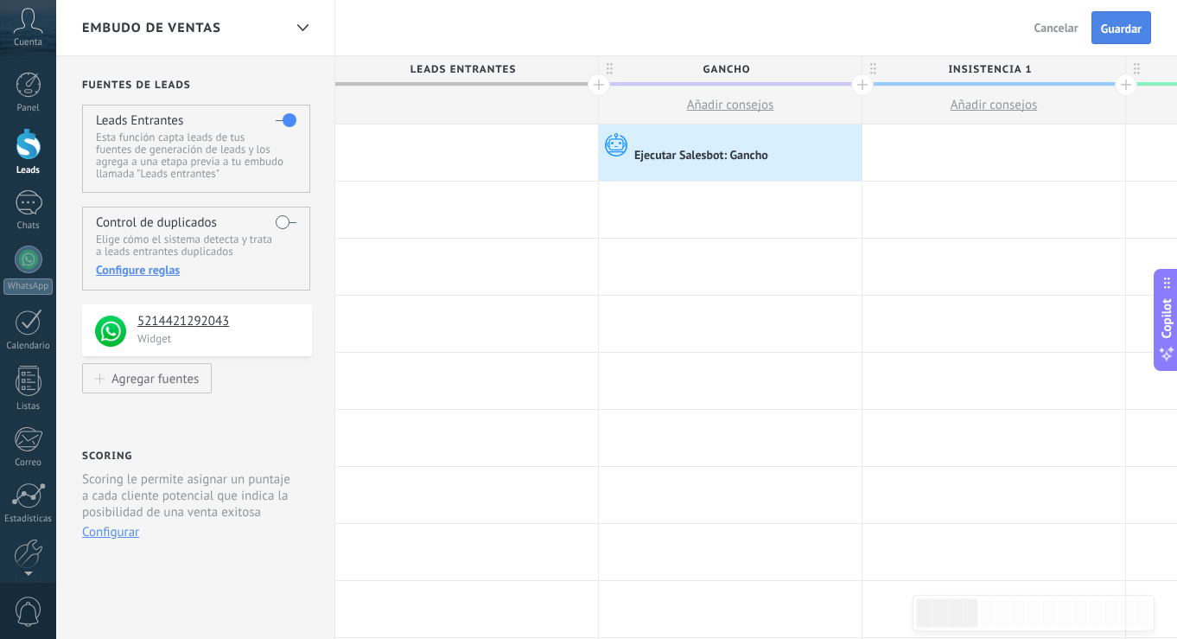
click at [1129, 22] on span "Guardar" at bounding box center [1121, 28] width 41 height 12
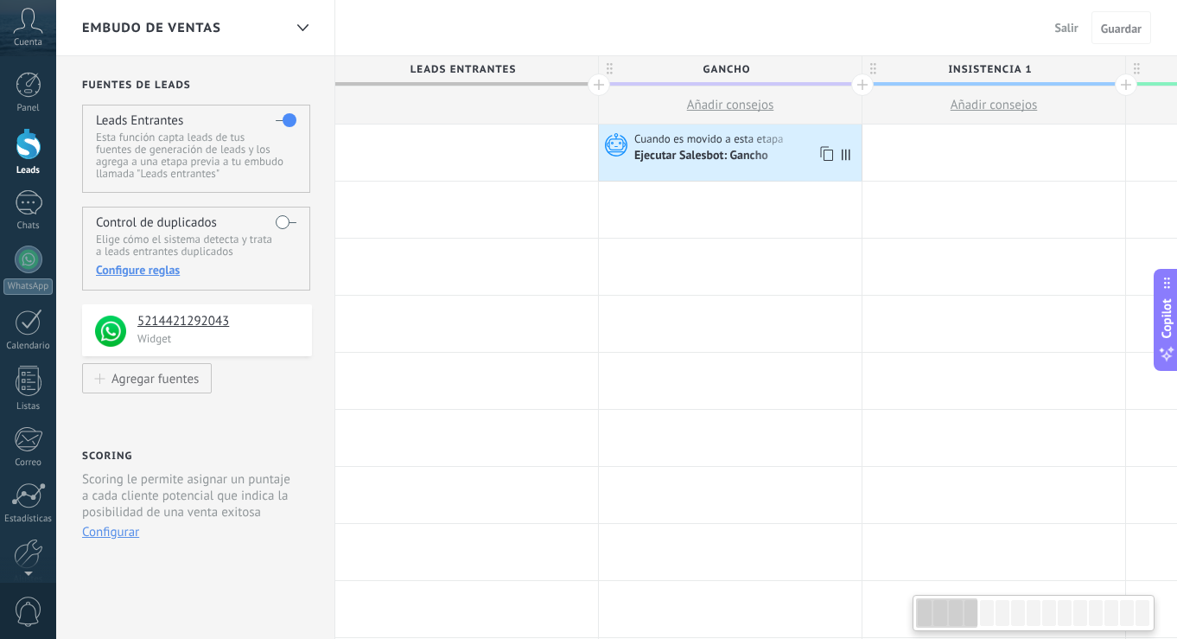
click at [766, 155] on div "Ejecutar Salesbot: Gancho" at bounding box center [703, 157] width 137 height 16
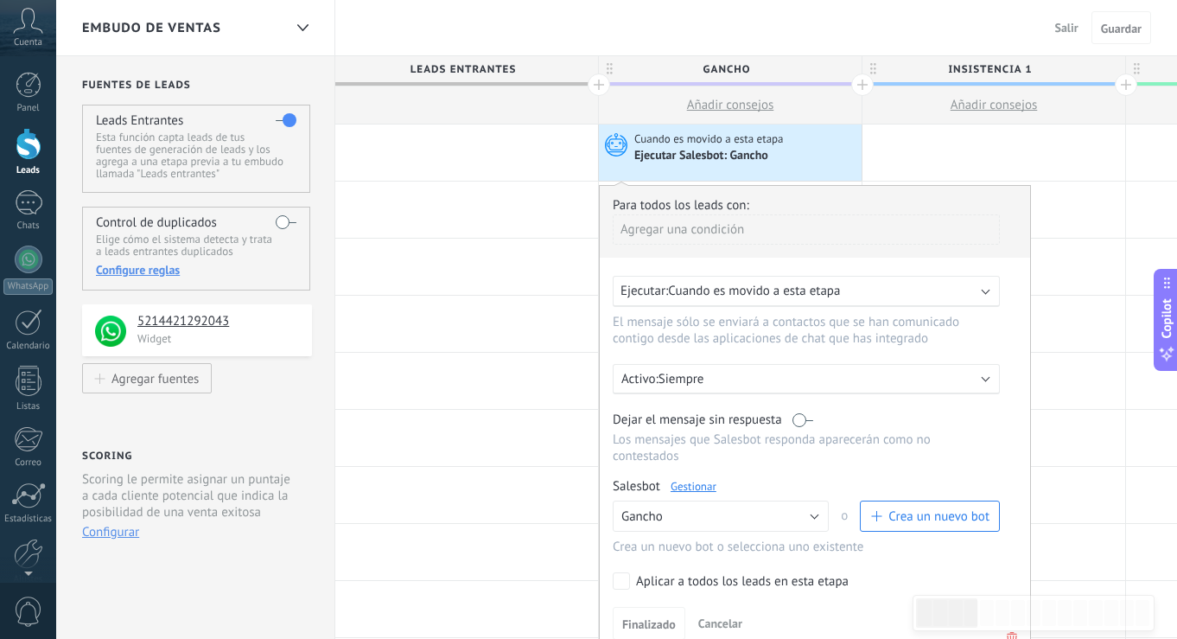
click at [776, 289] on span "Cuando es movido a esta etapa" at bounding box center [754, 291] width 172 height 16
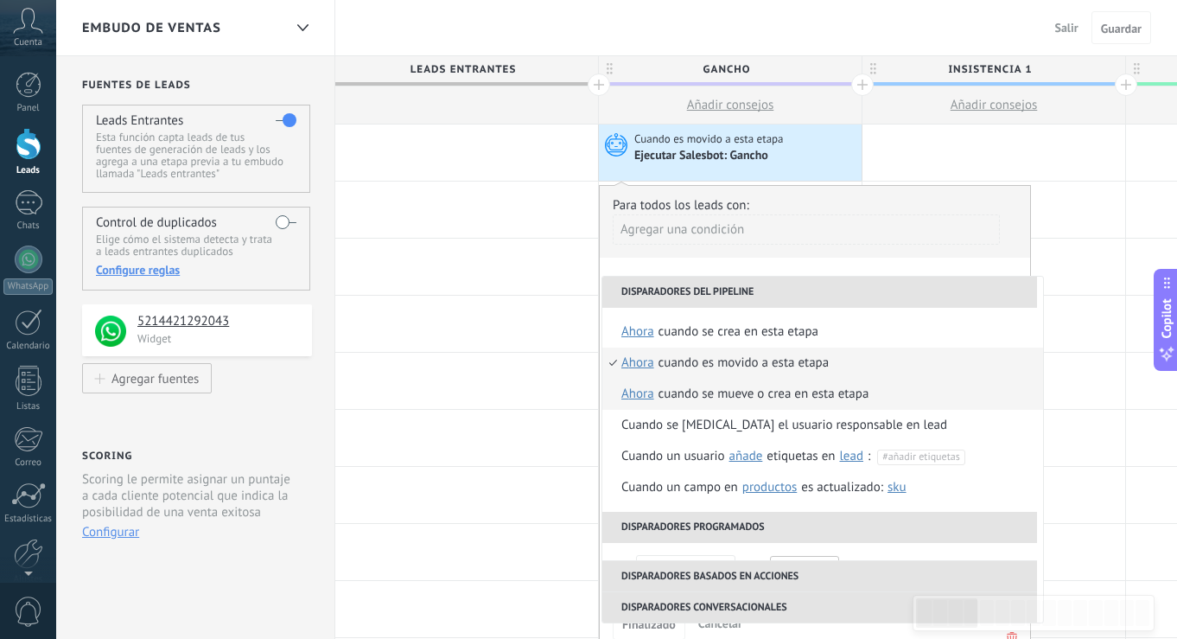
click at [758, 396] on div "Cuando se mueve o crea en esta etapa" at bounding box center [764, 394] width 211 height 31
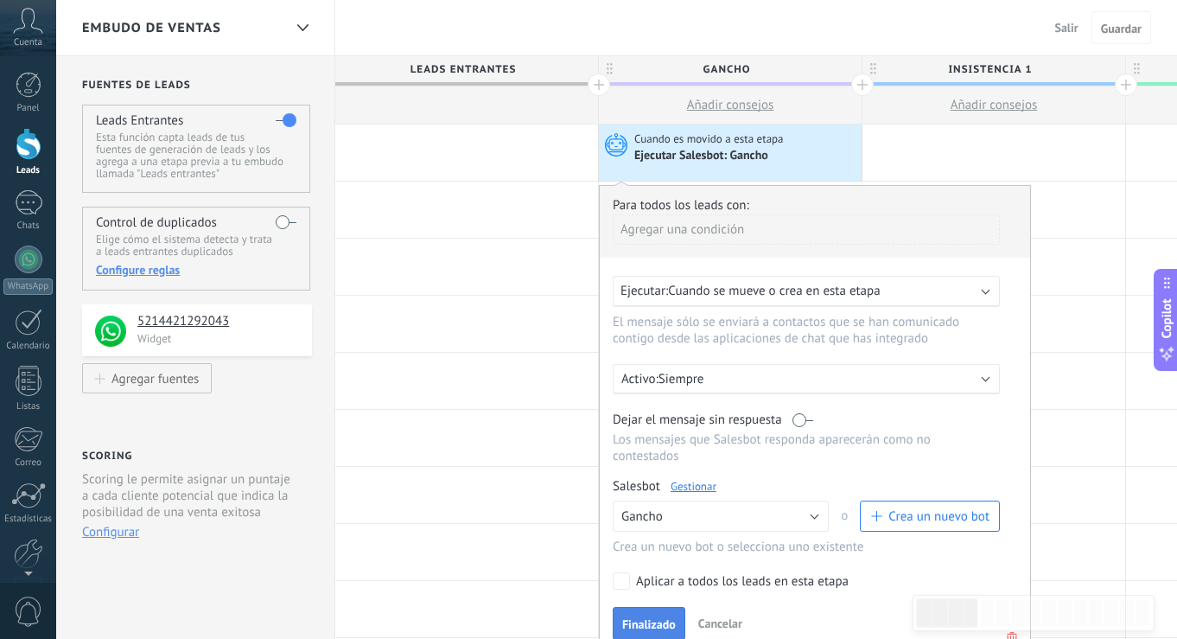
click at [668, 619] on span "Finalizado" at bounding box center [649, 624] width 54 height 12
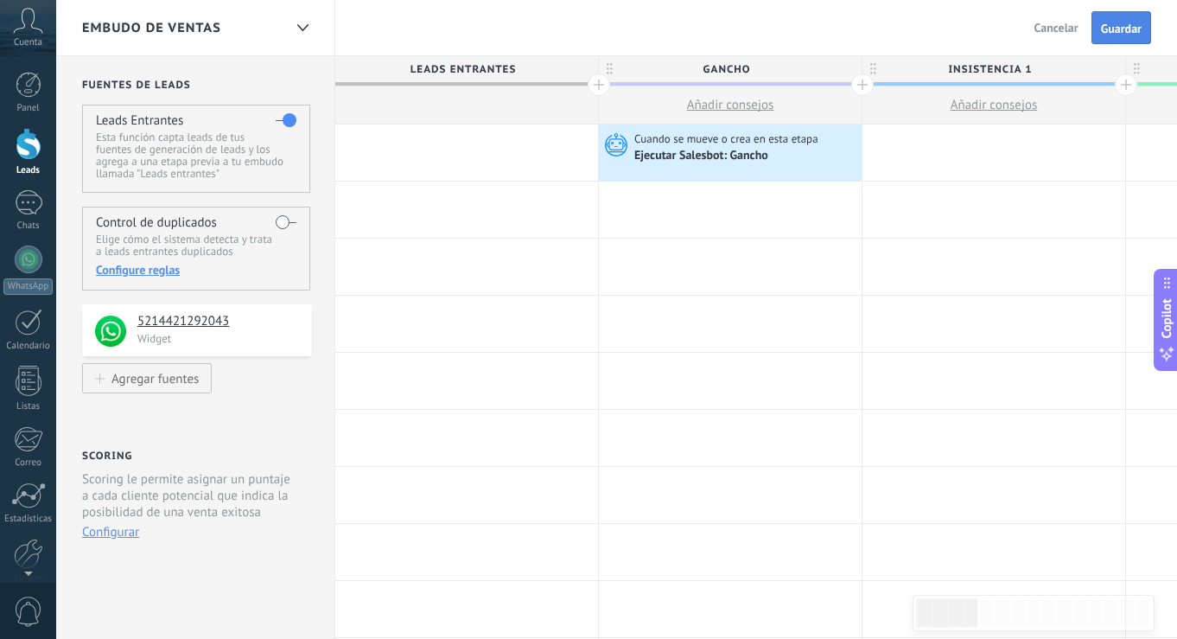
click at [1133, 22] on span "Guardar" at bounding box center [1121, 28] width 41 height 12
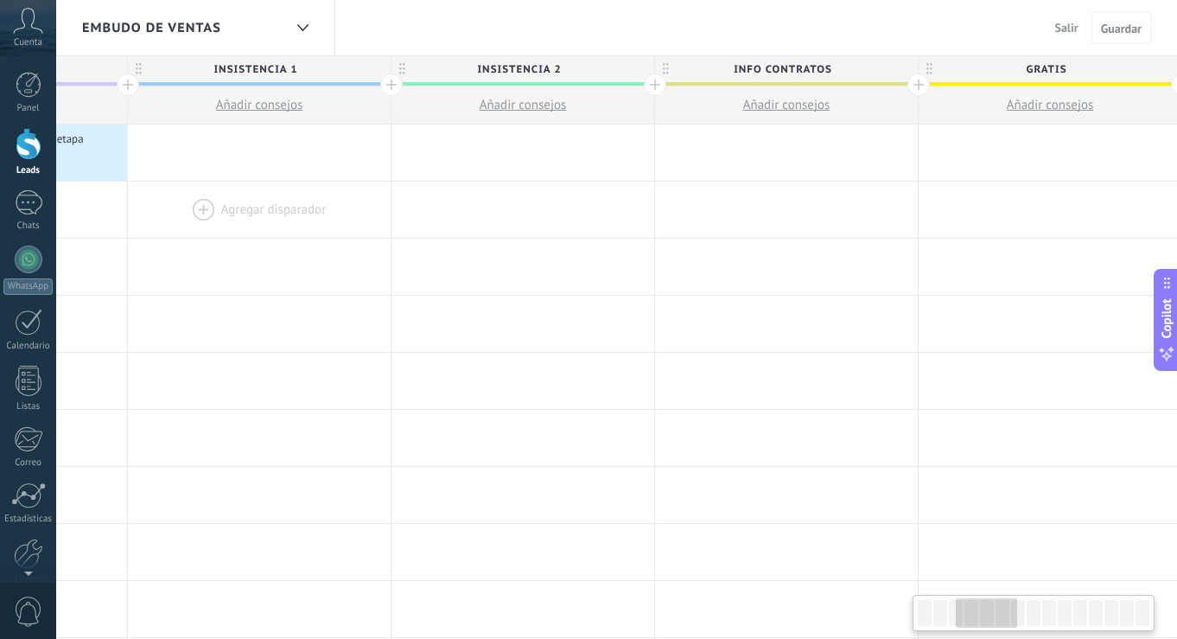
scroll to position [0, 737]
click at [731, 150] on div at bounding box center [785, 152] width 263 height 56
click at [724, 148] on div at bounding box center [785, 152] width 263 height 56
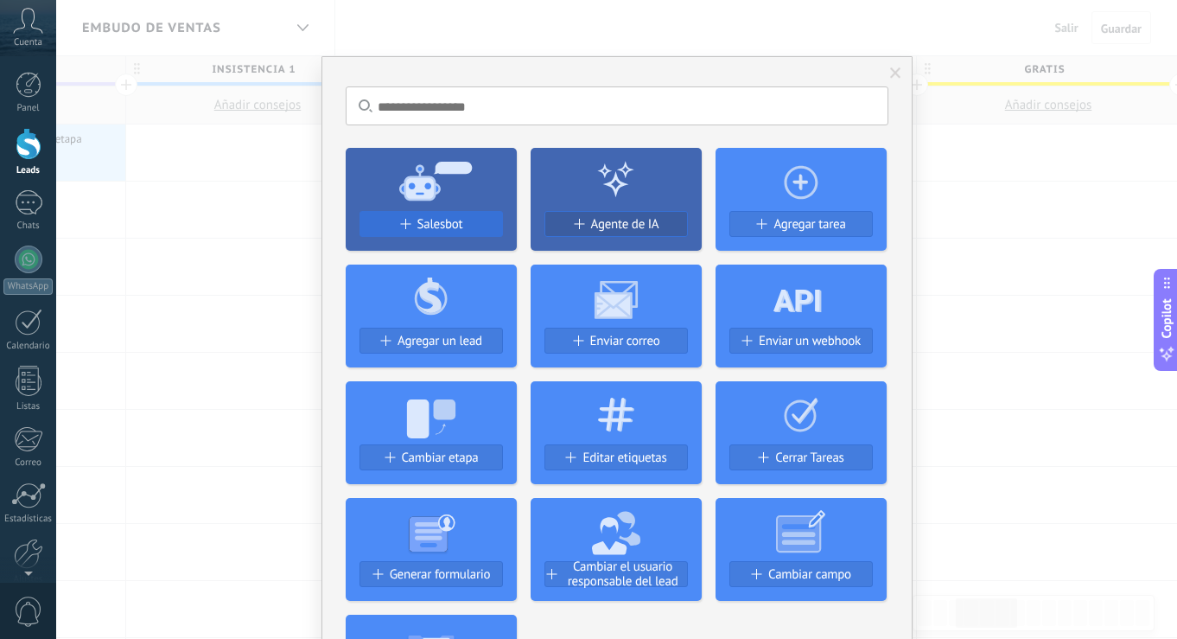
click at [429, 225] on span "Salesbot" at bounding box center [441, 224] width 46 height 15
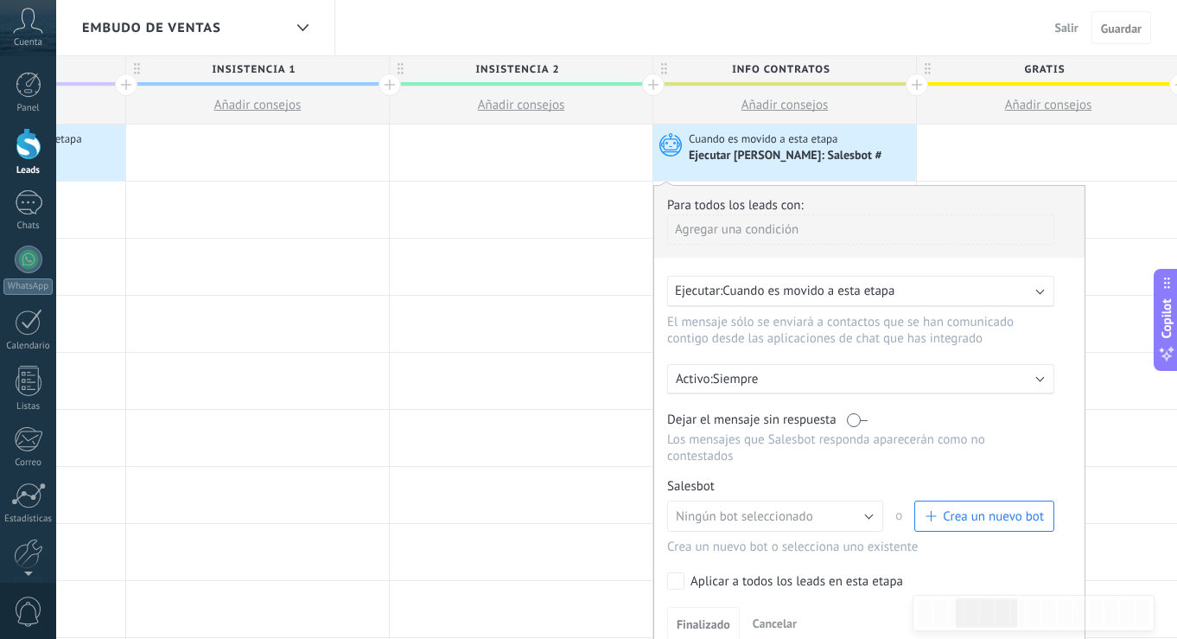
click at [953, 515] on span "Crea un nuevo bot" at bounding box center [993, 516] width 101 height 16
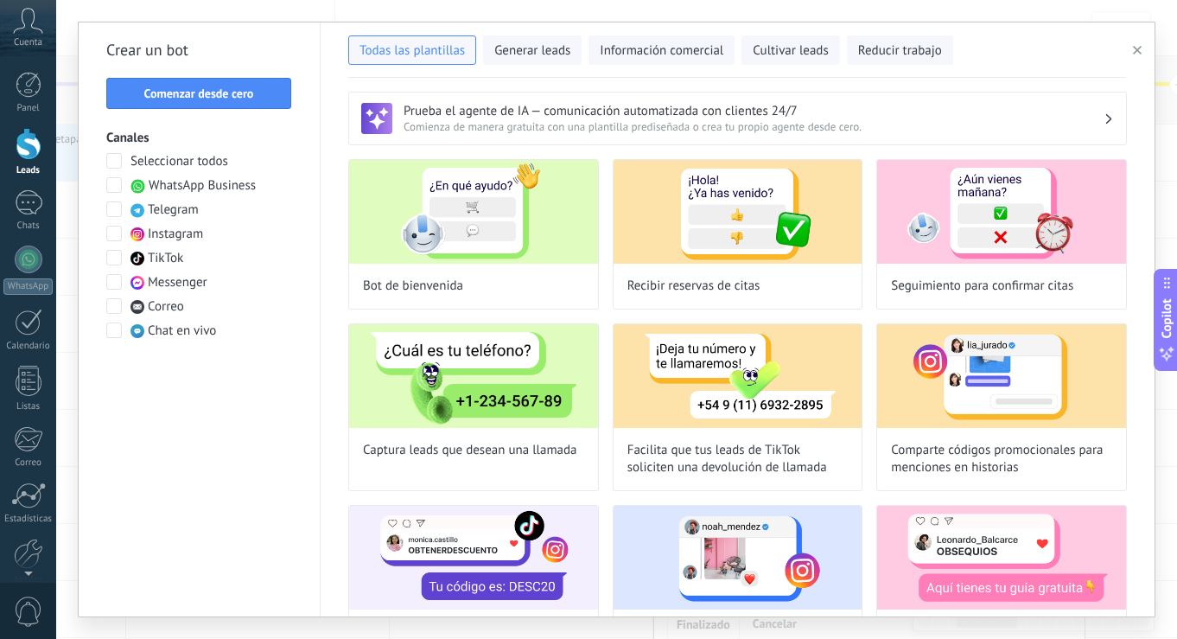
type input "**********"
click at [225, 99] on span "Comenzar desde cero" at bounding box center [199, 93] width 110 height 12
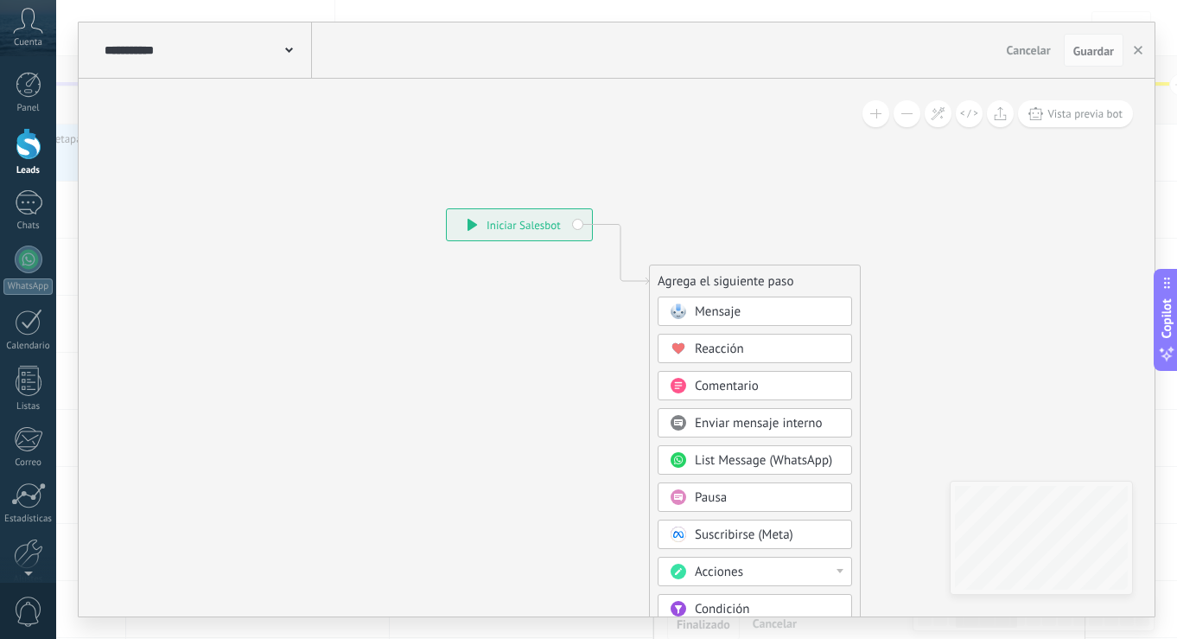
click at [287, 49] on use at bounding box center [289, 50] width 8 height 5
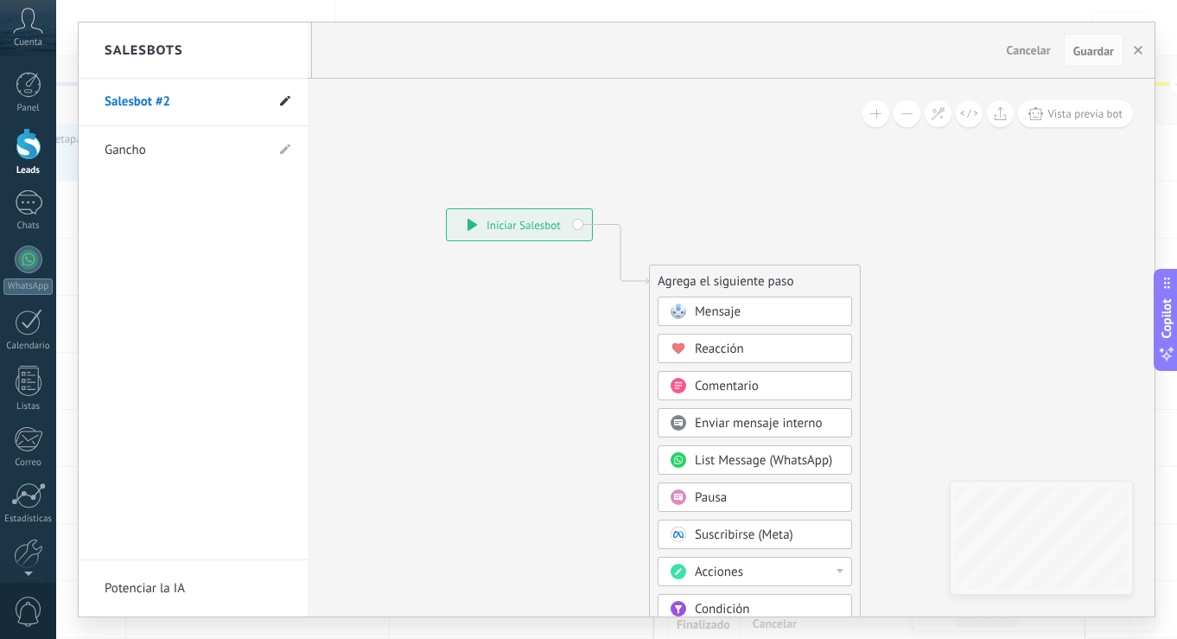
click at [284, 105] on use at bounding box center [285, 101] width 10 height 10
type input "**********"
click at [287, 100] on use at bounding box center [284, 103] width 12 height 10
type input "**********"
click at [780, 315] on div at bounding box center [617, 319] width 1076 height 594
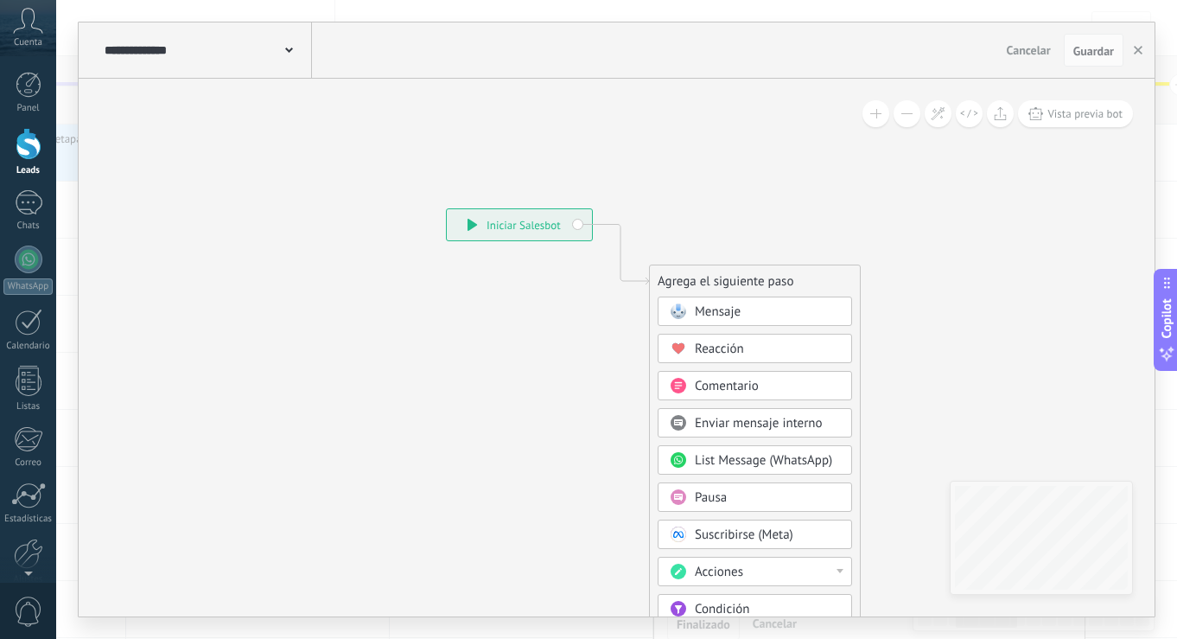
click at [753, 313] on div "Mensaje" at bounding box center [767, 311] width 145 height 17
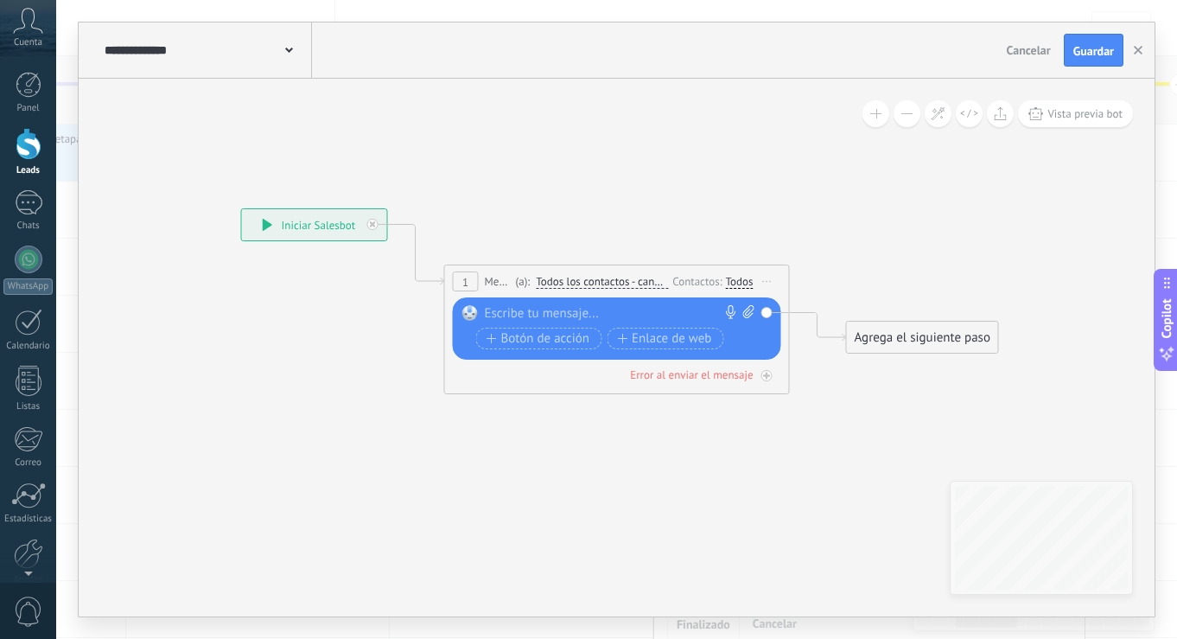
click at [653, 312] on div at bounding box center [613, 313] width 257 height 17
paste div
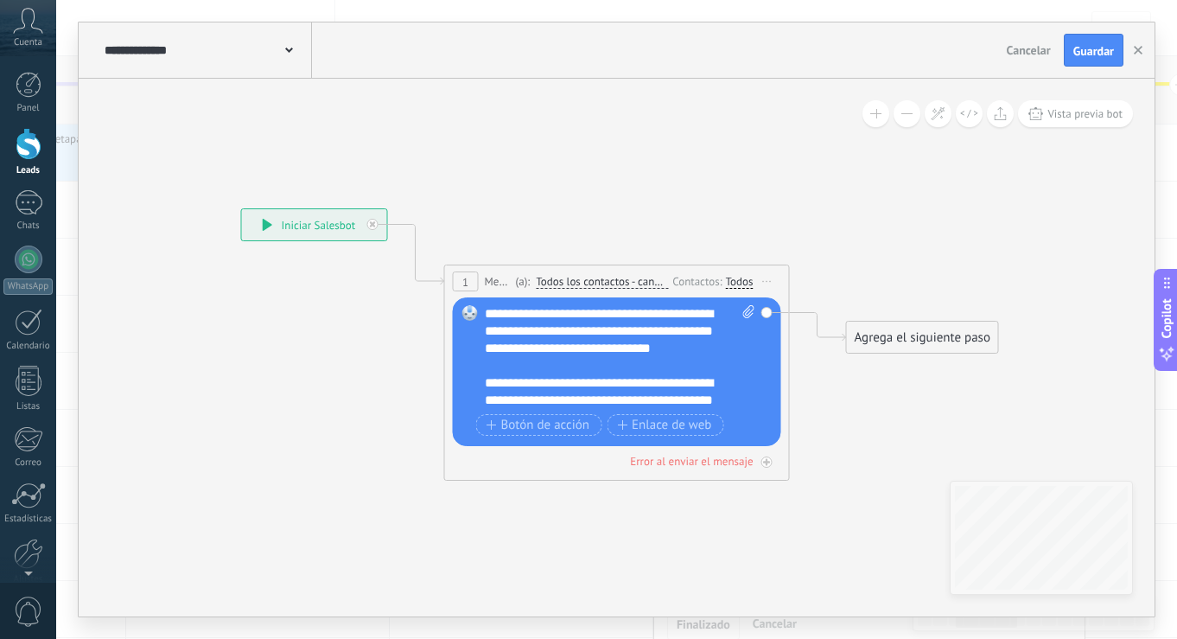
click at [351, 394] on icon at bounding box center [591, 289] width 1564 height 1027
click at [749, 309] on icon at bounding box center [748, 311] width 11 height 13
click input "Subir" at bounding box center [0, 0] width 0 height 0
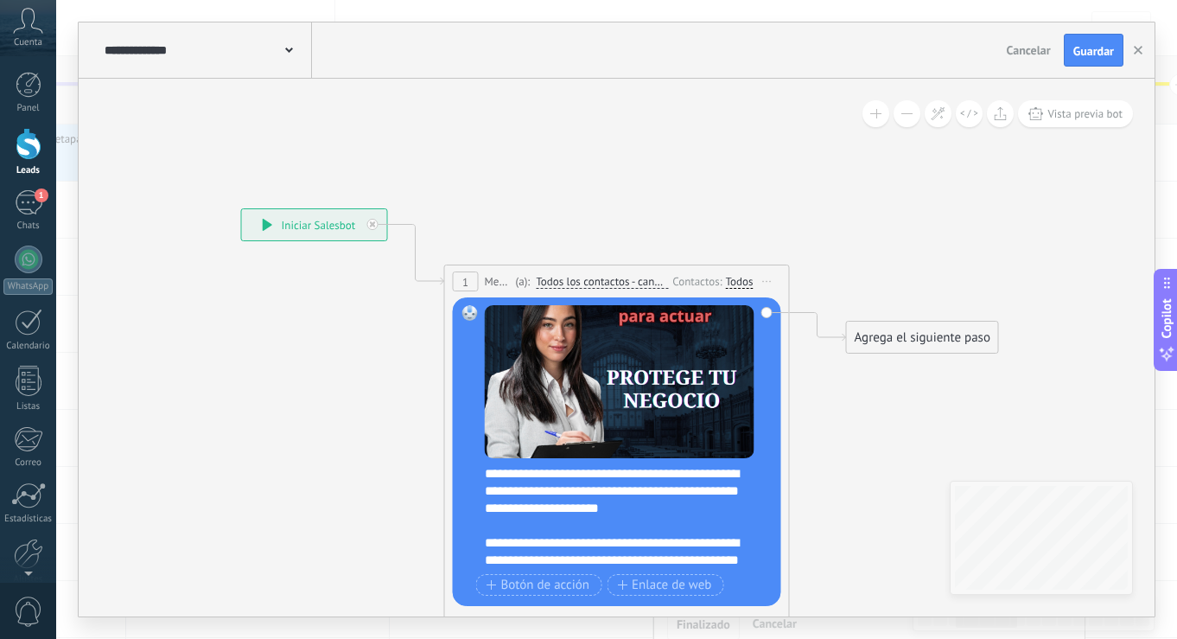
click at [593, 479] on div "**********" at bounding box center [628, 517] width 287 height 104
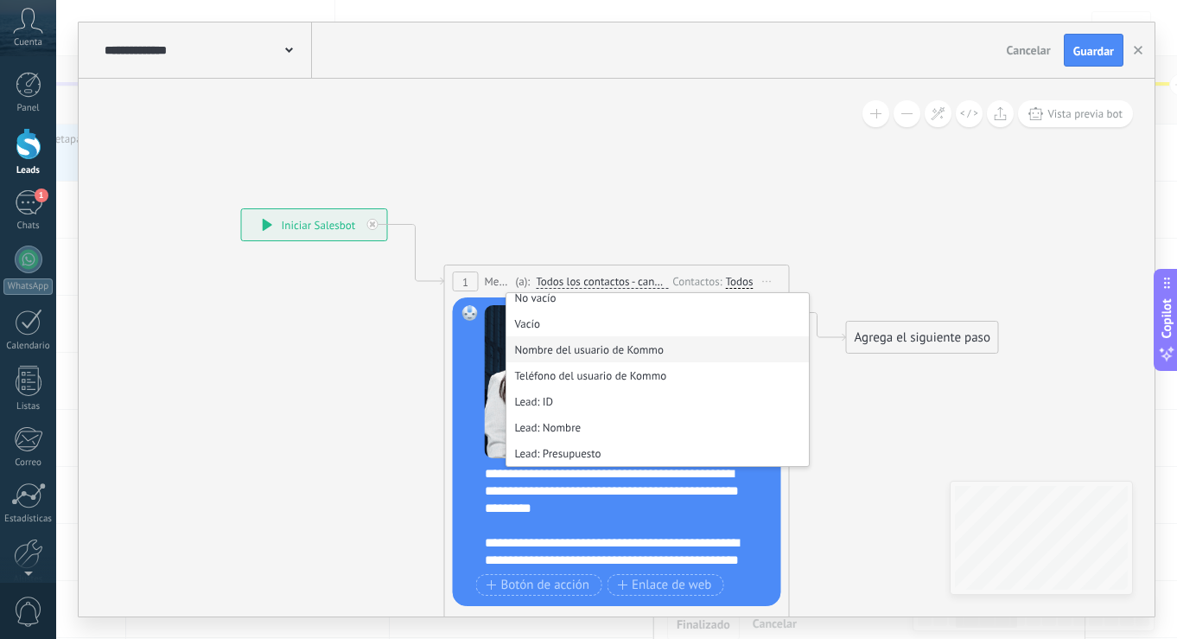
scroll to position [165, 0]
click at [536, 430] on li "Lead: Nombre" at bounding box center [658, 426] width 303 height 26
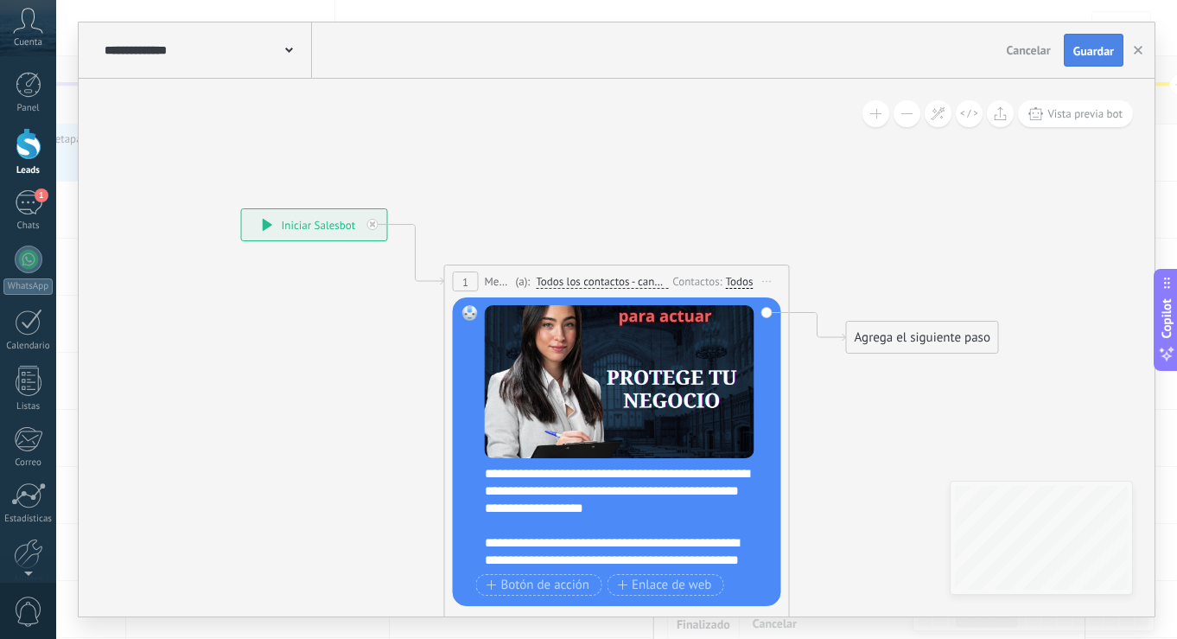
click at [1085, 51] on span "Guardar" at bounding box center [1094, 51] width 41 height 12
click at [1094, 49] on span "Guardar" at bounding box center [1094, 51] width 41 height 12
click at [1031, 193] on icon at bounding box center [591, 289] width 1564 height 1027
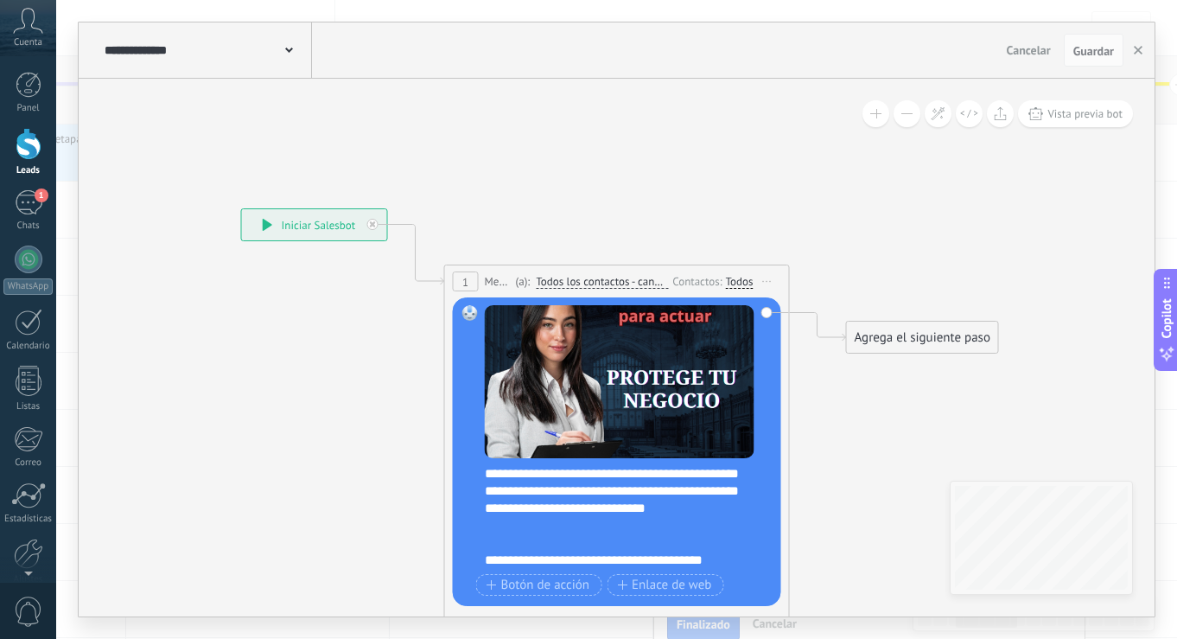
scroll to position [674, 0]
click at [1139, 54] on icon "button" at bounding box center [1138, 50] width 9 height 9
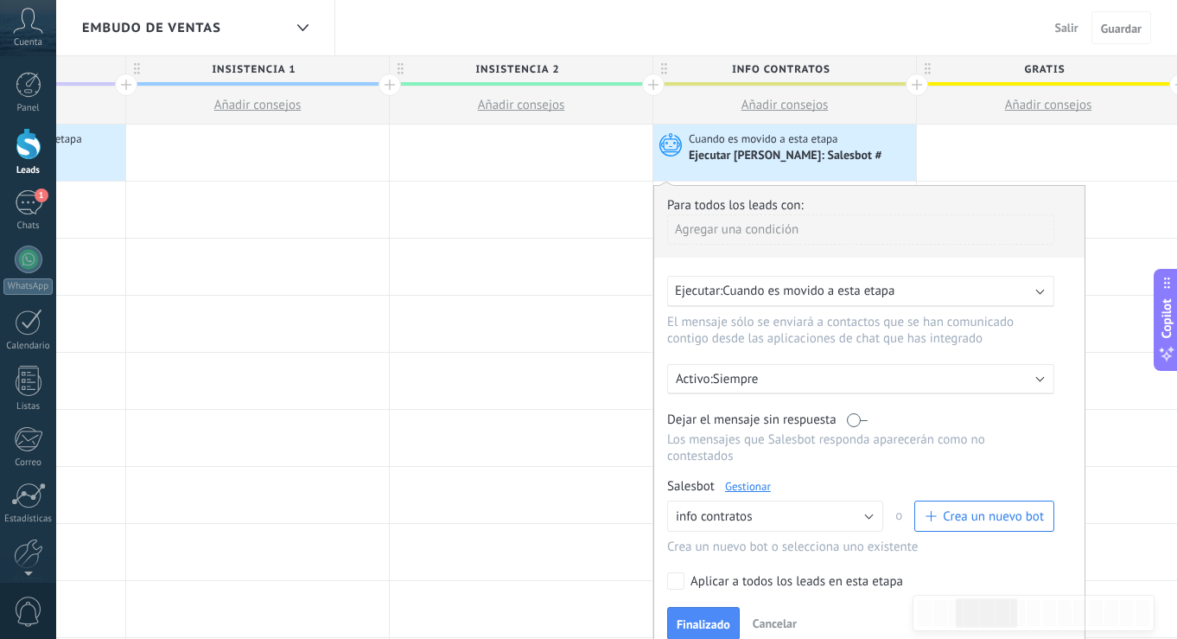
click at [876, 283] on span "Cuando es movido a esta etapa" at bounding box center [809, 291] width 172 height 16
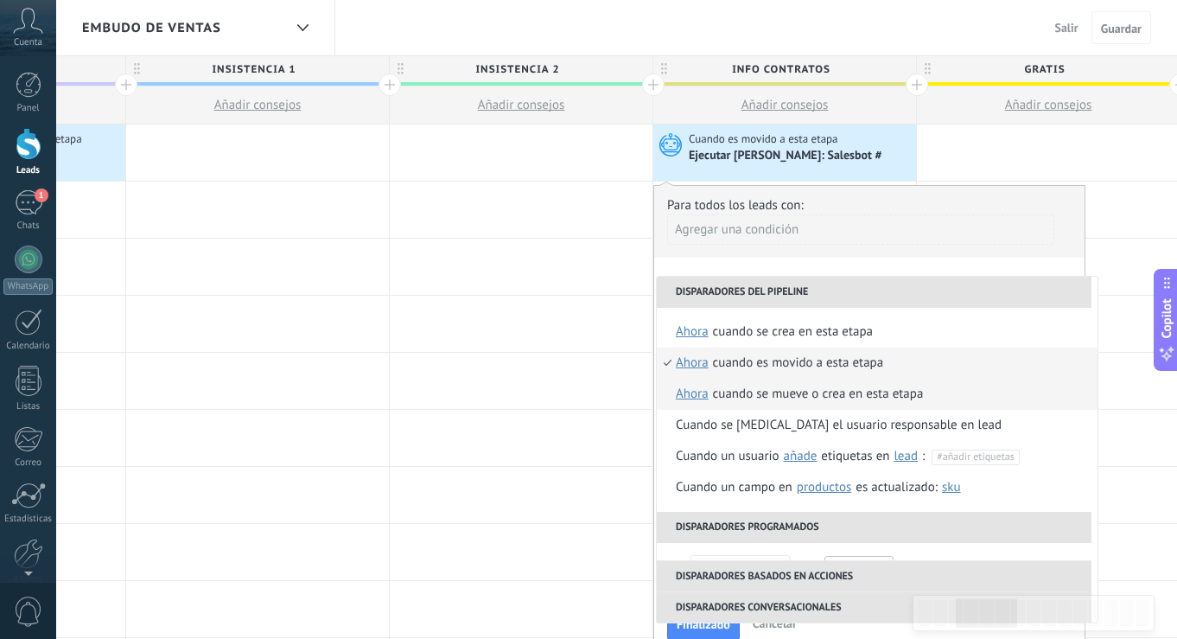
click at [782, 393] on div "Cuando se mueve o crea en esta etapa" at bounding box center [818, 394] width 211 height 31
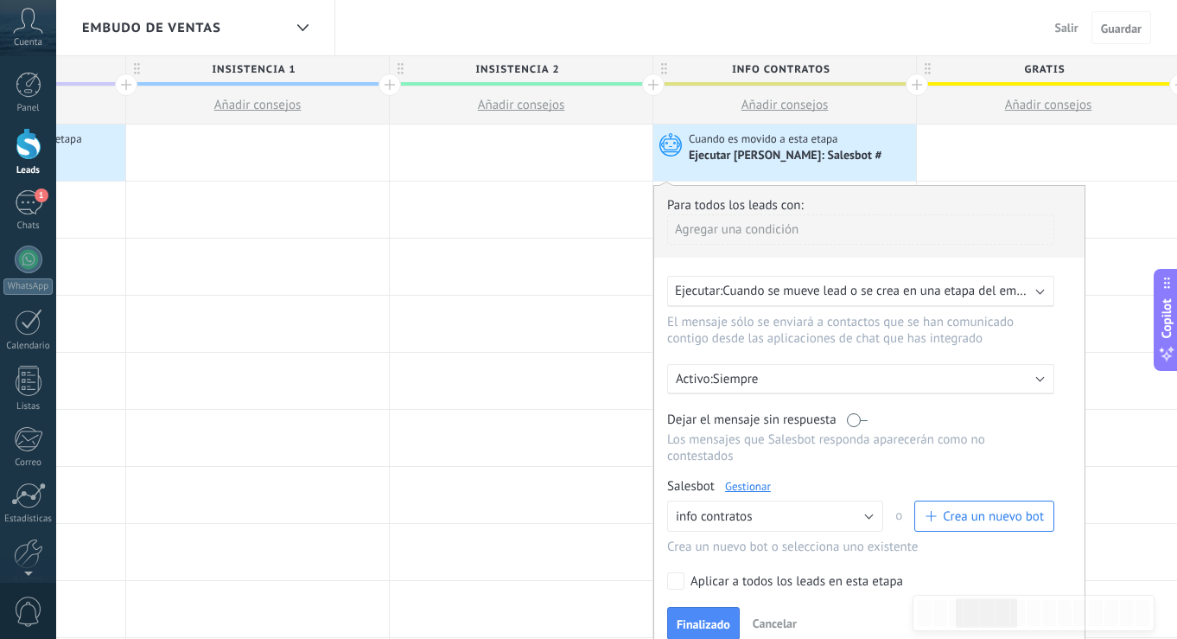
click at [750, 488] on link "Gestionar" at bounding box center [748, 486] width 46 height 15
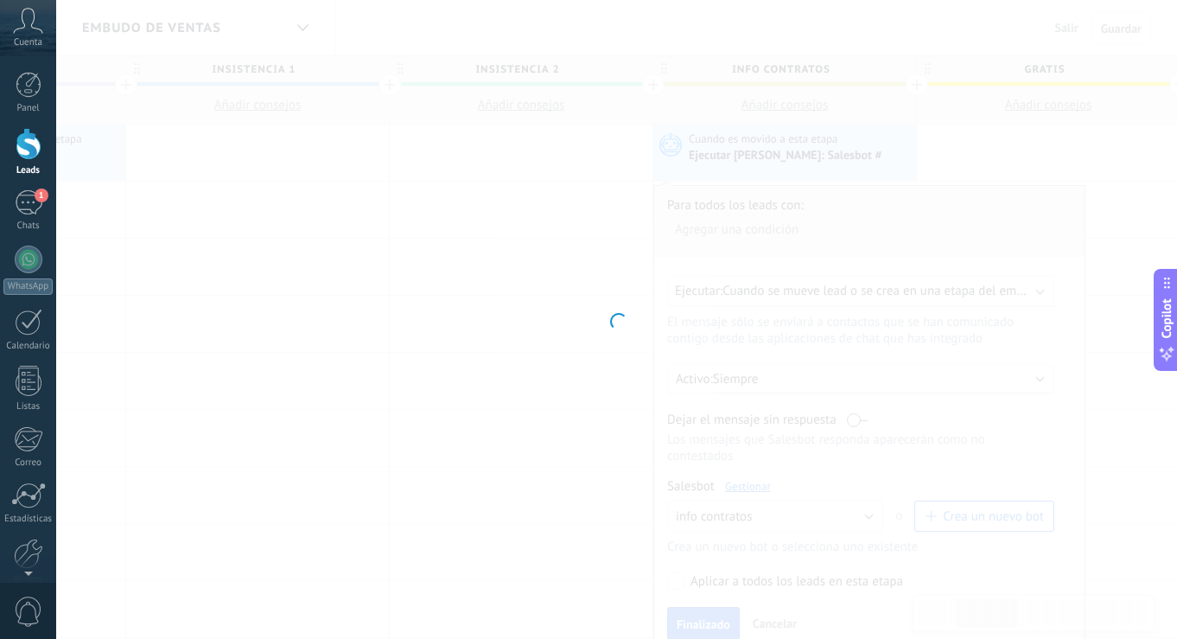
type input "**********"
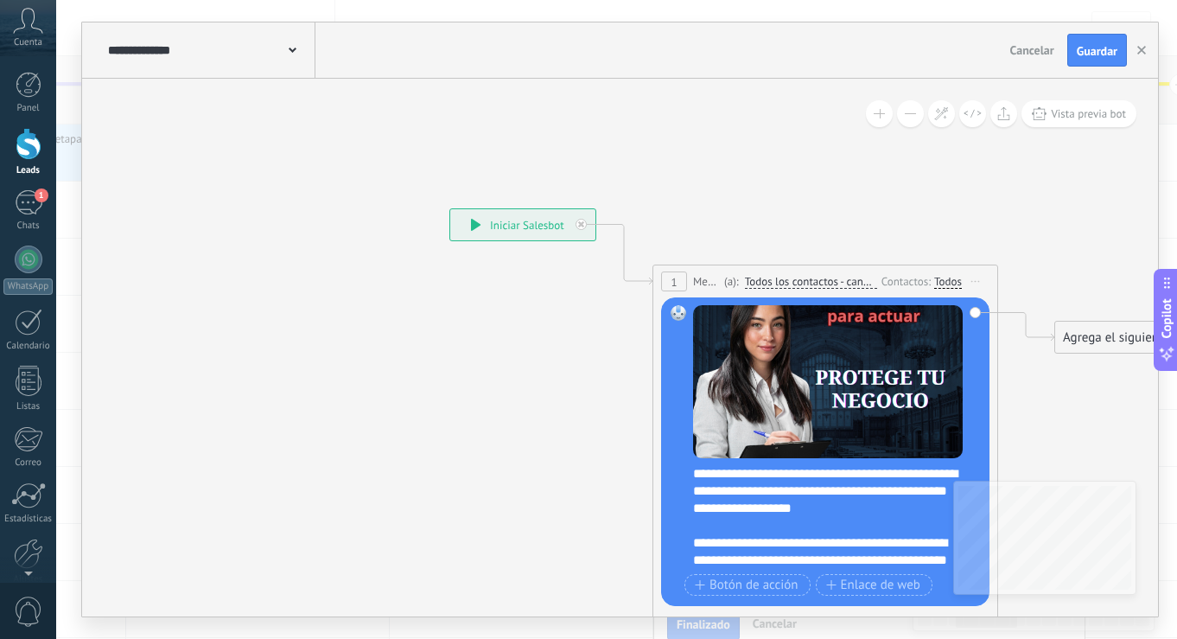
click at [950, 281] on div "Todos" at bounding box center [949, 282] width 28 height 14
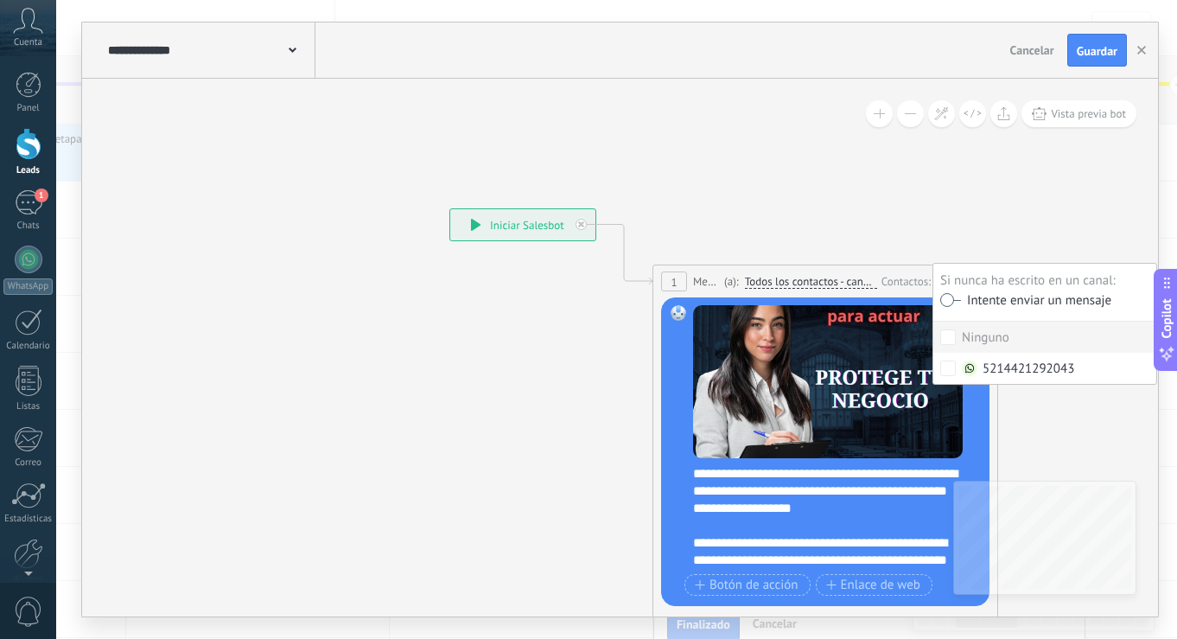
click at [961, 300] on label at bounding box center [951, 300] width 21 height 12
click at [1108, 53] on span "Guardar" at bounding box center [1097, 51] width 41 height 12
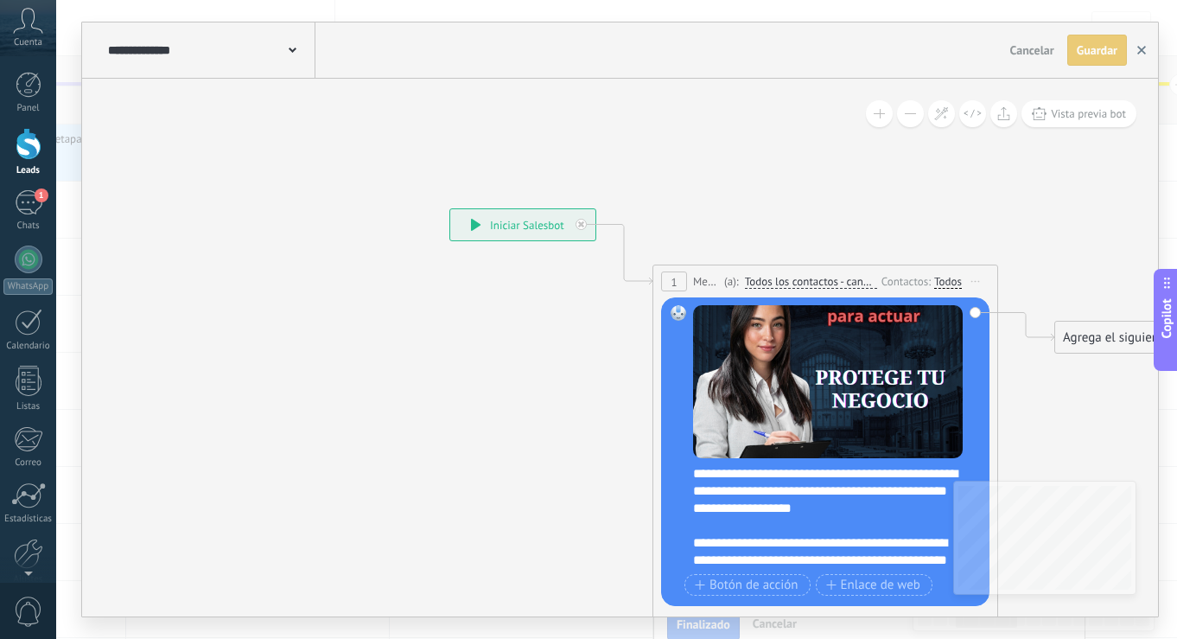
click at [1145, 50] on icon "button" at bounding box center [1142, 50] width 9 height 9
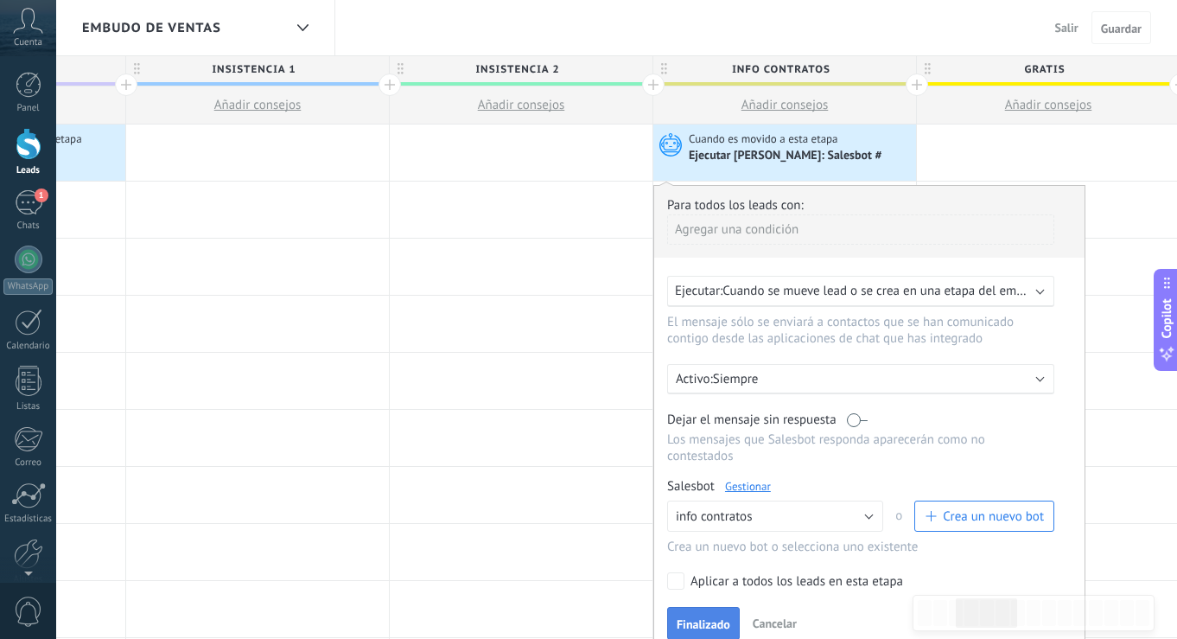
click at [710, 622] on span "Finalizado" at bounding box center [704, 624] width 54 height 12
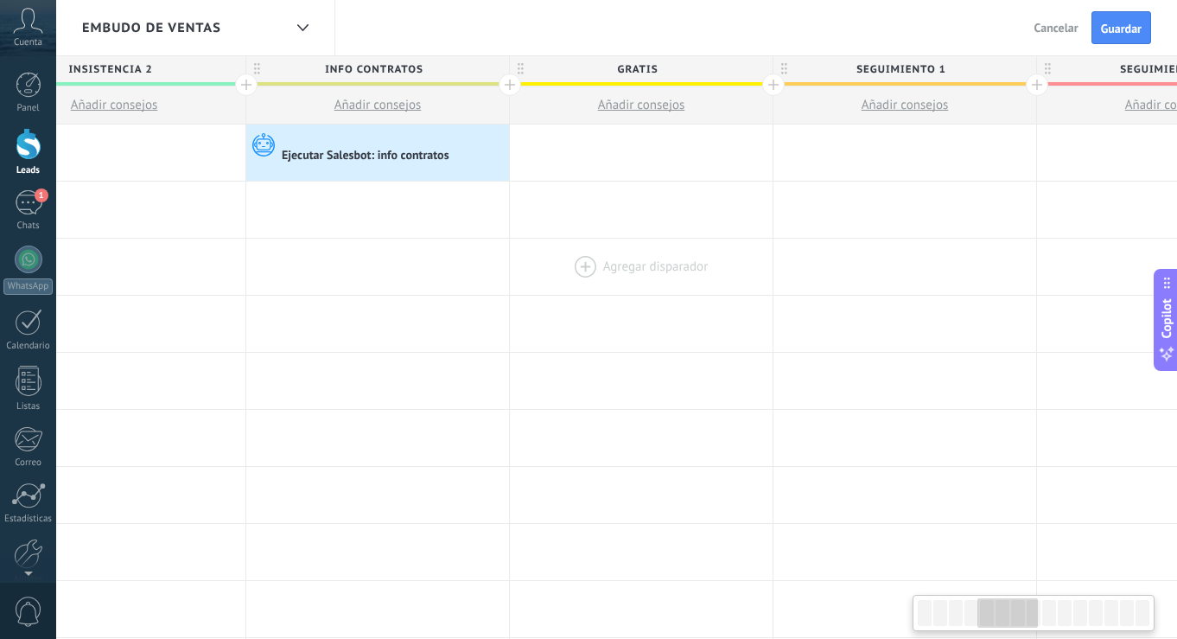
scroll to position [0, 1390]
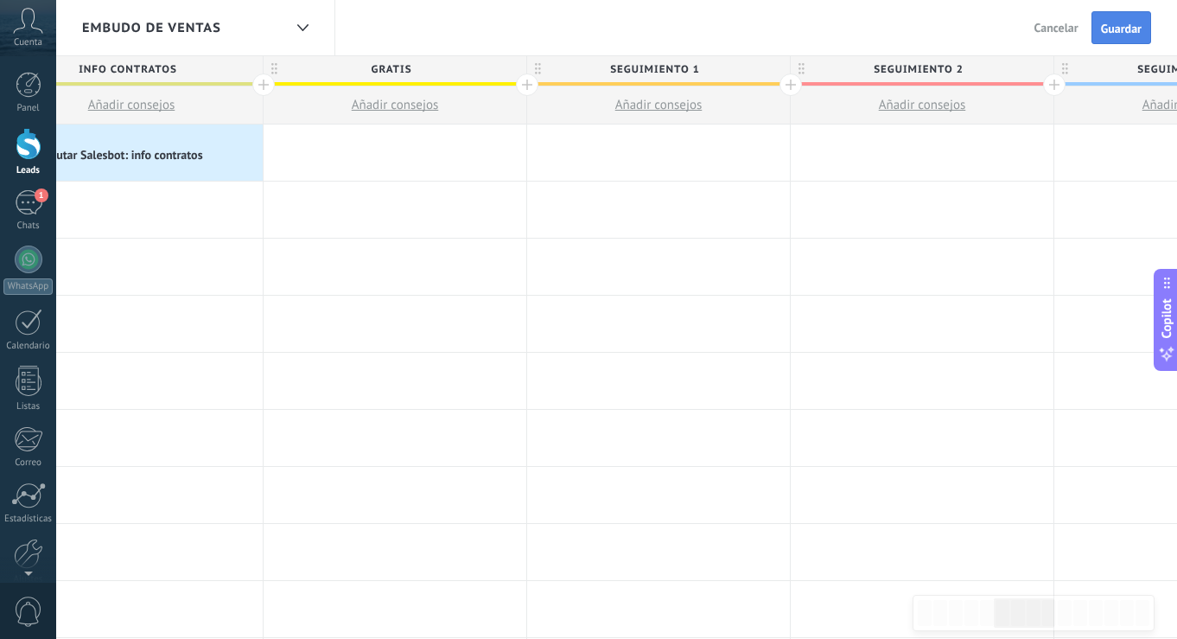
click at [1124, 30] on span "Guardar" at bounding box center [1121, 28] width 41 height 12
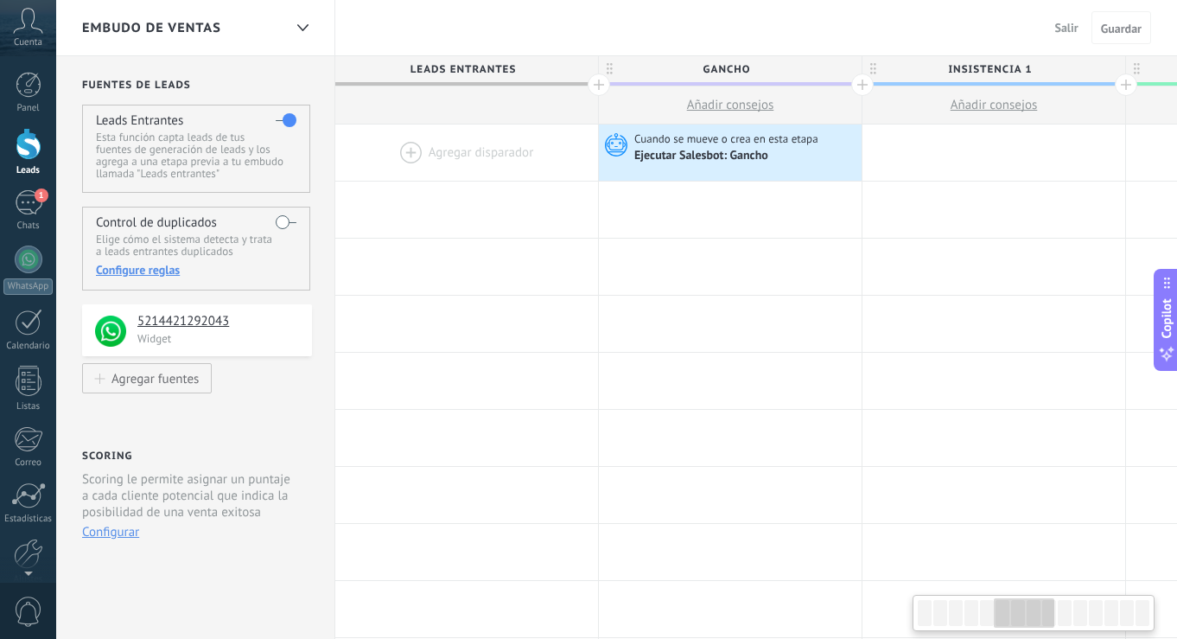
scroll to position [0, 1390]
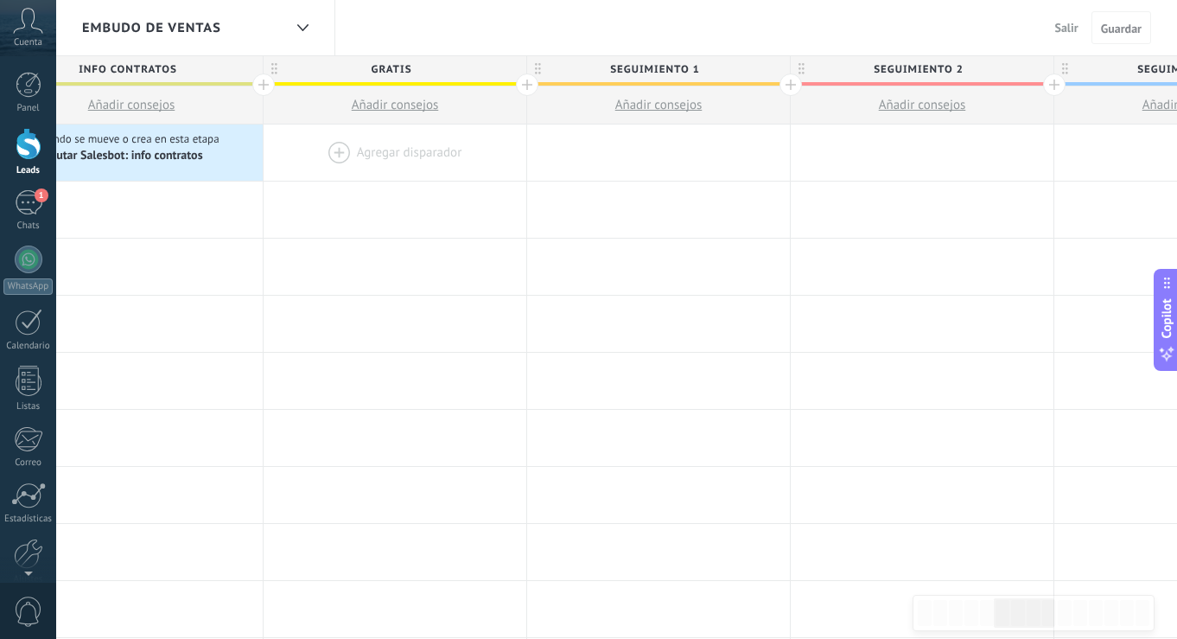
click at [377, 152] on div at bounding box center [395, 152] width 263 height 56
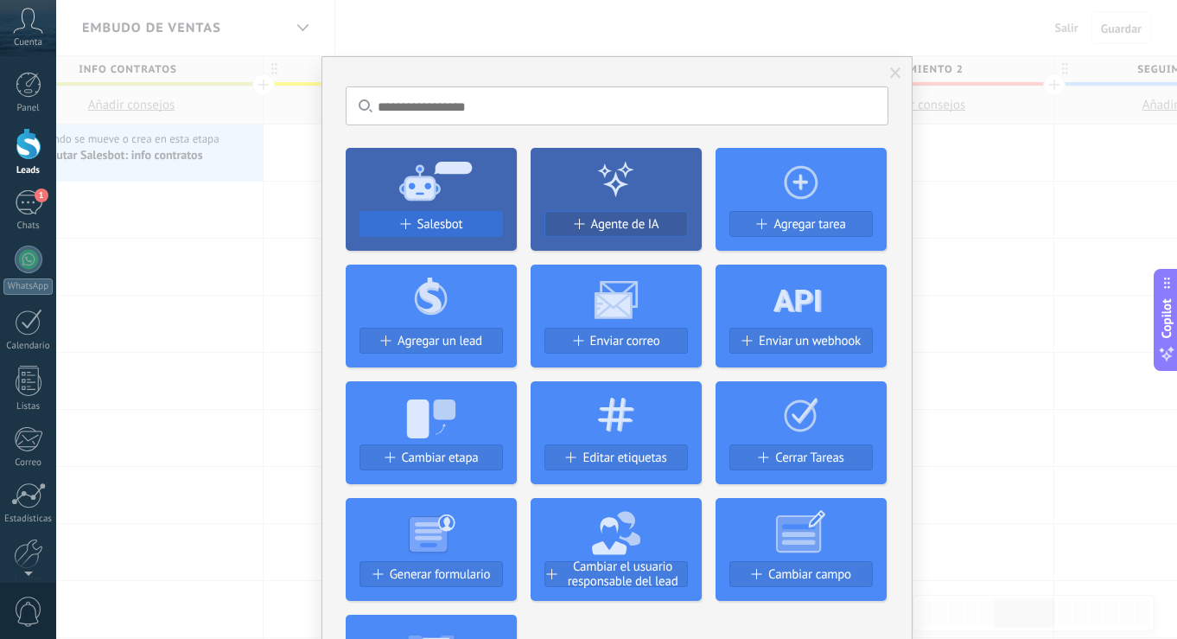
click at [424, 225] on span "Salesbot" at bounding box center [441, 224] width 46 height 15
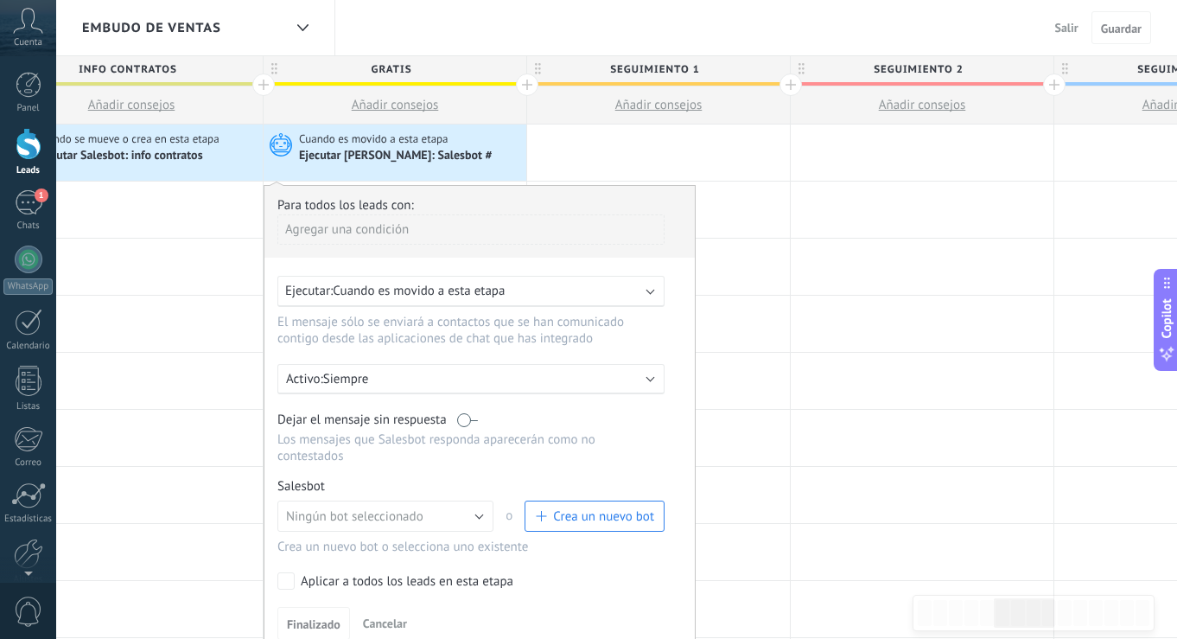
click at [603, 524] on span "Crea un nuevo bot" at bounding box center [603, 516] width 101 height 16
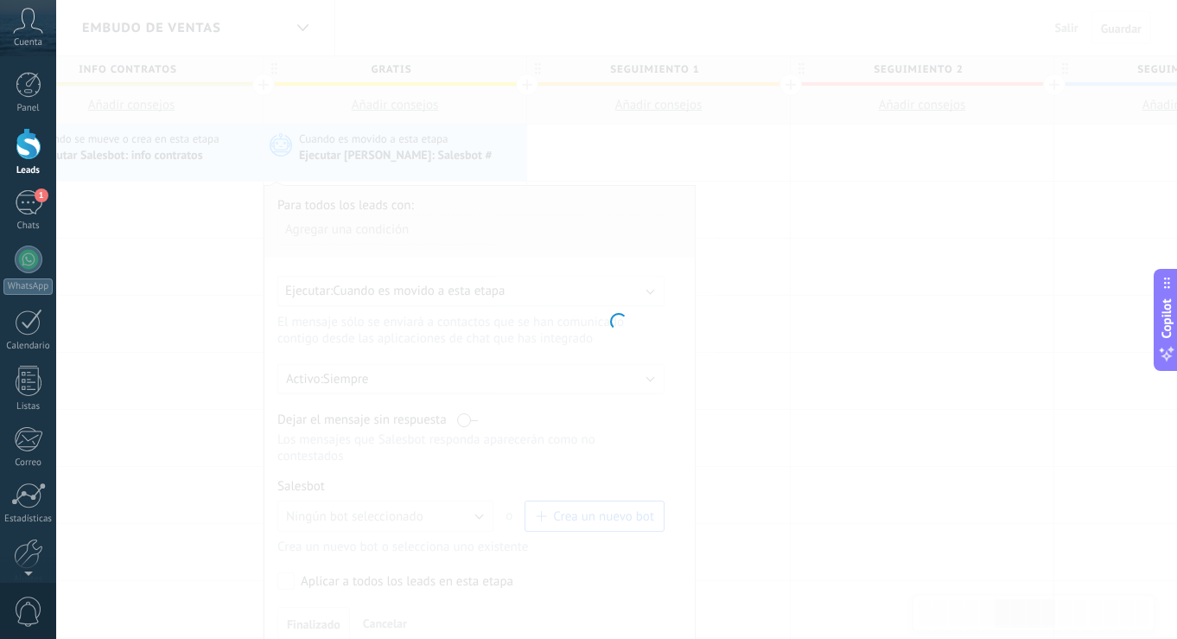
type input "**********"
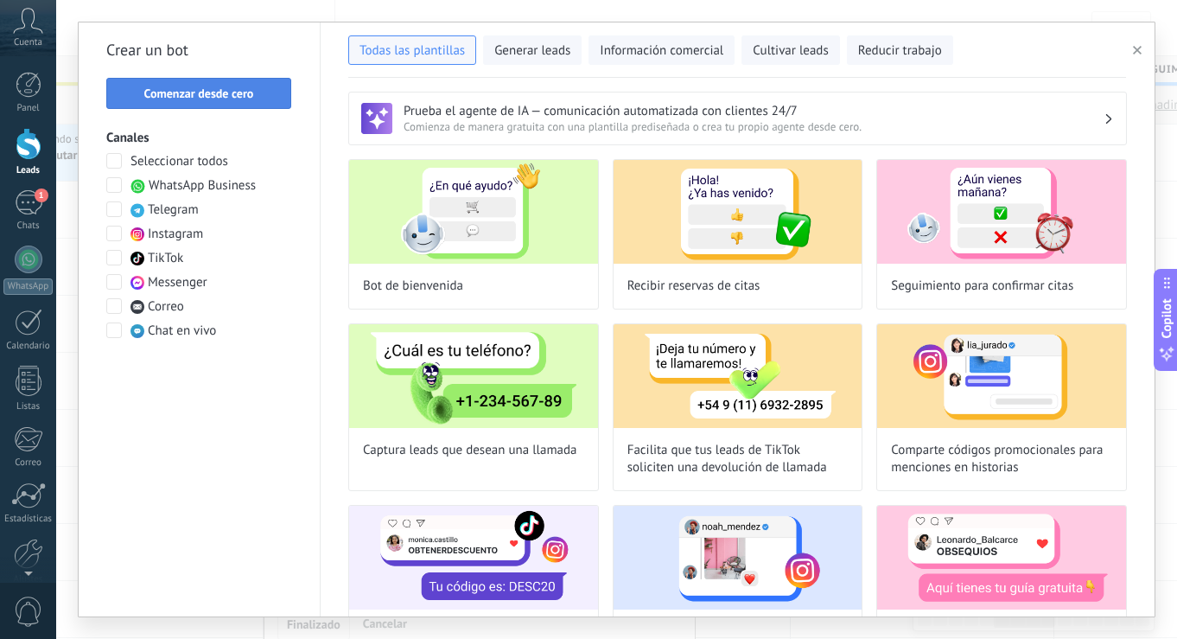
click at [212, 102] on button "Comenzar desde cero" at bounding box center [198, 93] width 185 height 31
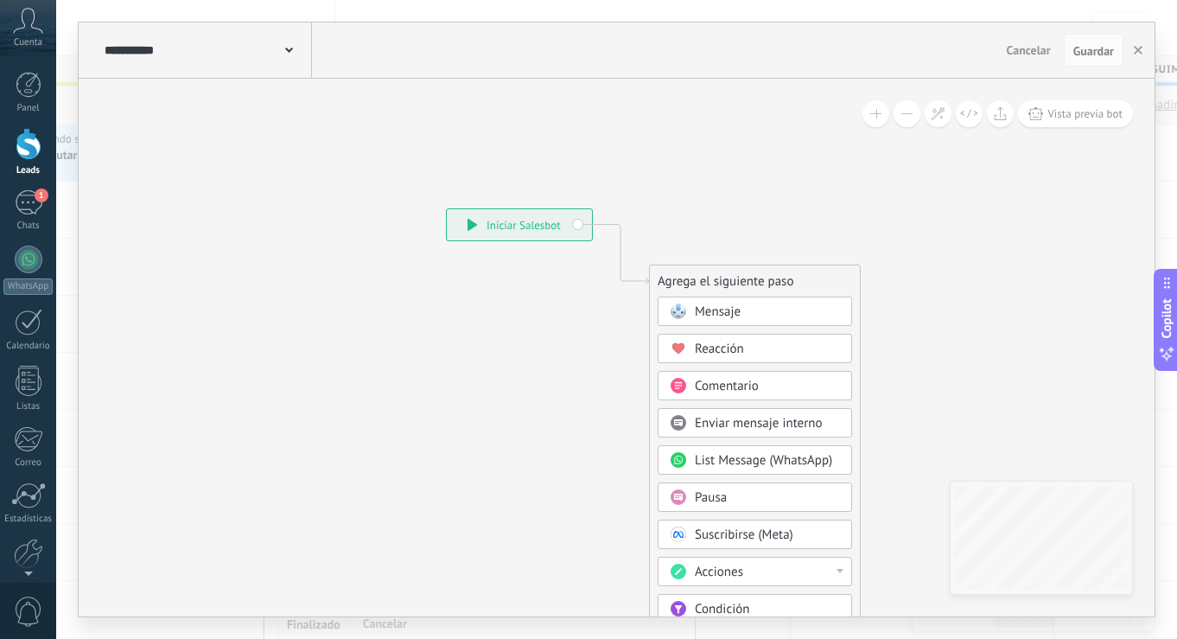
click at [290, 48] on icon at bounding box center [289, 50] width 8 height 5
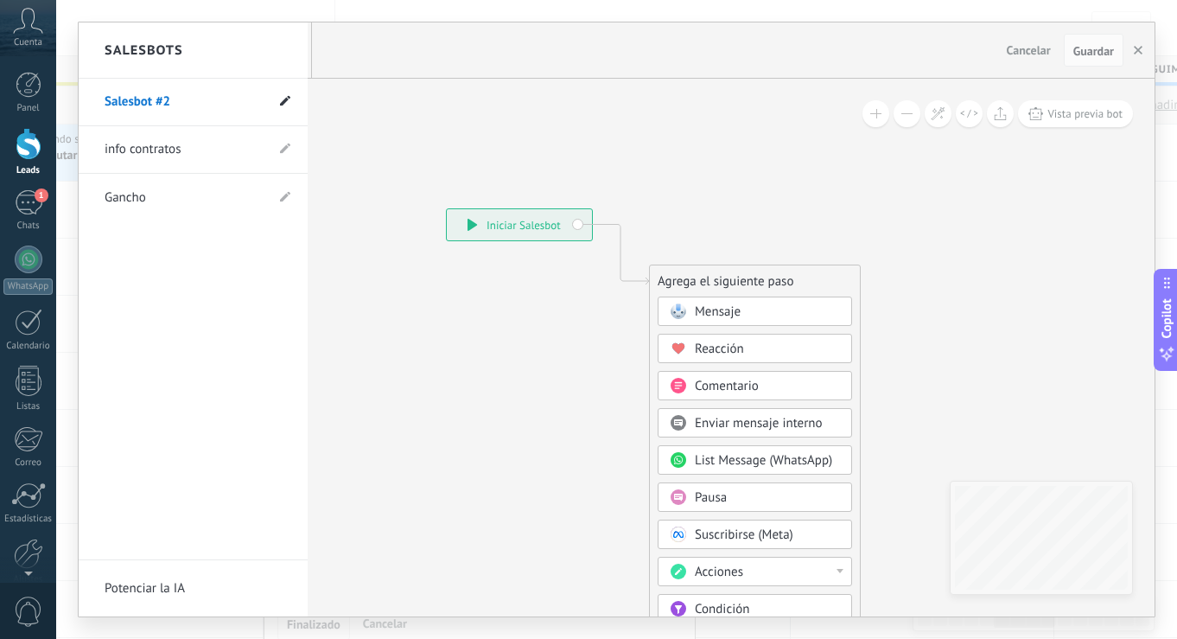
click at [283, 99] on icon at bounding box center [285, 101] width 10 height 10
type input "******"
click at [281, 99] on icon at bounding box center [284, 102] width 19 height 10
type input "******"
click at [781, 319] on div at bounding box center [617, 319] width 1076 height 594
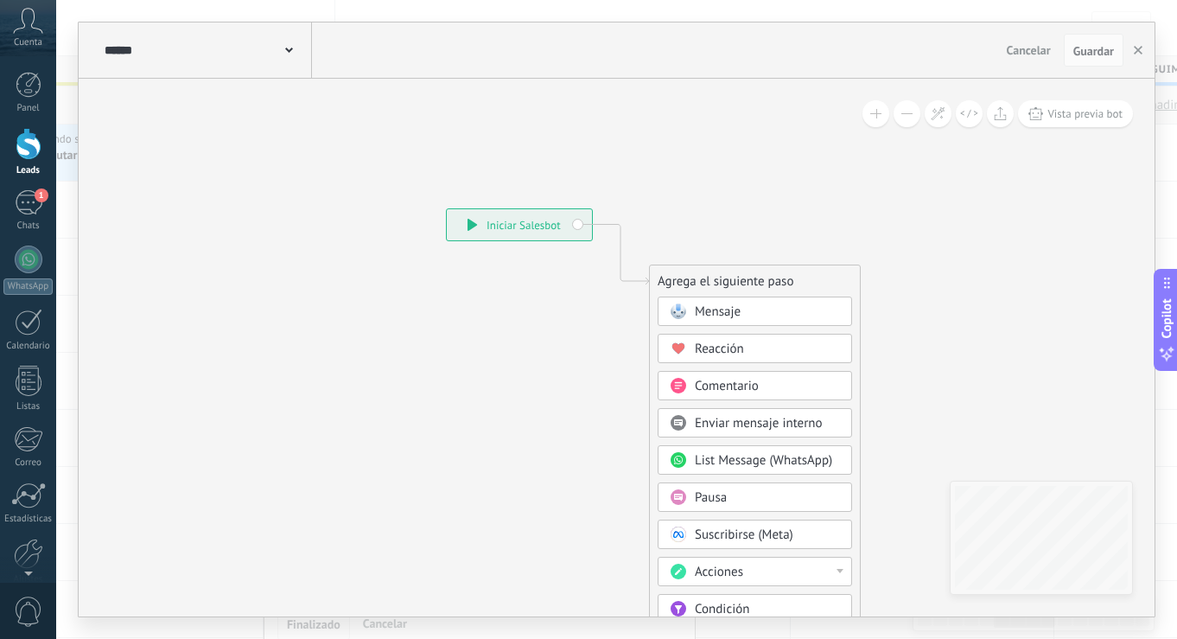
click at [756, 313] on div "Mensaje" at bounding box center [767, 311] width 145 height 17
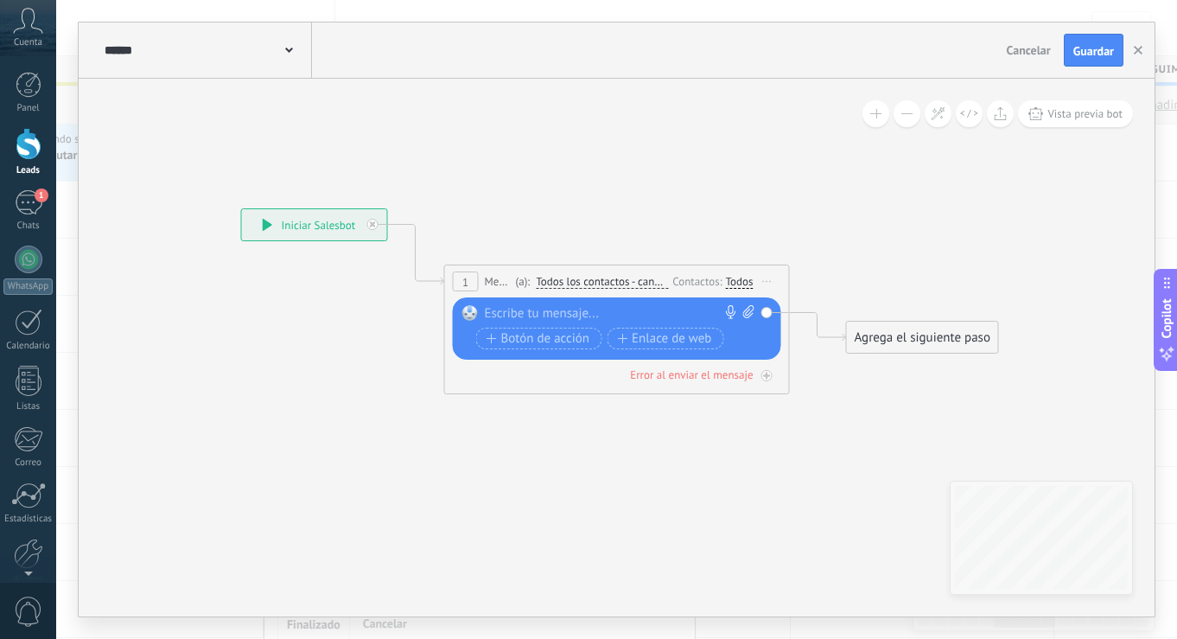
click at [652, 312] on div at bounding box center [613, 313] width 257 height 17
paste div
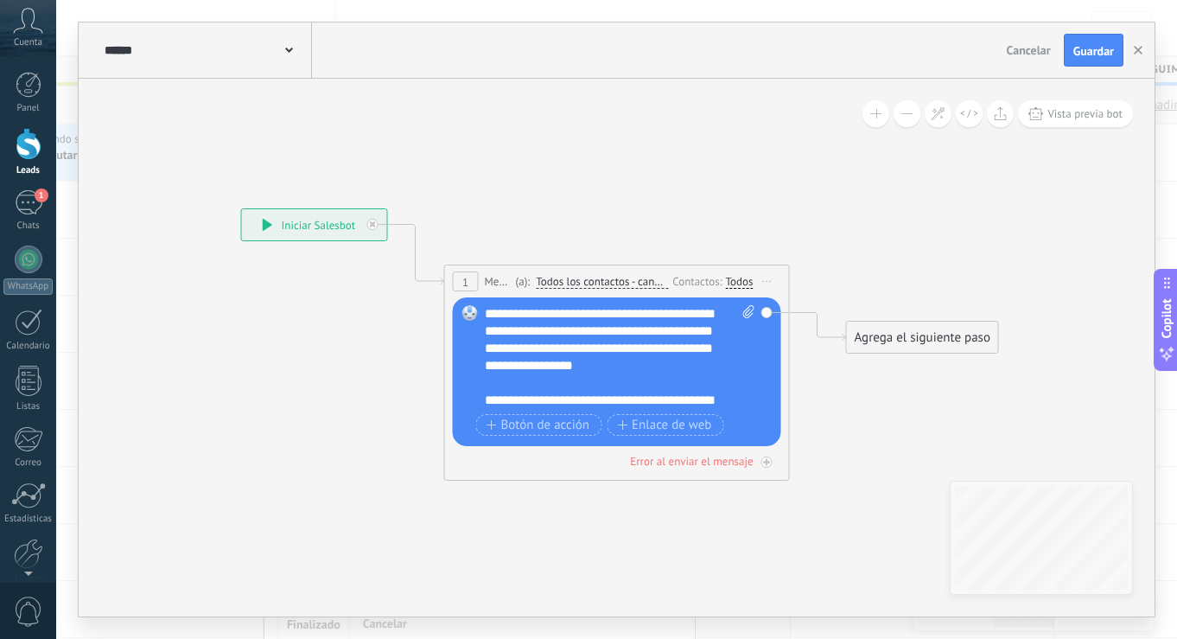
click at [750, 309] on icon at bounding box center [748, 311] width 11 height 13
click input "Subir" at bounding box center [0, 0] width 0 height 0
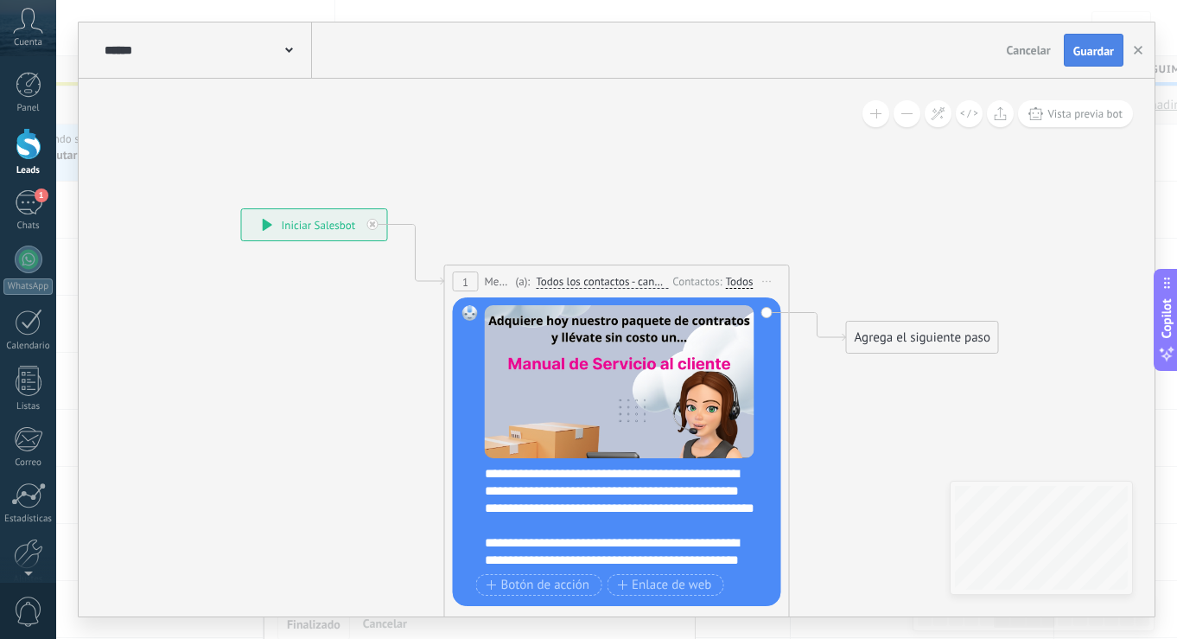
click at [1091, 53] on span "Guardar" at bounding box center [1094, 51] width 41 height 12
click at [1139, 50] on use "button" at bounding box center [1138, 50] width 9 height 9
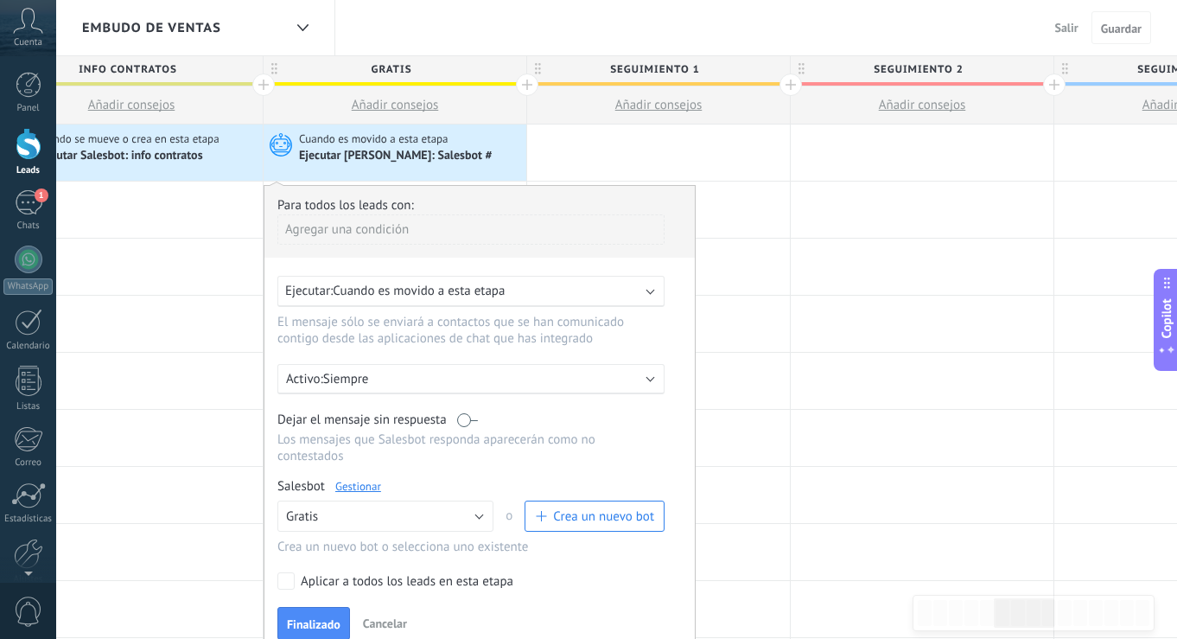
click at [545, 291] on div "Ejecutar: Cuando es movido a esta etapa" at bounding box center [464, 291] width 358 height 16
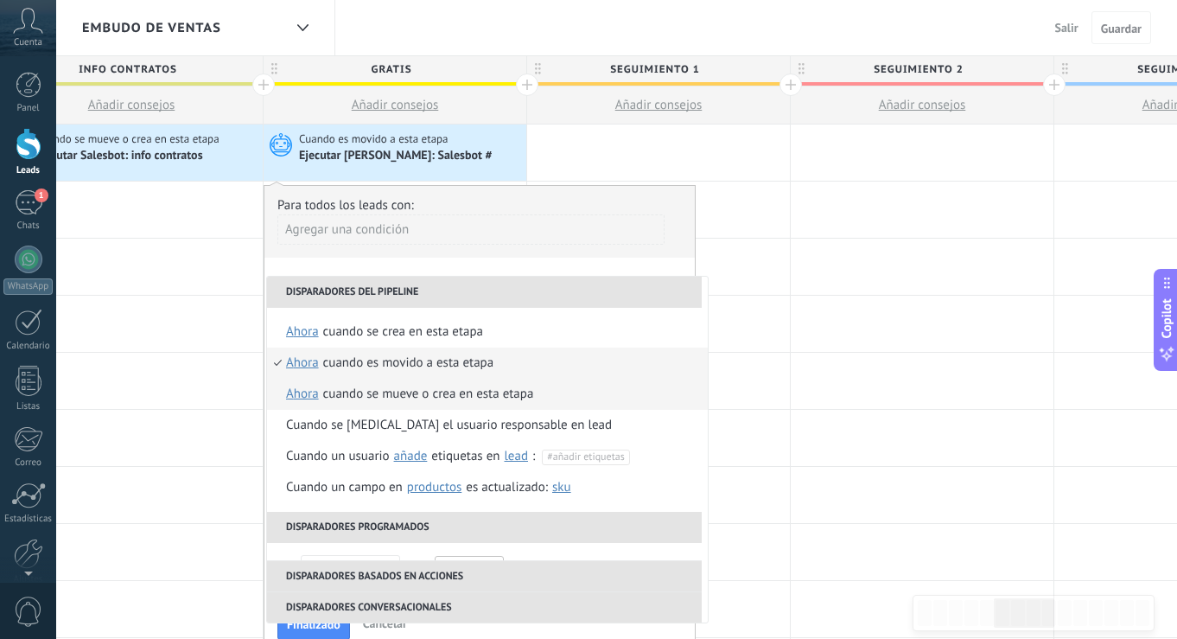
click at [422, 394] on div "Cuando se mueve o crea en esta etapa" at bounding box center [428, 394] width 211 height 31
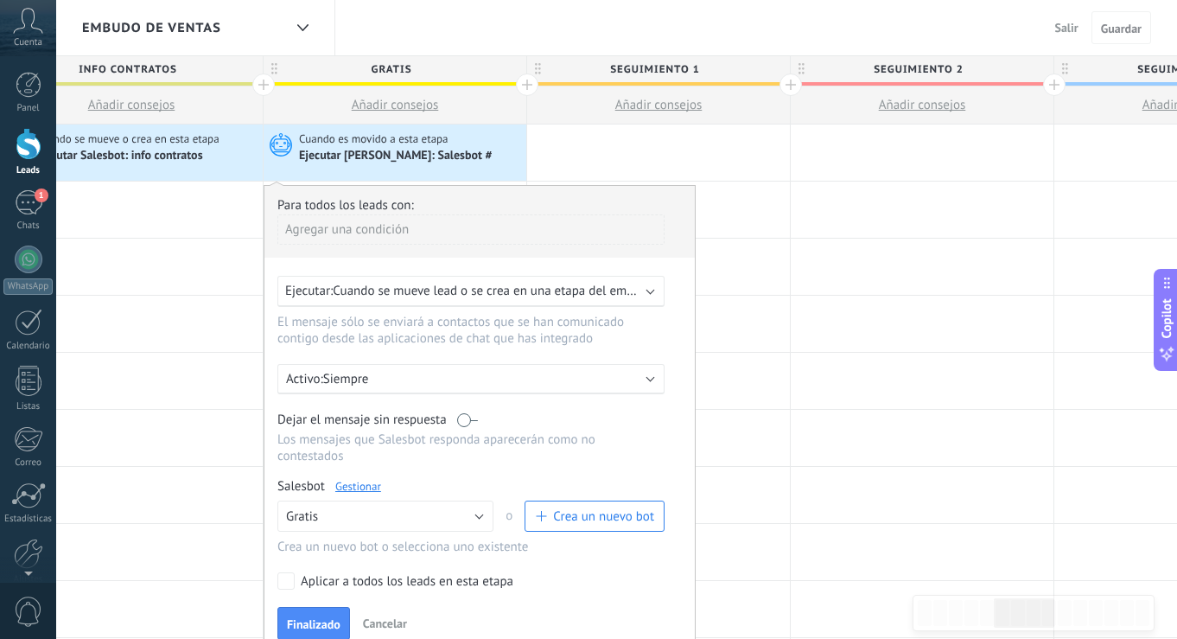
click at [362, 488] on link "Gestionar" at bounding box center [358, 486] width 46 height 15
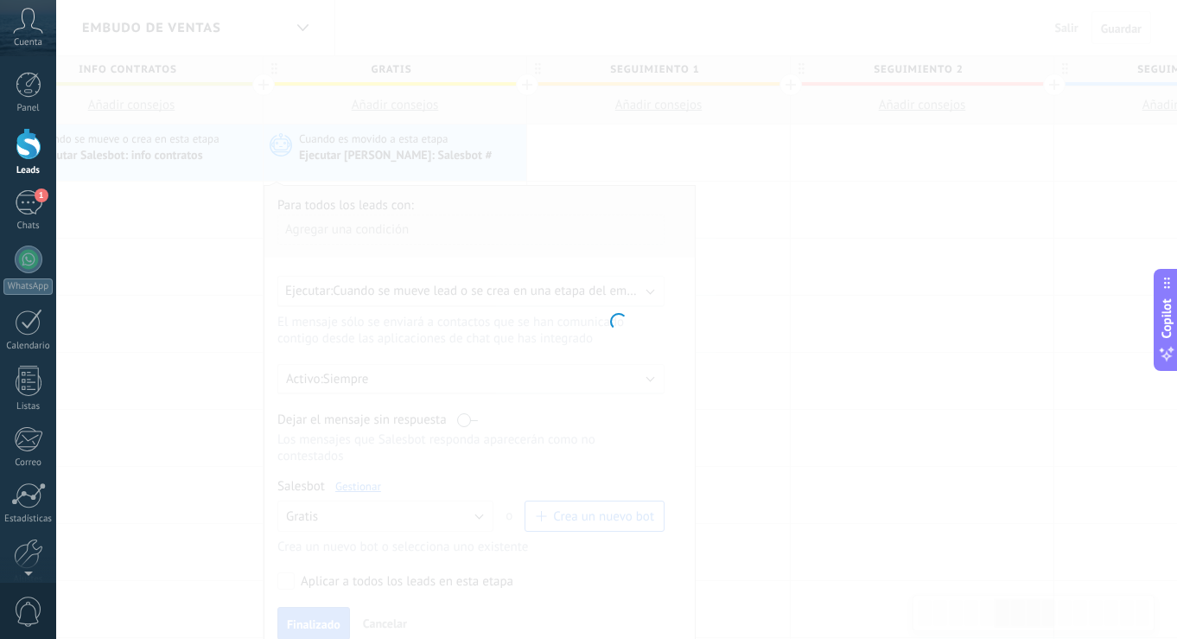
type input "******"
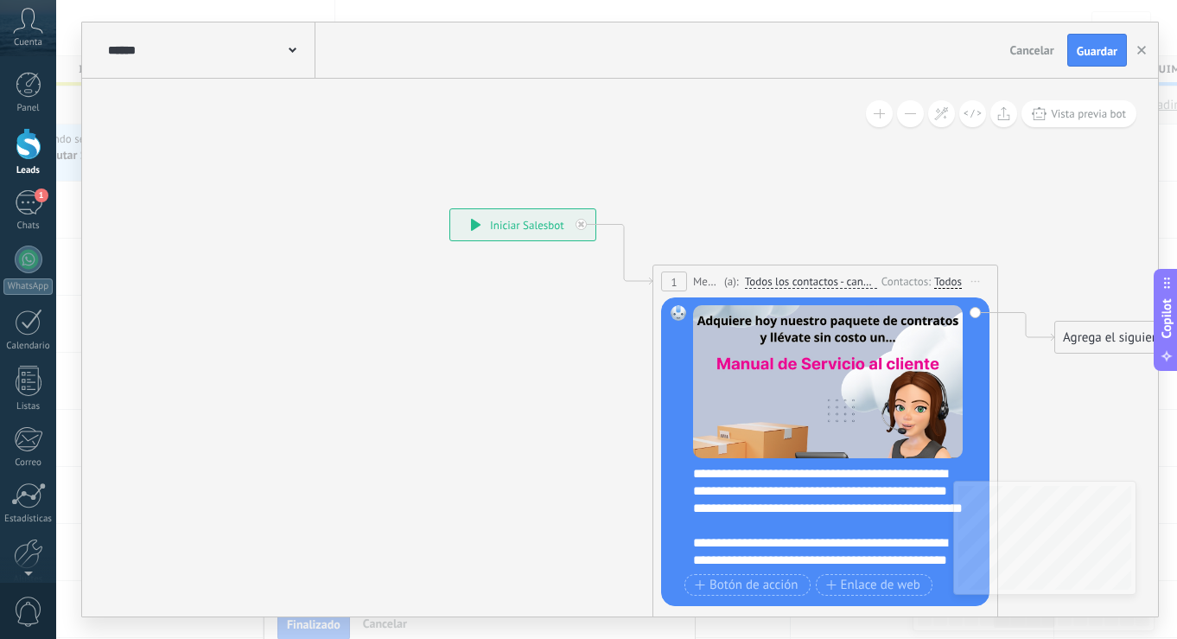
click at [946, 278] on div "Todos" at bounding box center [949, 282] width 28 height 14
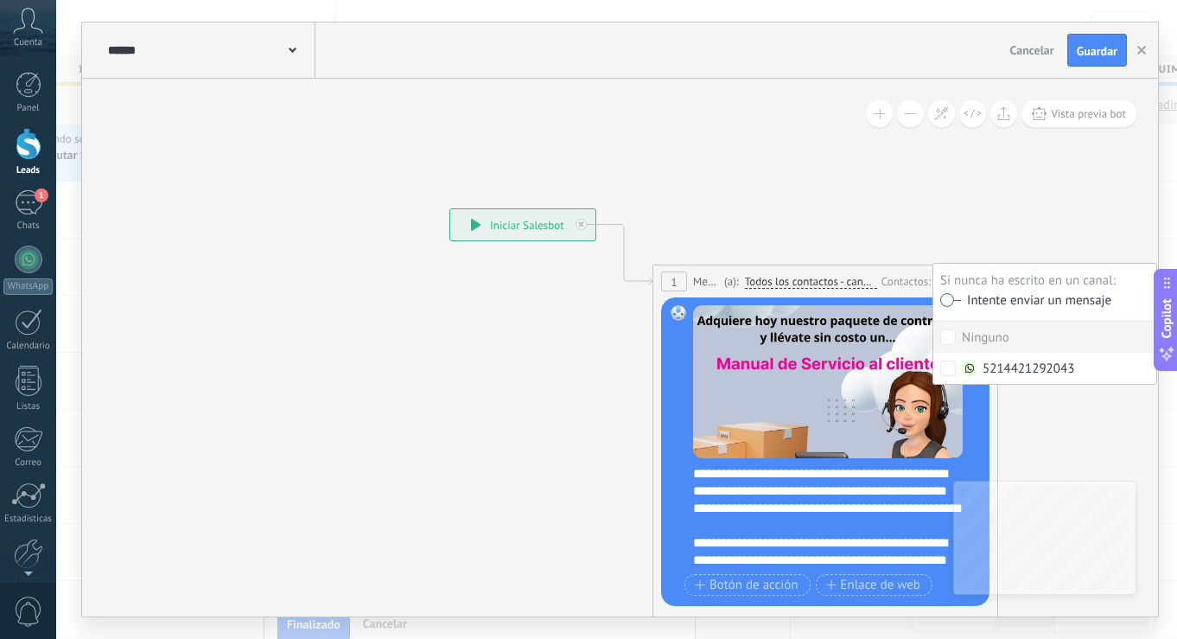
click at [960, 300] on label at bounding box center [951, 300] width 21 height 12
click at [1105, 43] on button "Guardar" at bounding box center [1098, 50] width 60 height 33
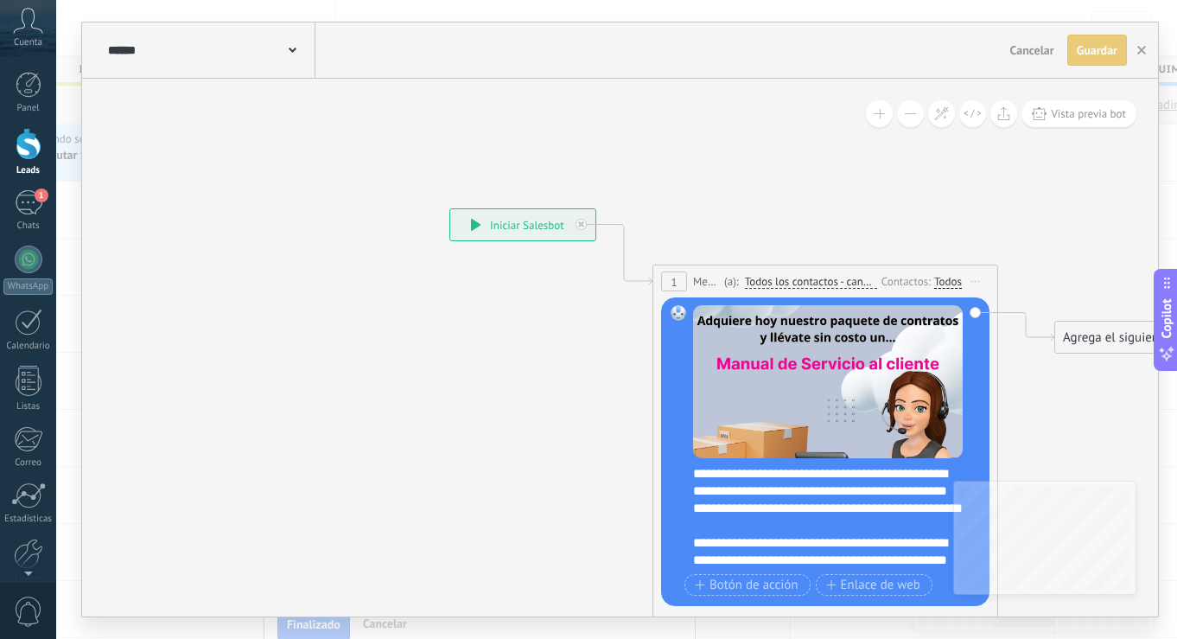
click at [814, 208] on icon at bounding box center [799, 424] width 1564 height 1297
click at [1142, 51] on use "button" at bounding box center [1142, 50] width 9 height 9
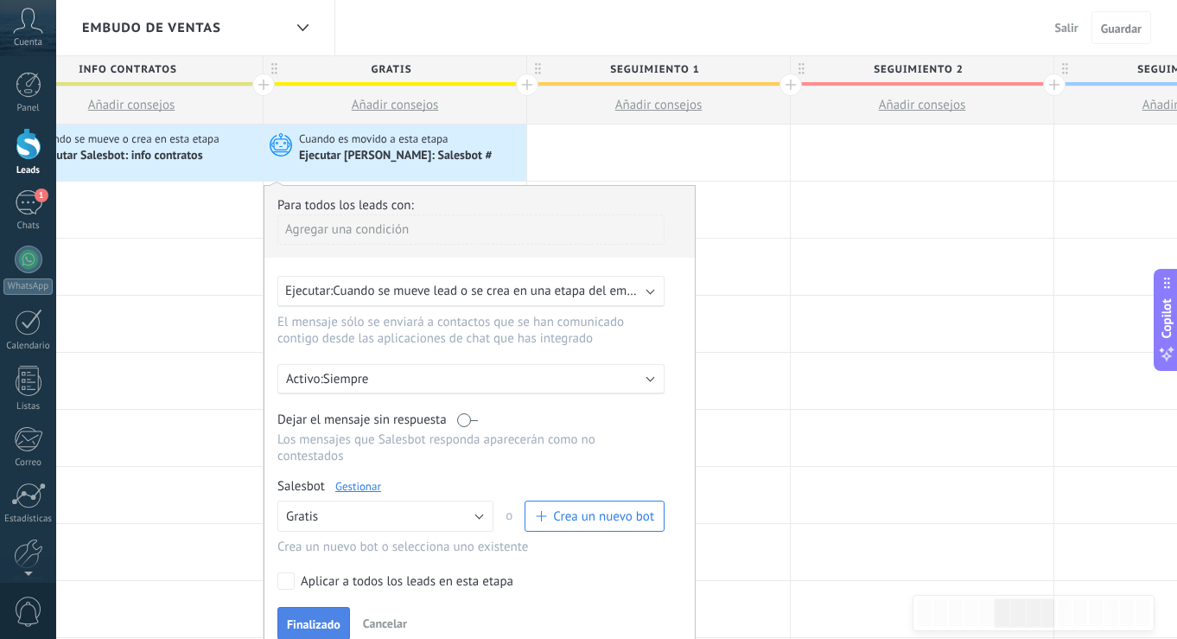
click at [322, 627] on span "Finalizado" at bounding box center [314, 624] width 54 height 12
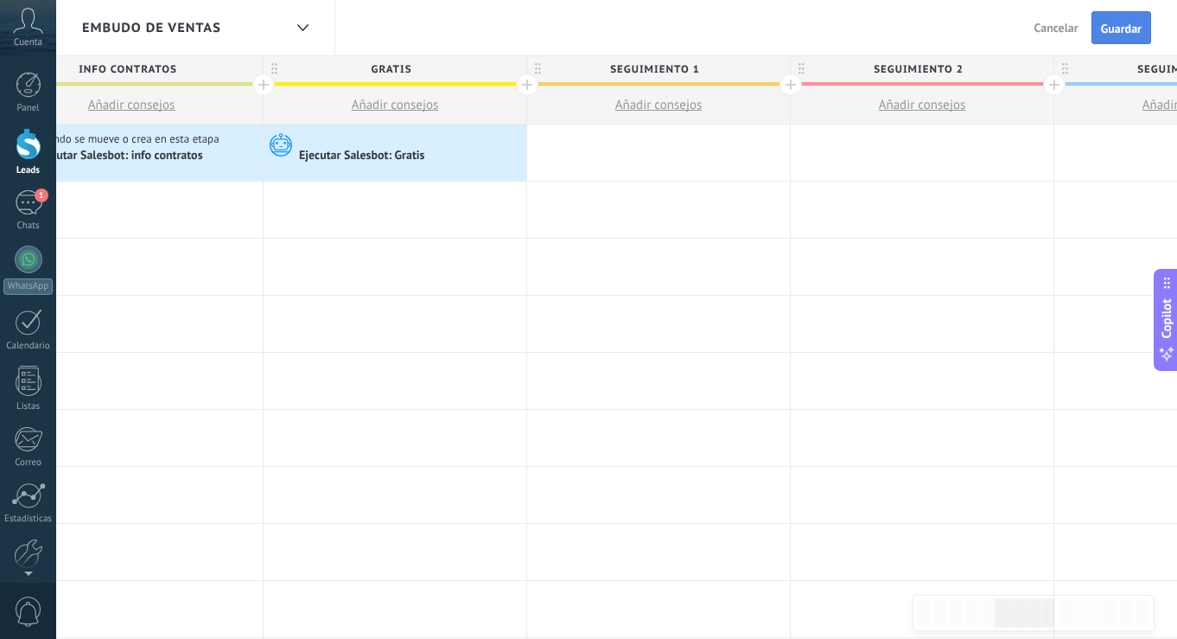
click at [1109, 32] on span "Guardar" at bounding box center [1121, 28] width 41 height 12
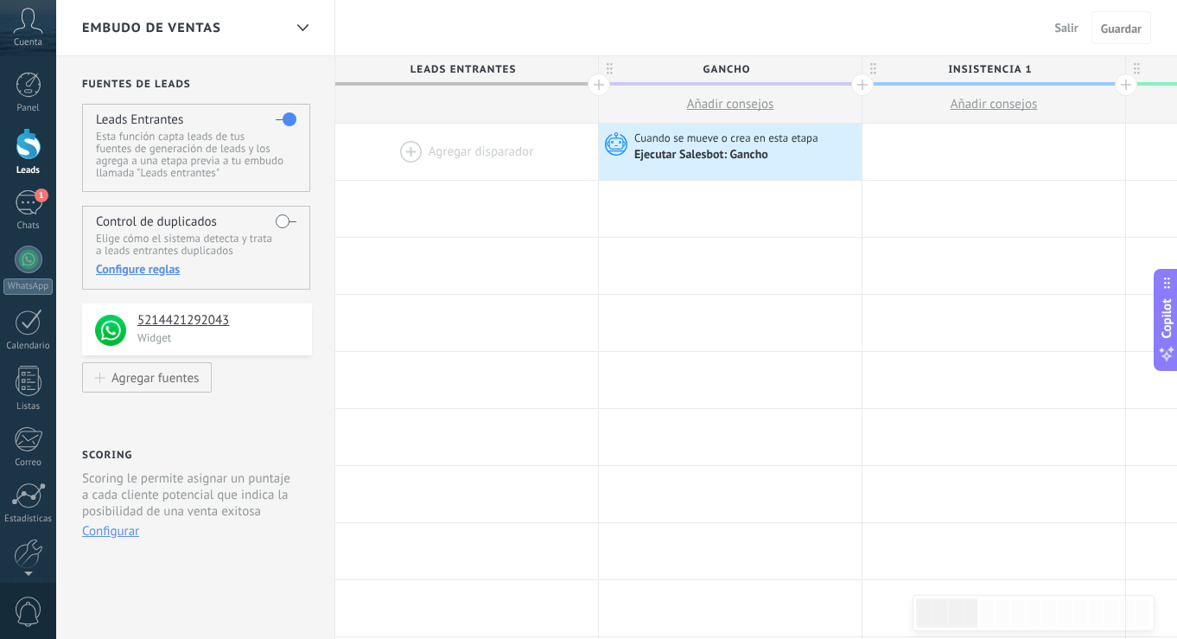
click at [25, 147] on div at bounding box center [29, 144] width 26 height 32
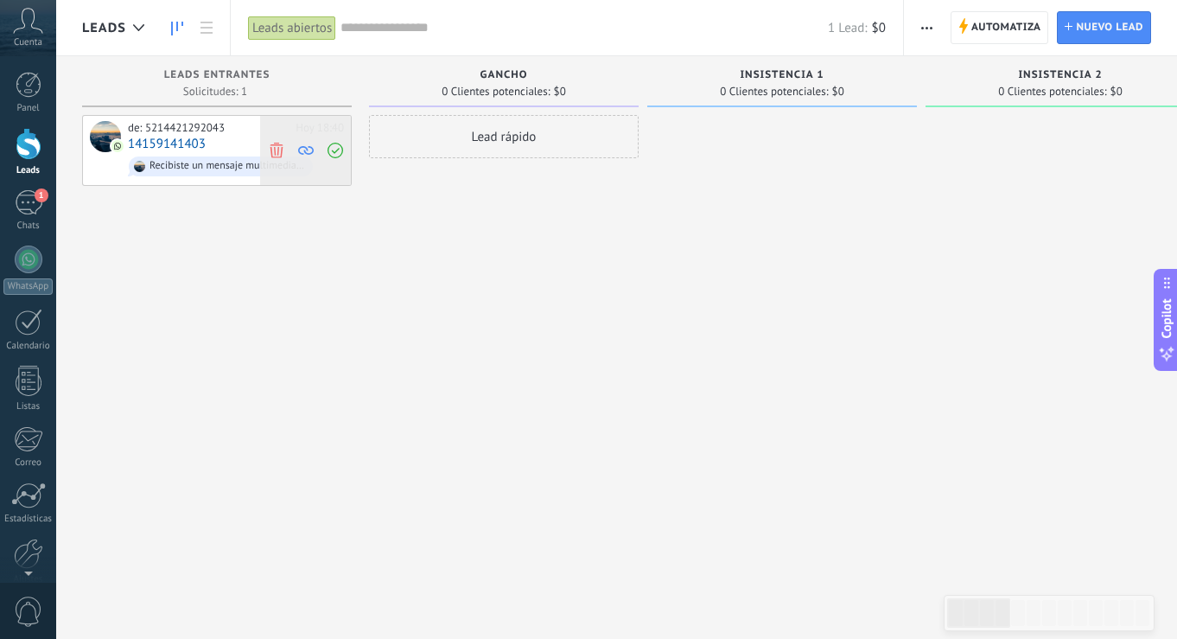
click at [276, 148] on icon at bounding box center [277, 150] width 16 height 16
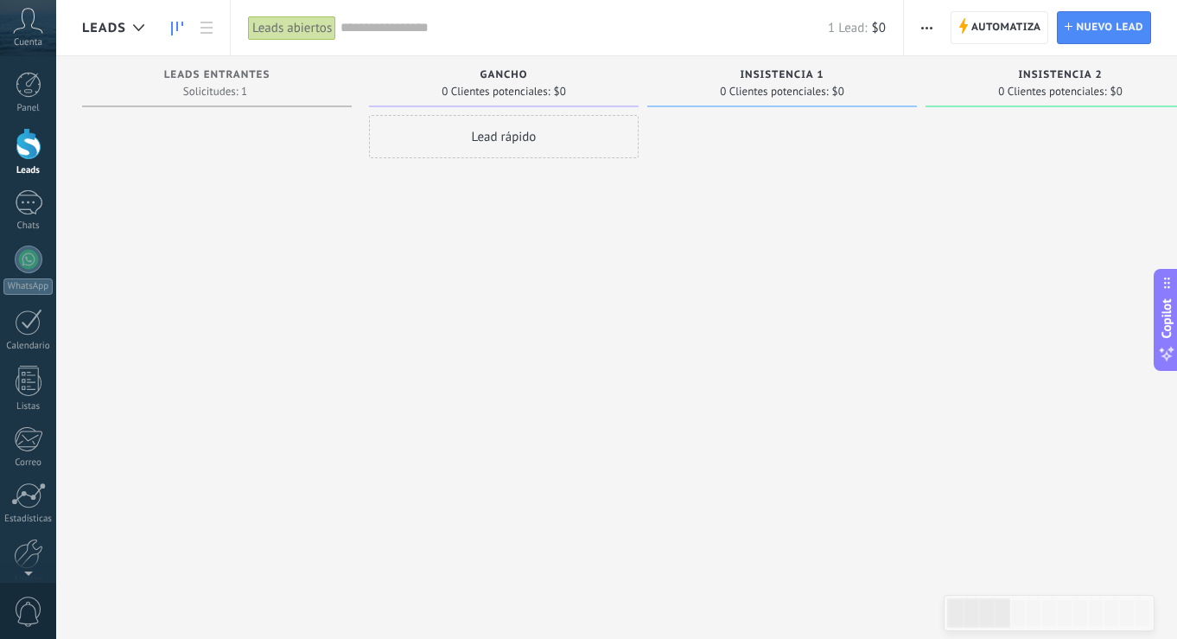
click at [929, 25] on span "button" at bounding box center [927, 27] width 11 height 33
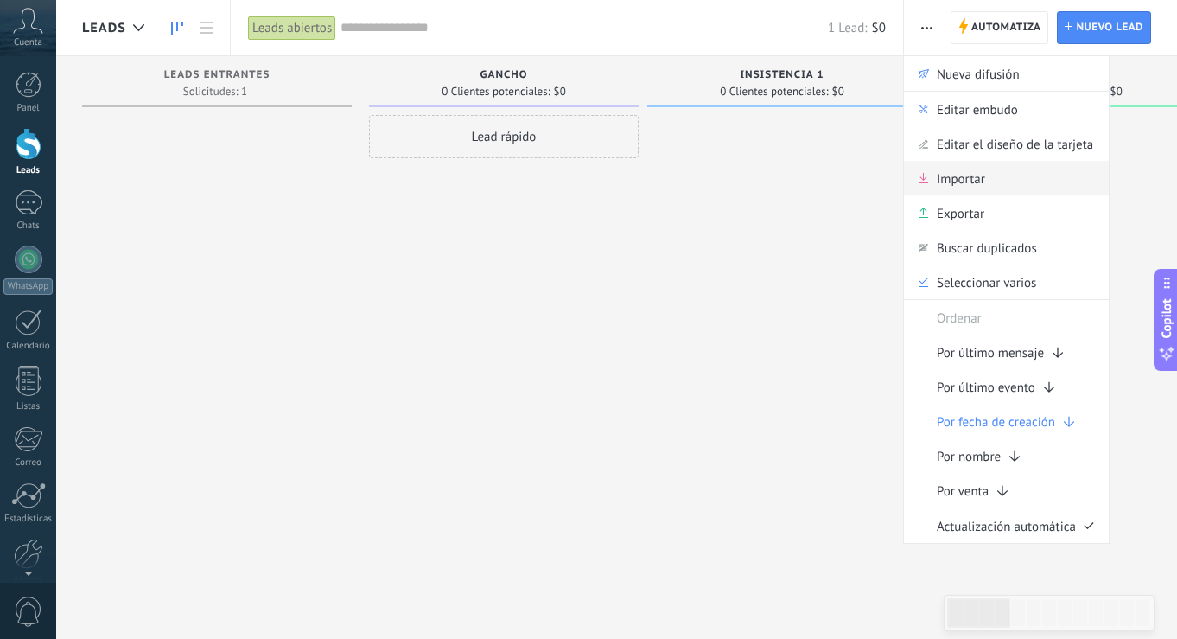
click at [951, 176] on span "Importar" at bounding box center [961, 178] width 48 height 35
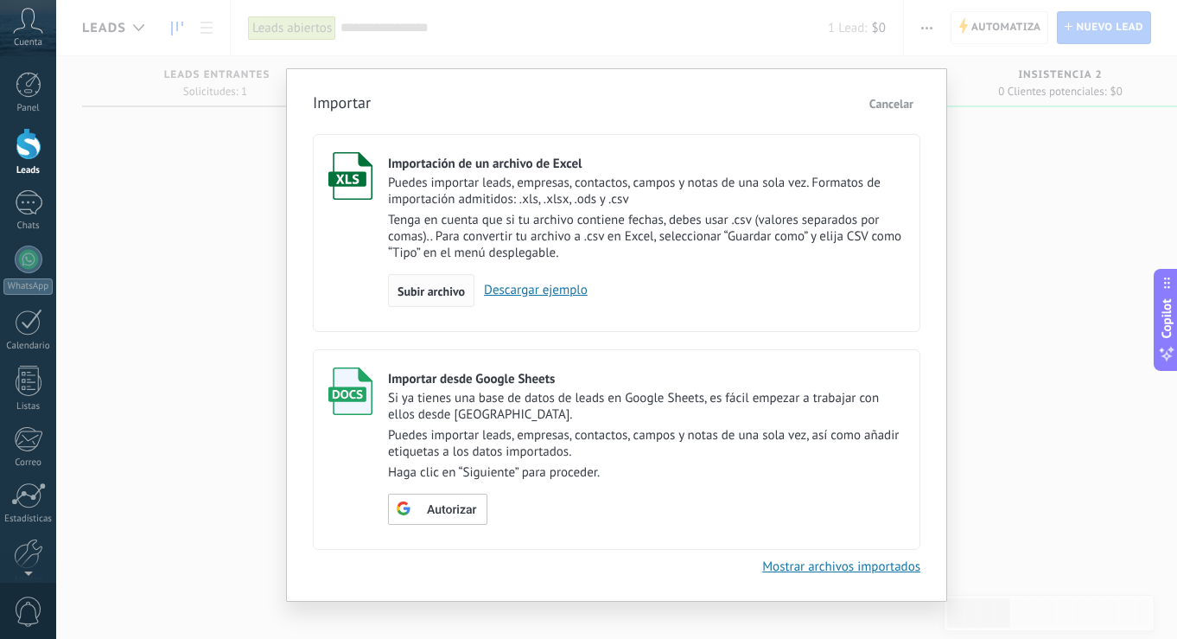
click at [418, 295] on span "Subir archivo" at bounding box center [431, 291] width 67 height 12
click at [0, 0] on input "Importación de un archivo de Excel Puedes importar leads, empresas, contactos, …" at bounding box center [0, 0] width 0 height 0
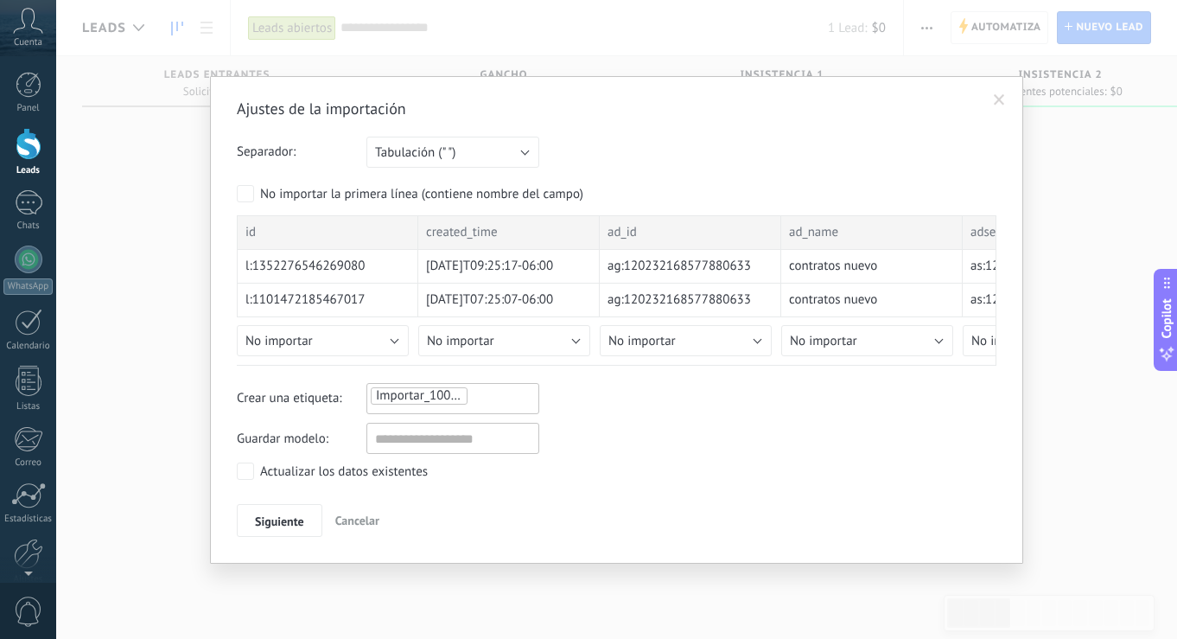
click at [1000, 98] on span at bounding box center [999, 100] width 11 height 12
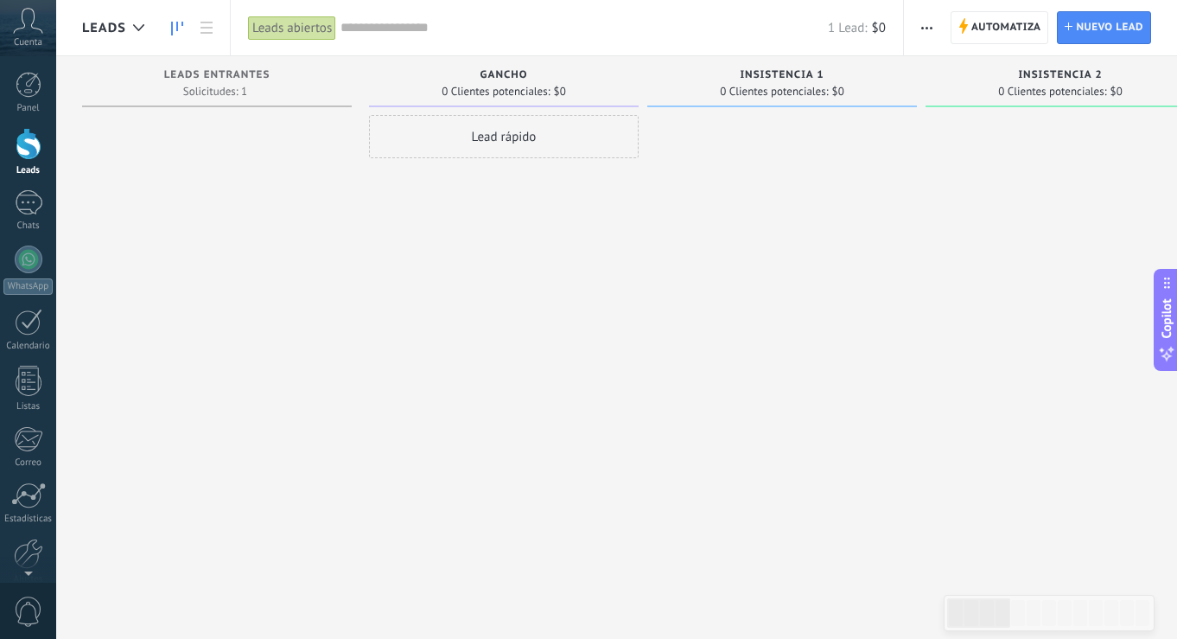
click at [673, 377] on div at bounding box center [783, 321] width 270 height 413
click at [921, 31] on button "button" at bounding box center [927, 27] width 25 height 33
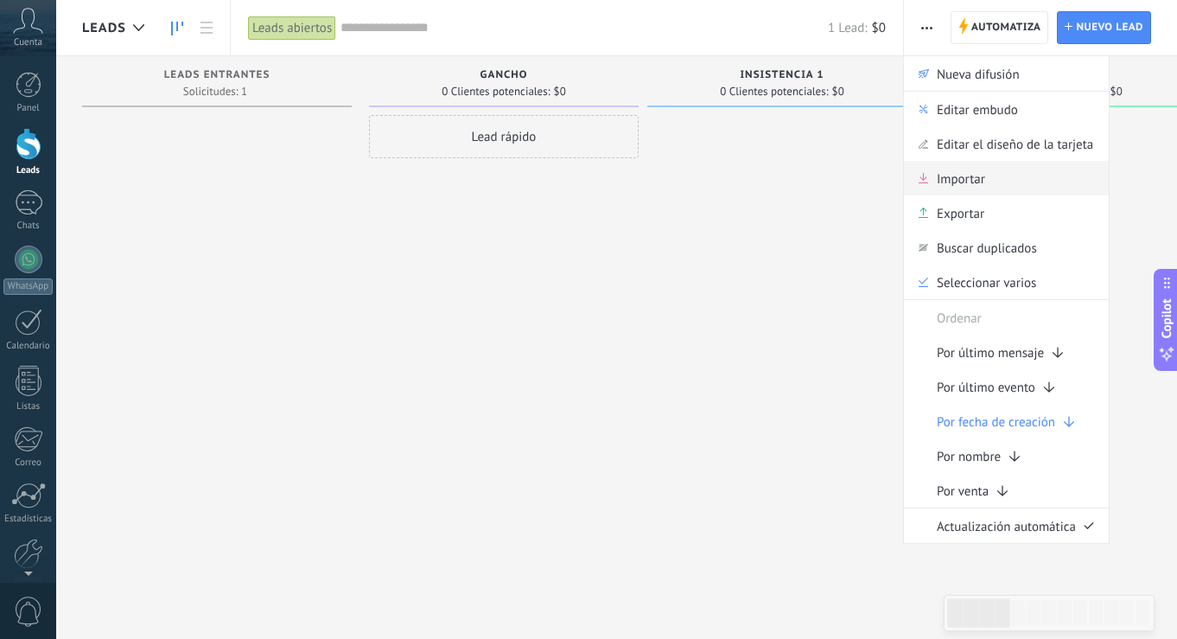
click at [958, 184] on span "Importar" at bounding box center [961, 178] width 48 height 35
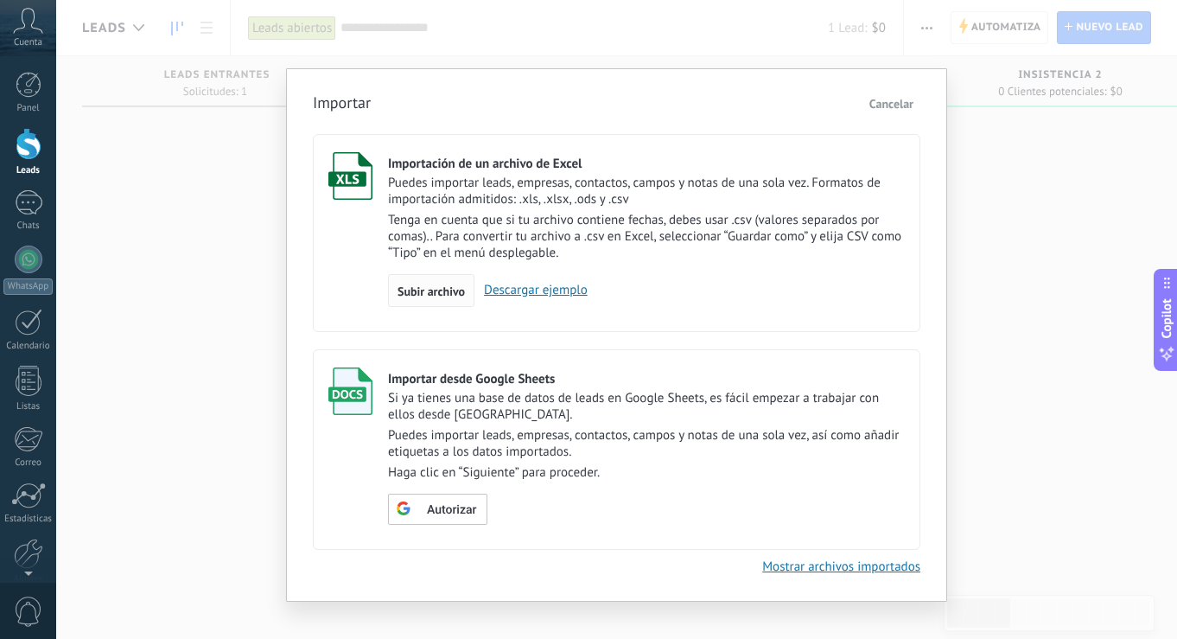
click at [444, 291] on span "Subir archivo" at bounding box center [431, 291] width 67 height 12
click at [0, 0] on input "Importación de un archivo de Excel Puedes importar leads, empresas, contactos, …" at bounding box center [0, 0] width 0 height 0
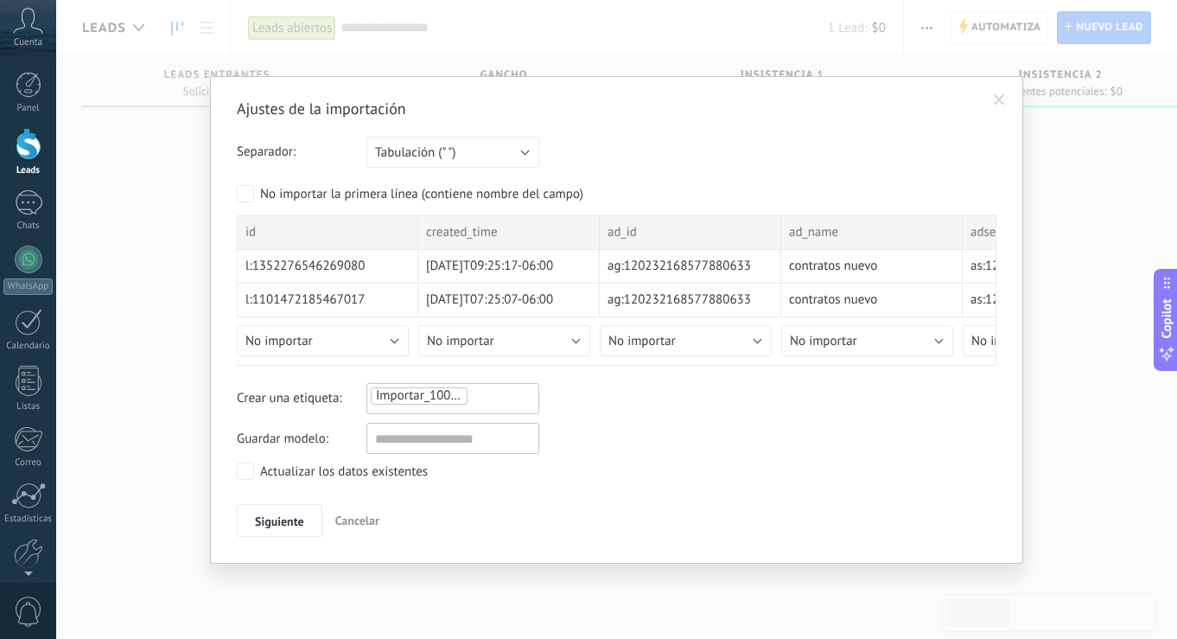
click at [526, 146] on button "Tabulación (" ")" at bounding box center [453, 152] width 173 height 31
click at [466, 213] on span "Tabulación (" ")" at bounding box center [444, 211] width 177 height 16
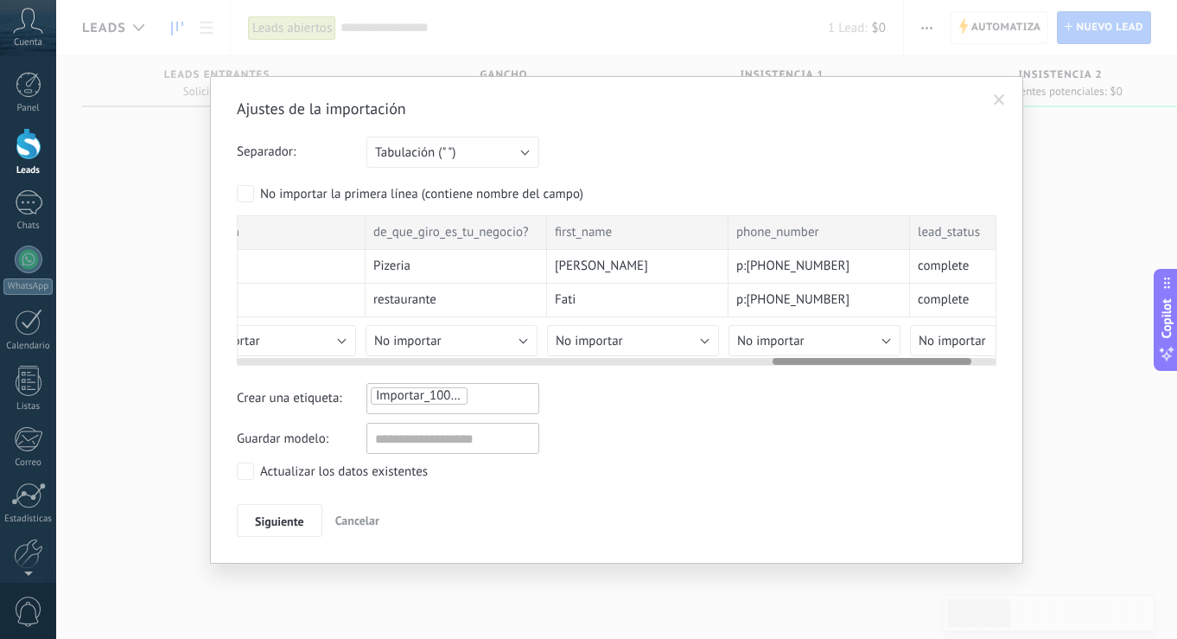
scroll to position [0, 2071]
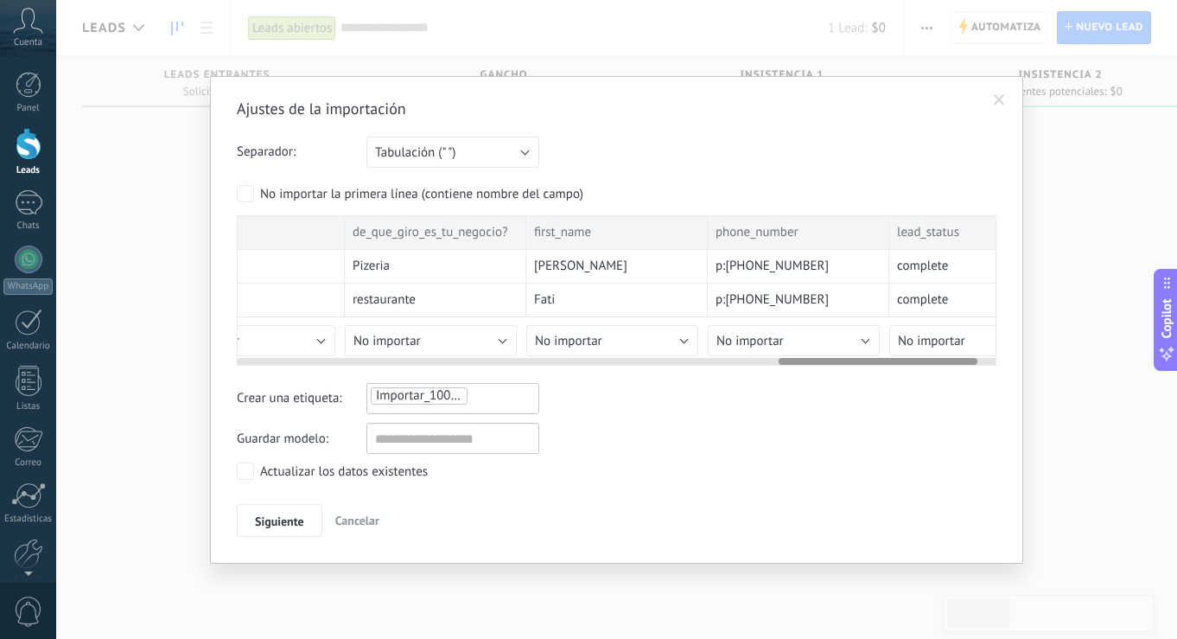
click at [499, 340] on button "No importar" at bounding box center [431, 340] width 172 height 31
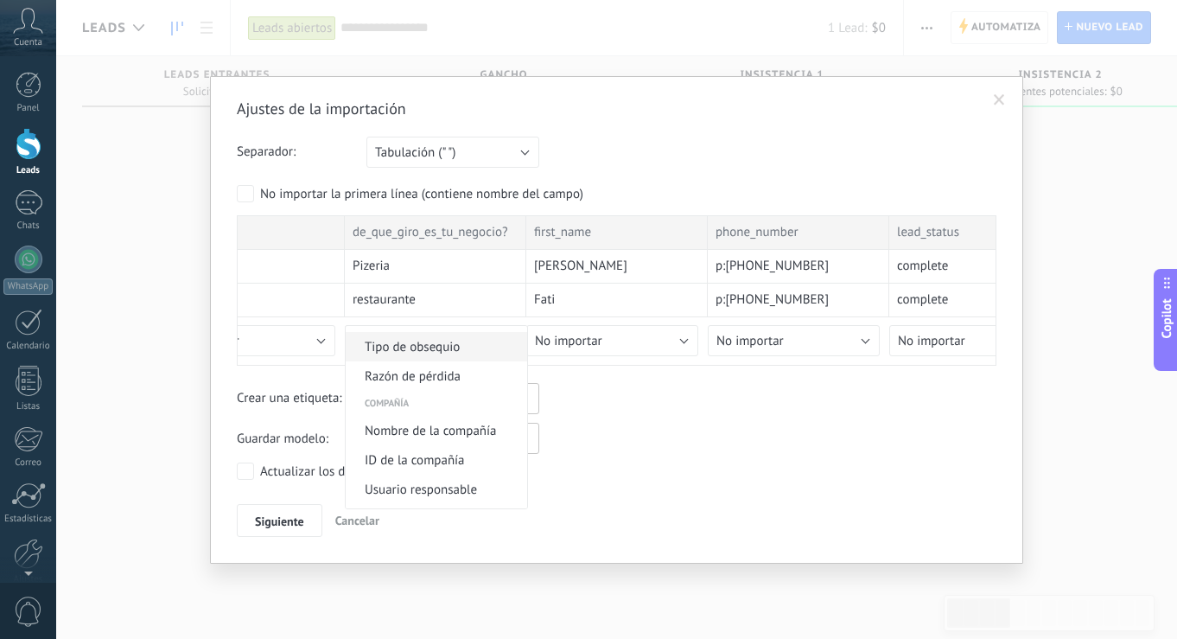
scroll to position [1311, 0]
click at [463, 430] on span "Nombre de la compañía" at bounding box center [434, 428] width 176 height 16
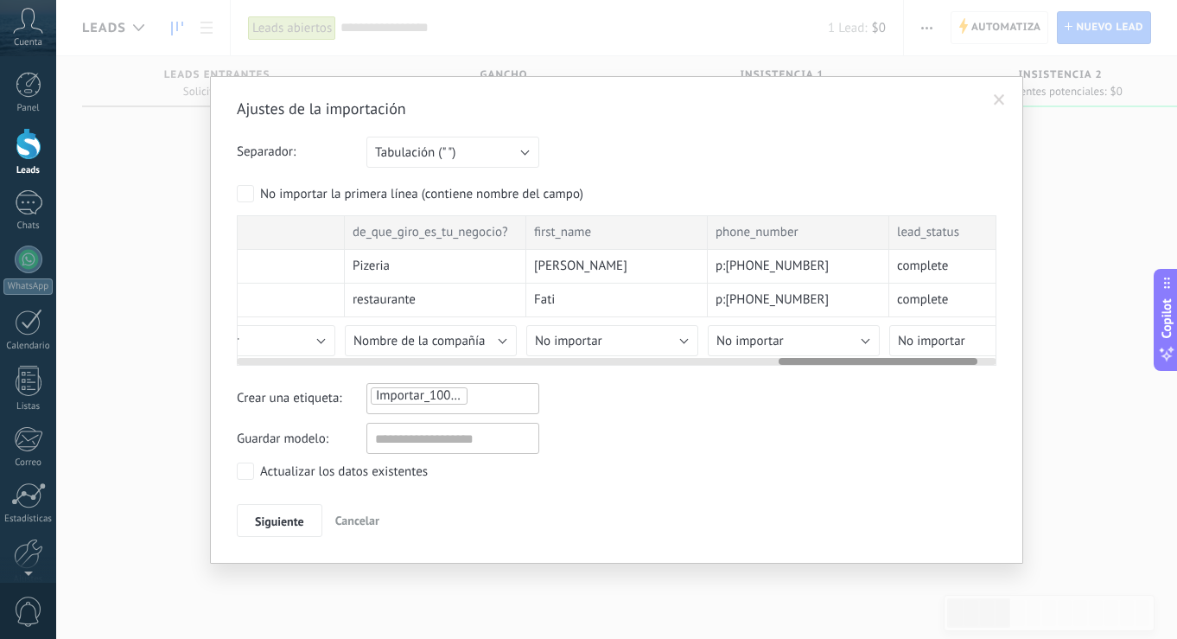
click at [680, 341] on button "No importar" at bounding box center [612, 340] width 172 height 31
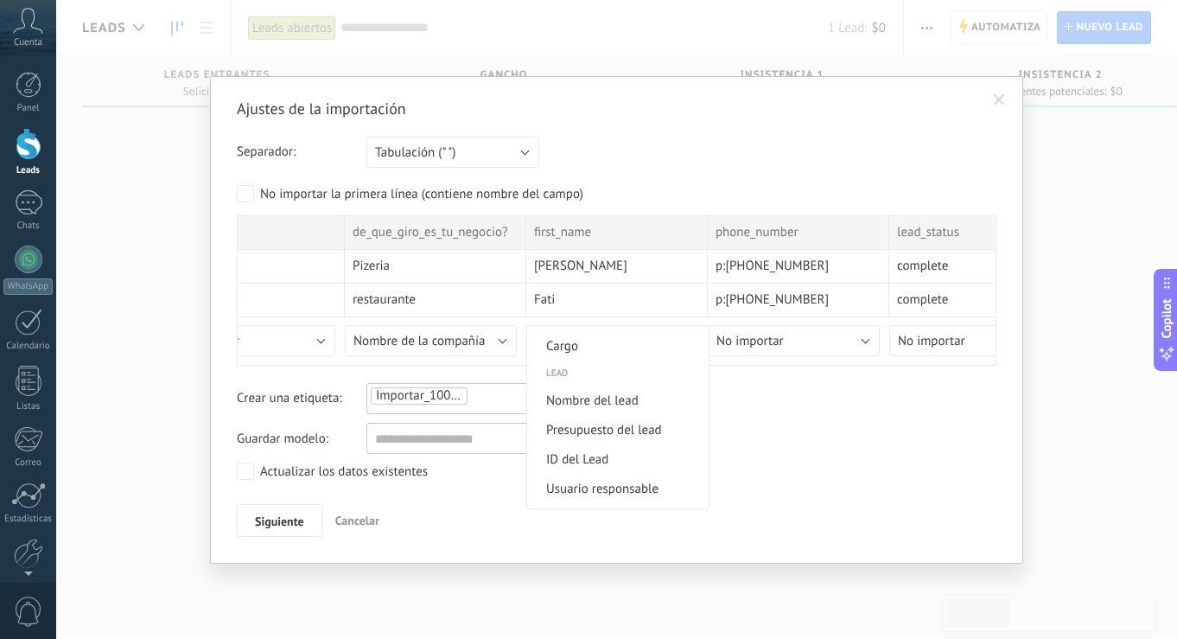
scroll to position [639, 0]
click at [625, 401] on span "Nombre del lead" at bounding box center [615, 399] width 176 height 16
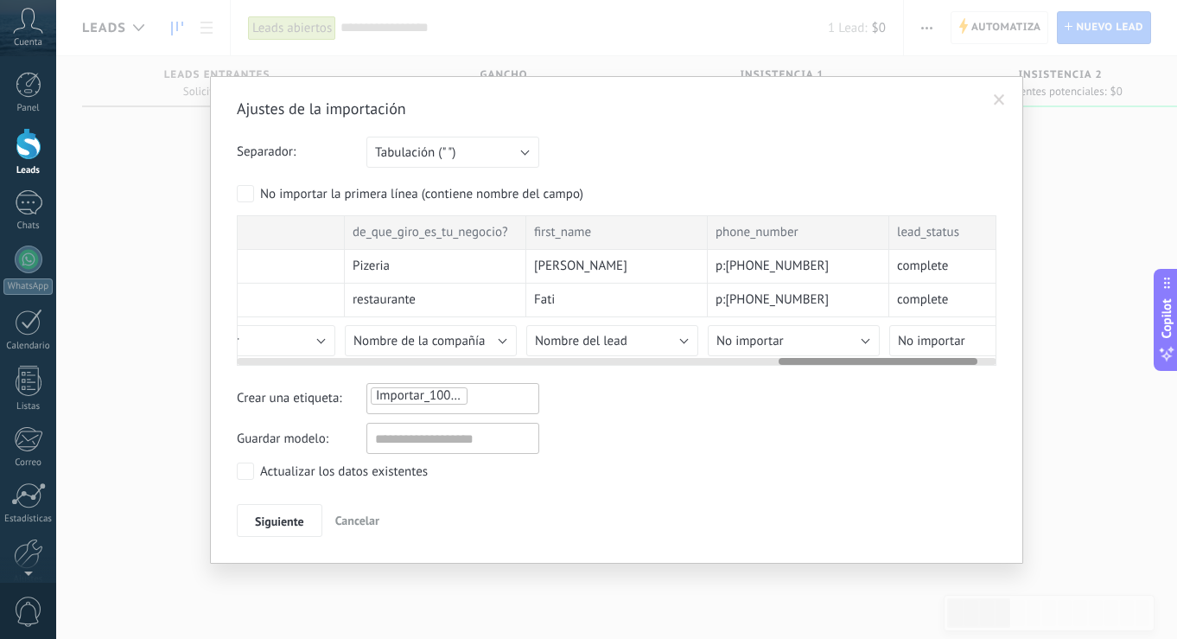
click at [865, 341] on button "No importar" at bounding box center [794, 340] width 172 height 31
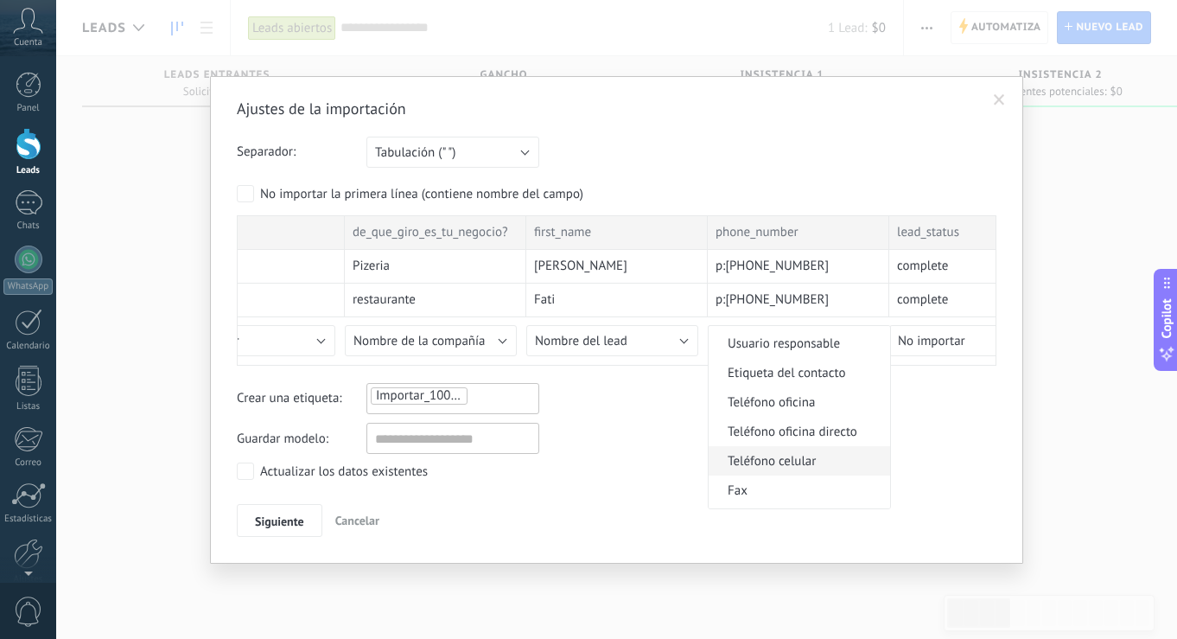
scroll to position [318, 0]
click at [801, 403] on span "Teléfono oficina" at bounding box center [797, 400] width 176 height 16
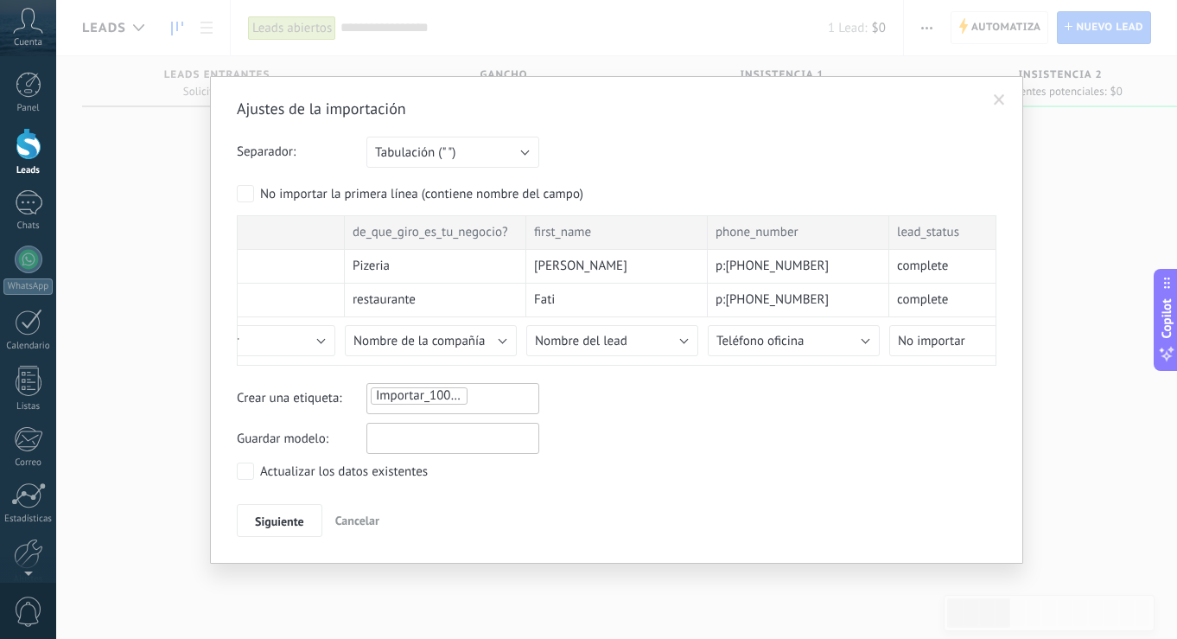
click at [425, 438] on input "text" at bounding box center [453, 438] width 173 height 31
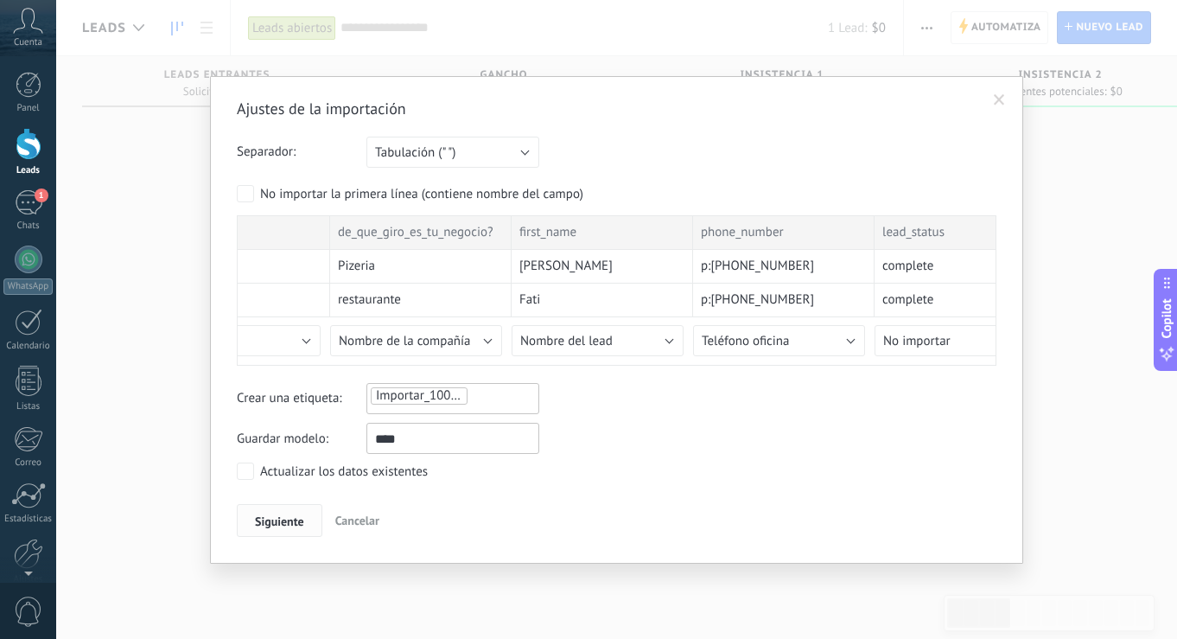
type input "****"
click at [290, 520] on span "Siguiente" at bounding box center [279, 521] width 49 height 12
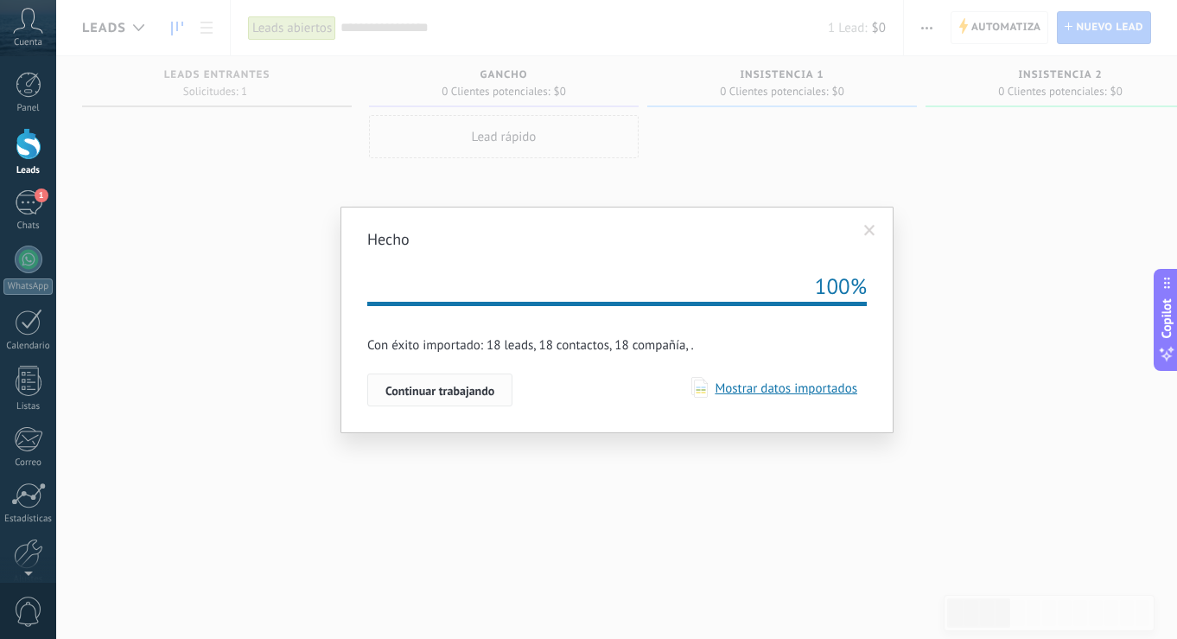
click at [434, 391] on span "Continuar trabajando" at bounding box center [440, 391] width 109 height 12
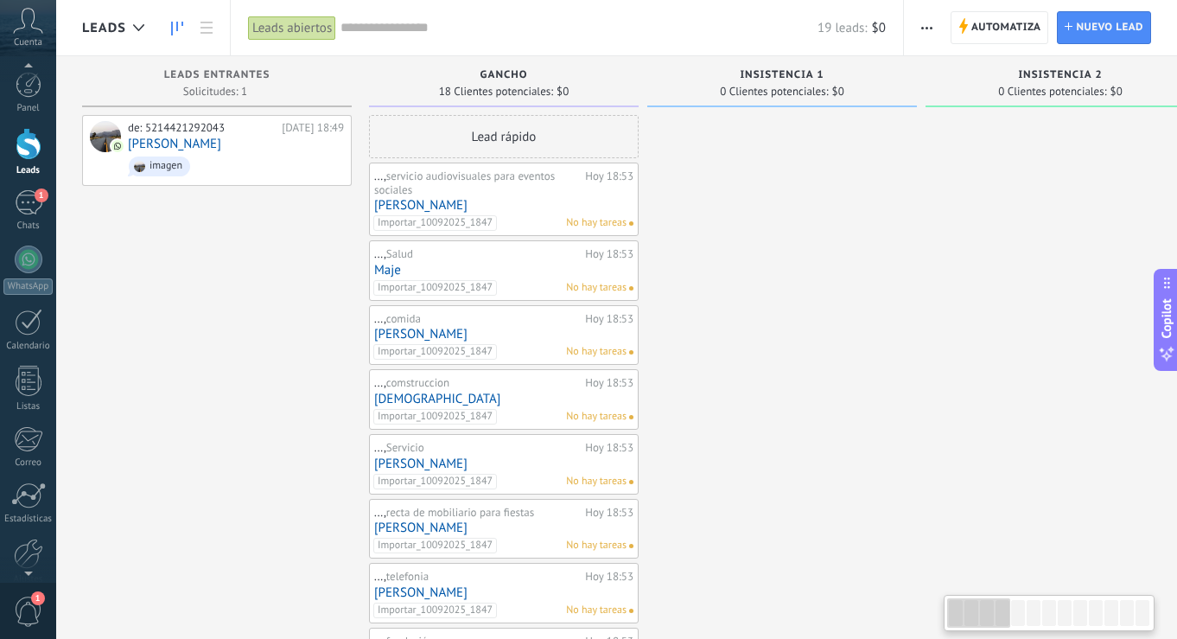
scroll to position [10, 0]
click at [20, 610] on span "1" at bounding box center [28, 612] width 29 height 30
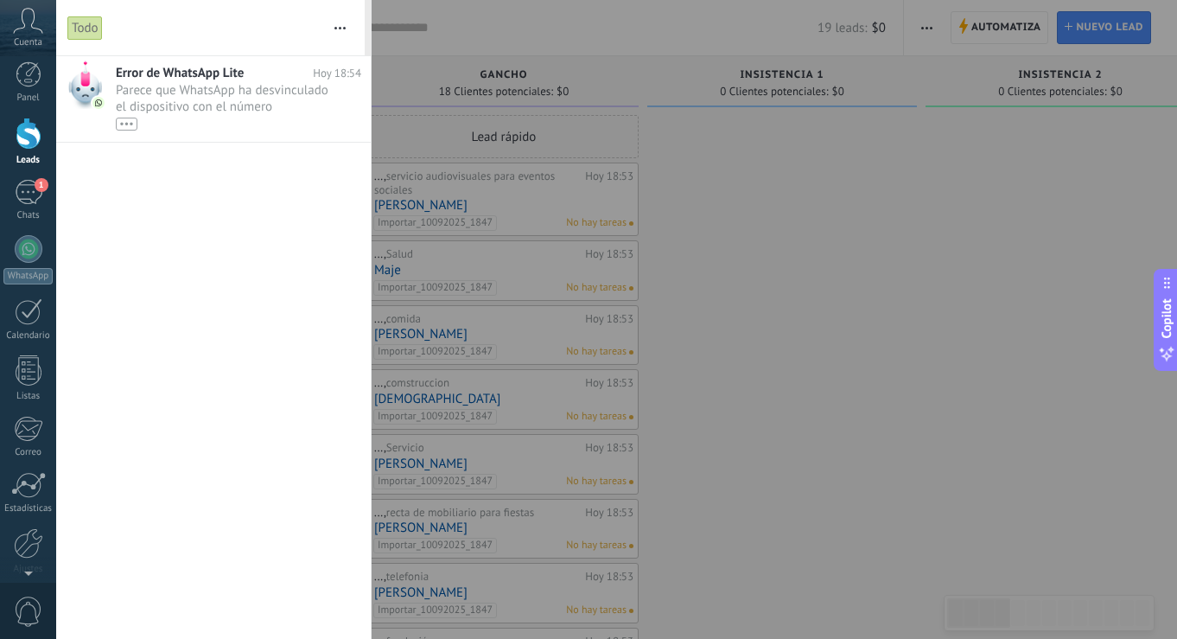
scroll to position [0, 0]
click at [220, 101] on span "Parece que WhatsApp ha desvinculado el dispositivo con el número (5214421292043…" at bounding box center [222, 106] width 213 height 48
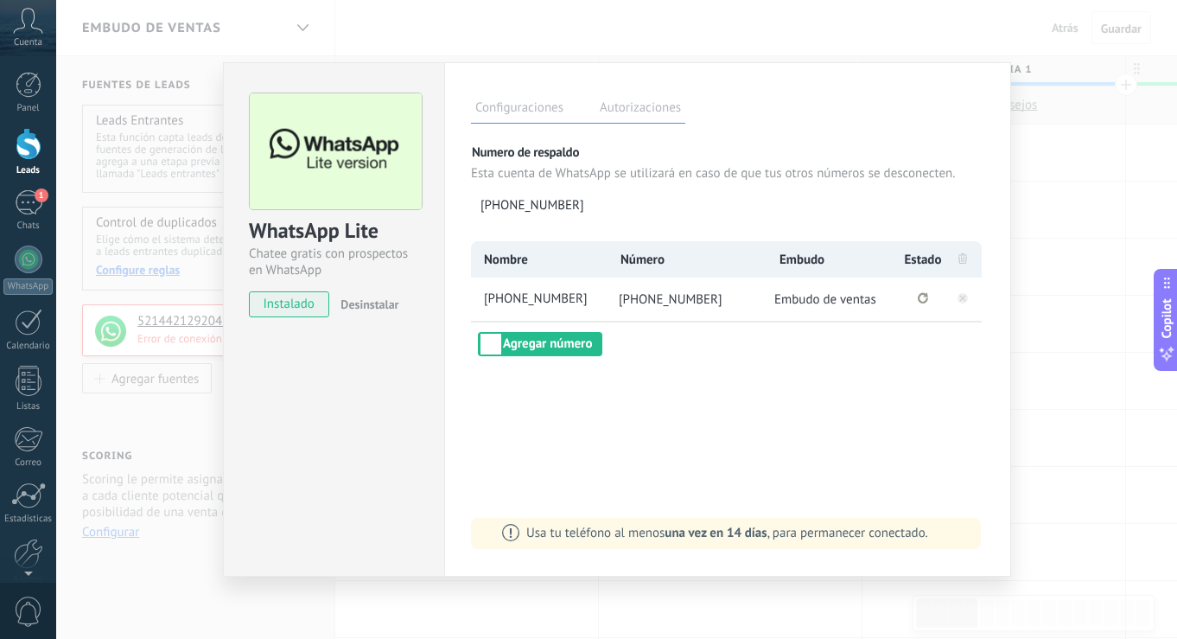
click at [839, 409] on div "Configuraciones Autorizaciones Esta pestaña registra a los usuarios que han con…" at bounding box center [727, 319] width 567 height 514
click at [967, 298] on rect at bounding box center [963, 298] width 10 height 10
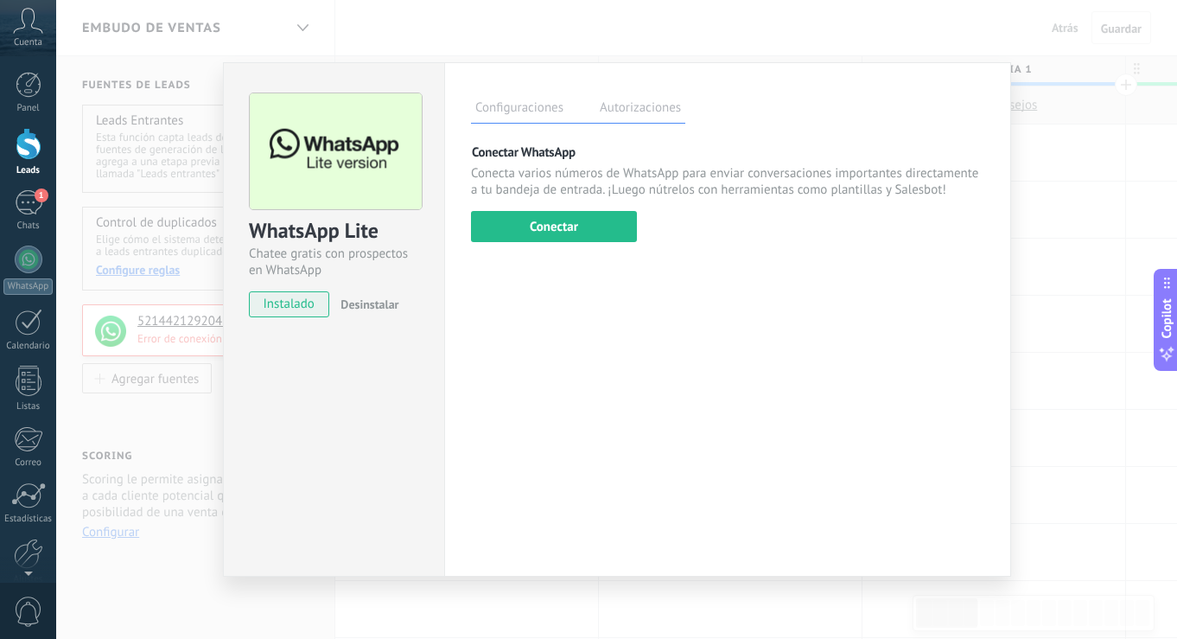
click at [1056, 157] on div "WhatsApp Lite Chatee gratis con prospectos en WhatsApp instalado Desinstalar Co…" at bounding box center [616, 319] width 1121 height 639
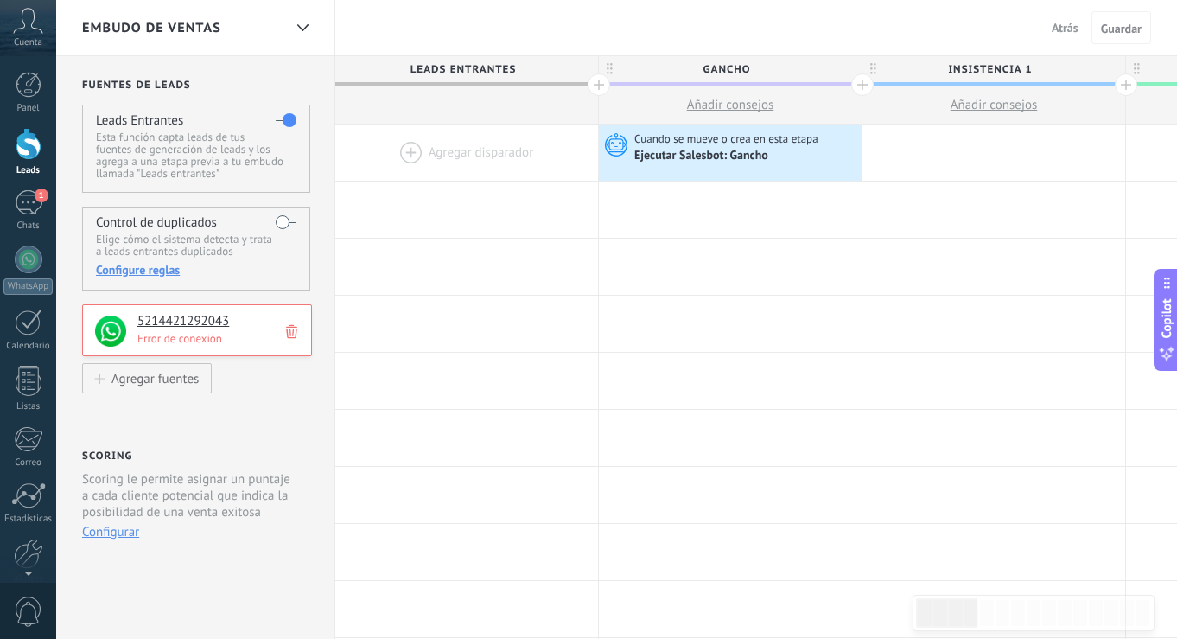
click at [822, 46] on div "Embudo de ventas Atrás Cancelar Guardar" at bounding box center [616, 28] width 1121 height 56
click at [1062, 29] on span "Atrás" at bounding box center [1065, 28] width 27 height 16
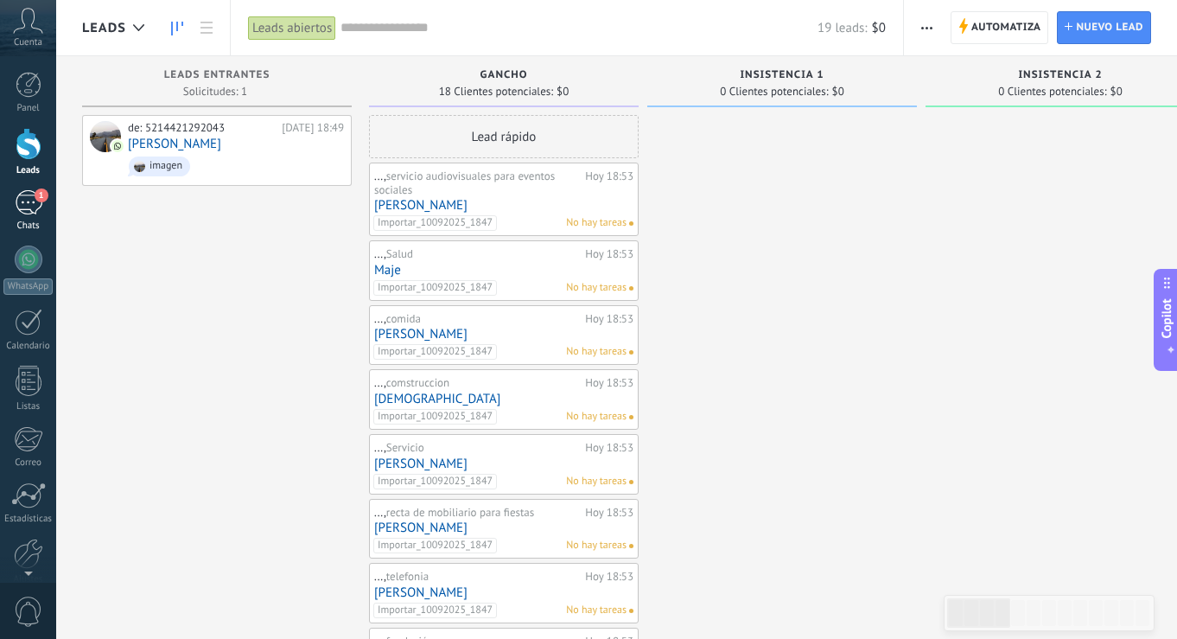
click at [29, 203] on div "1" at bounding box center [29, 202] width 28 height 25
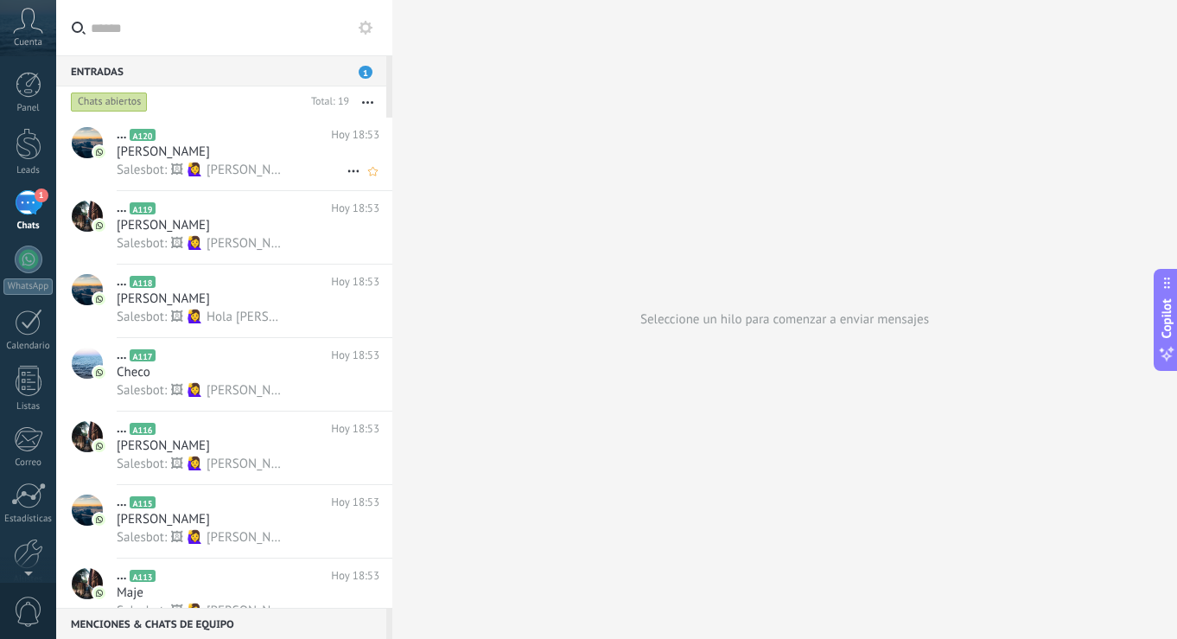
click at [239, 173] on span "Salesbot: 🖼 🙋‍♀️ [PERSON_NAME], soy [PERSON_NAME]. Gracias por tu interés en nu…" at bounding box center [201, 170] width 168 height 16
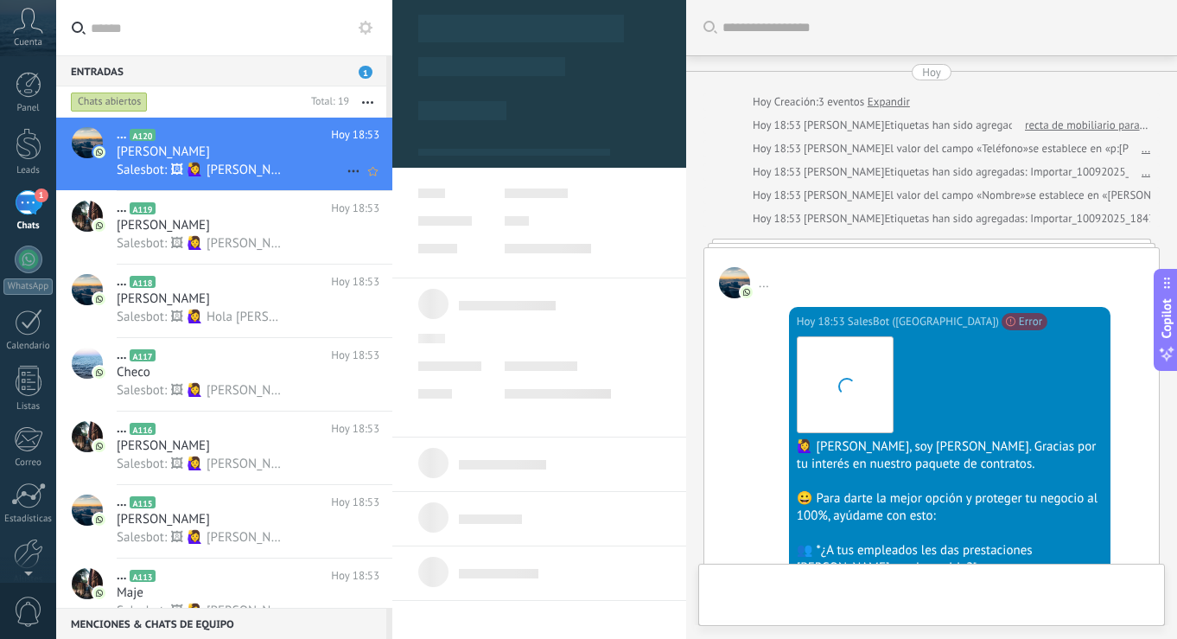
type textarea "***"
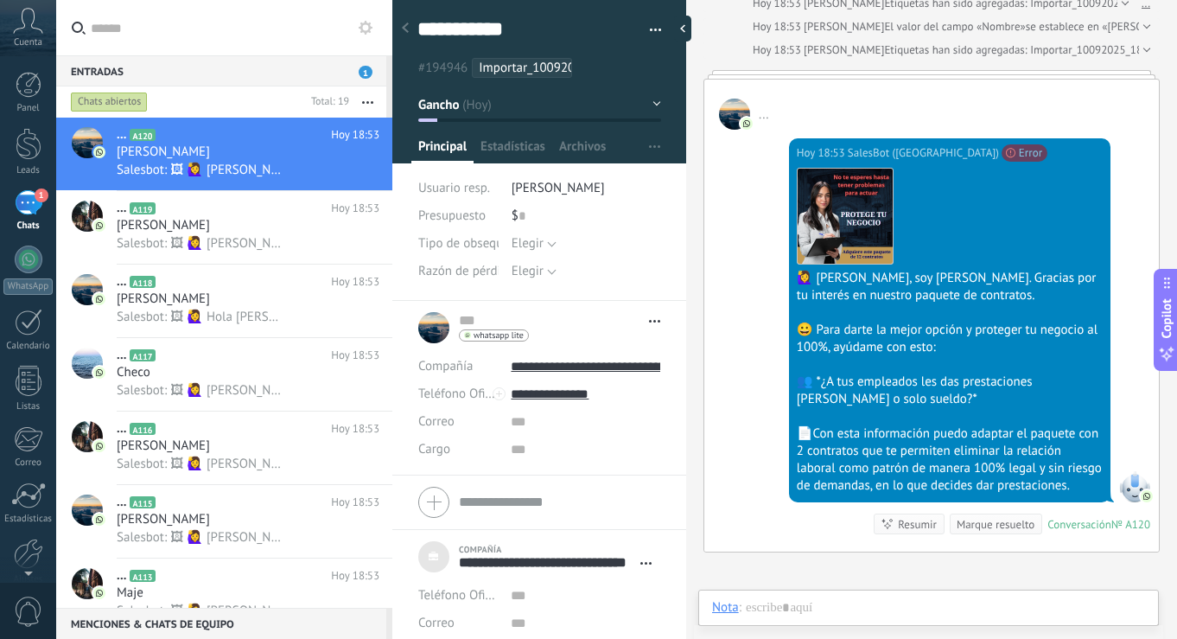
click at [725, 357] on div "[DATE] 18:53 SalesBot (Gancho) Fuente de lead inhabilitado Error Descargar 🙋‍♀️…" at bounding box center [932, 341] width 455 height 422
click at [226, 38] on input "text" at bounding box center [235, 27] width 288 height 55
click at [744, 214] on div "[DATE] 18:53 SalesBot (Gancho) Fuente de lead inhabilitado Error Descargar 🙋‍♀️…" at bounding box center [932, 341] width 455 height 422
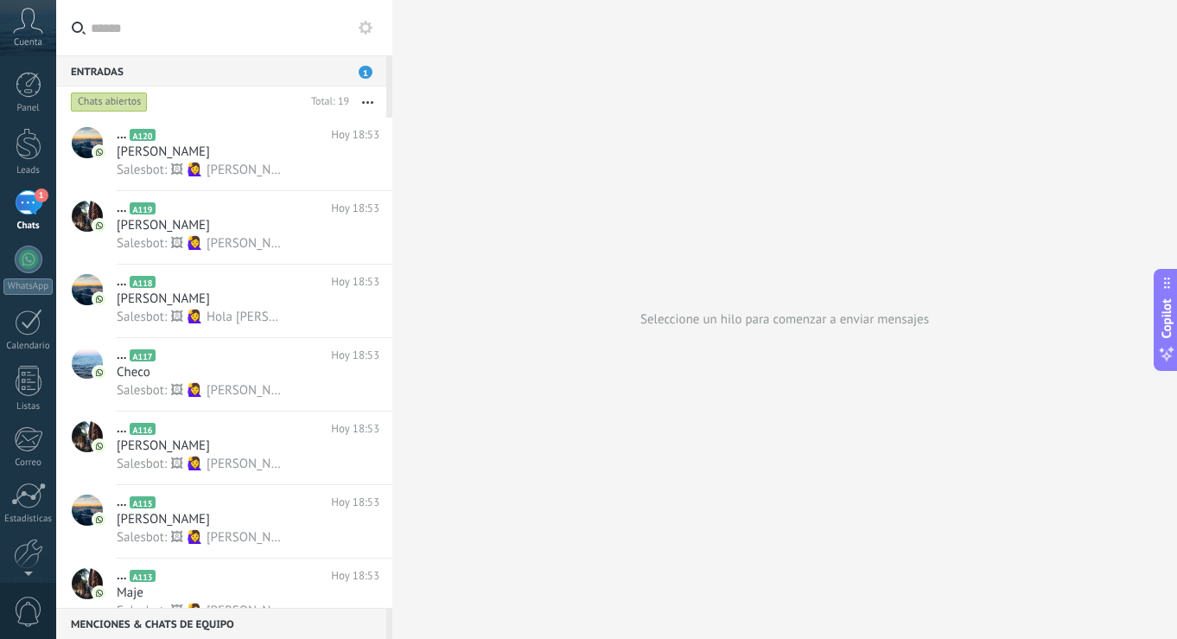
click at [569, 248] on div "Seleccione un hilo para comenzar a enviar mensajes" at bounding box center [784, 319] width 785 height 639
